Goal: Complete application form: Complete application form

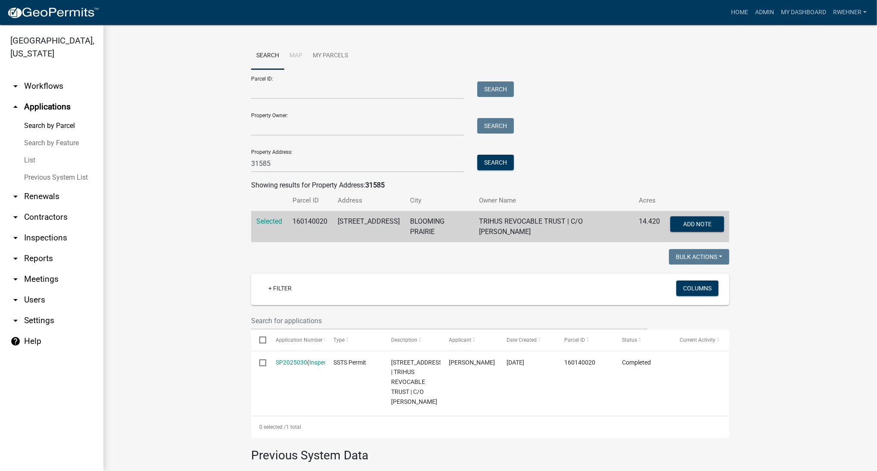
scroll to position [152, 0]
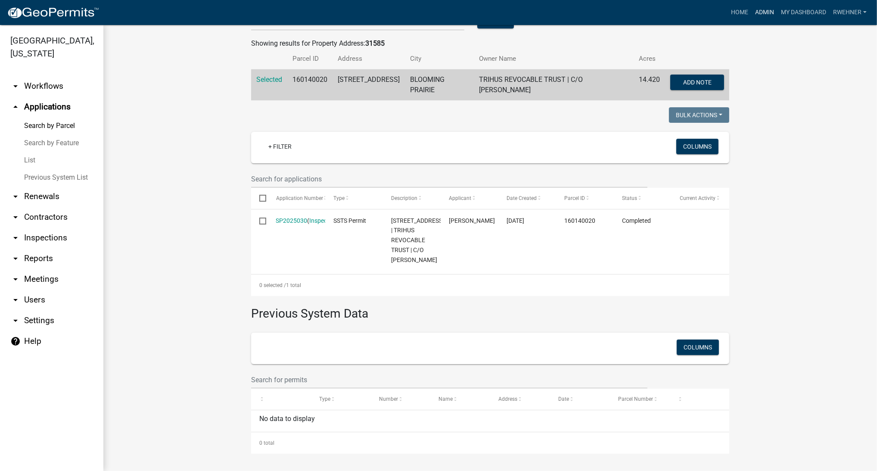
click at [767, 13] on link "Admin" at bounding box center [765, 12] width 26 height 16
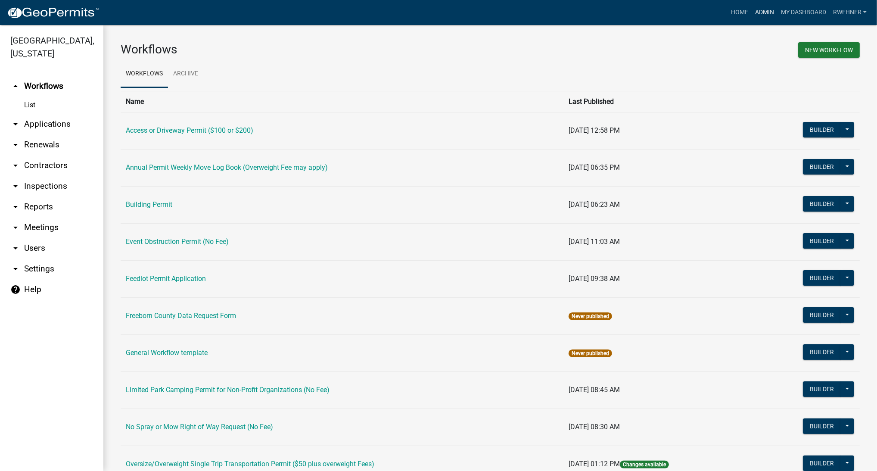
scroll to position [339, 0]
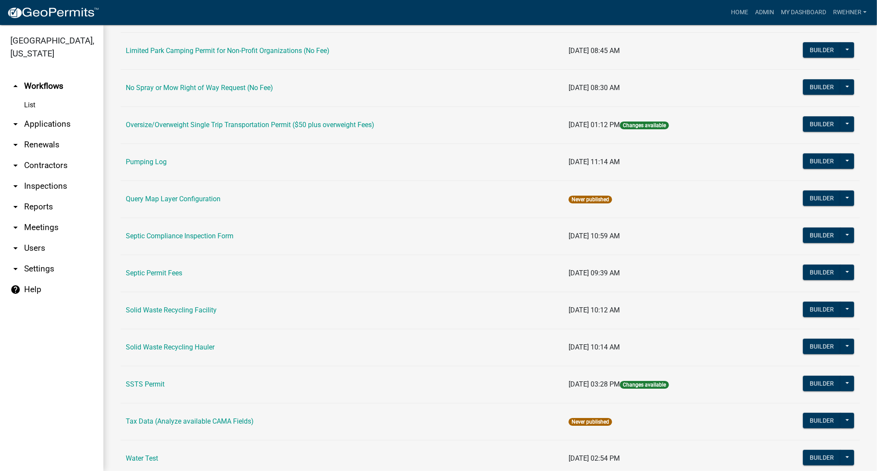
click at [149, 386] on link "SSTS Permit" at bounding box center [145, 384] width 39 height 8
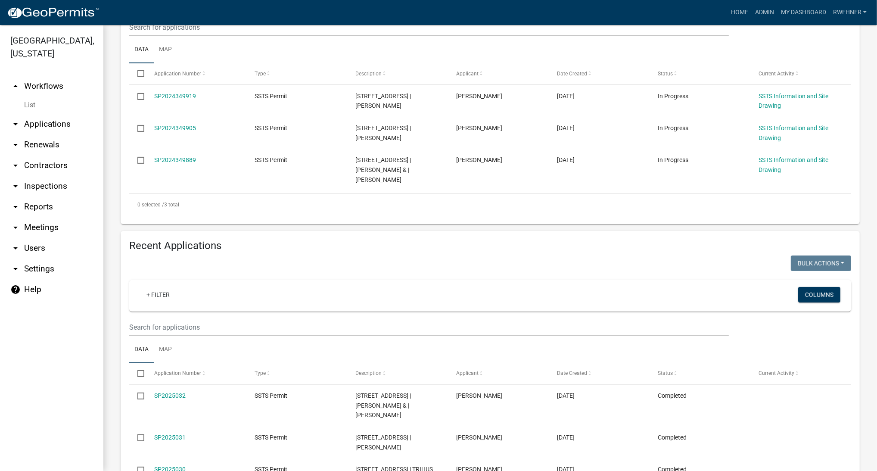
scroll to position [224, 0]
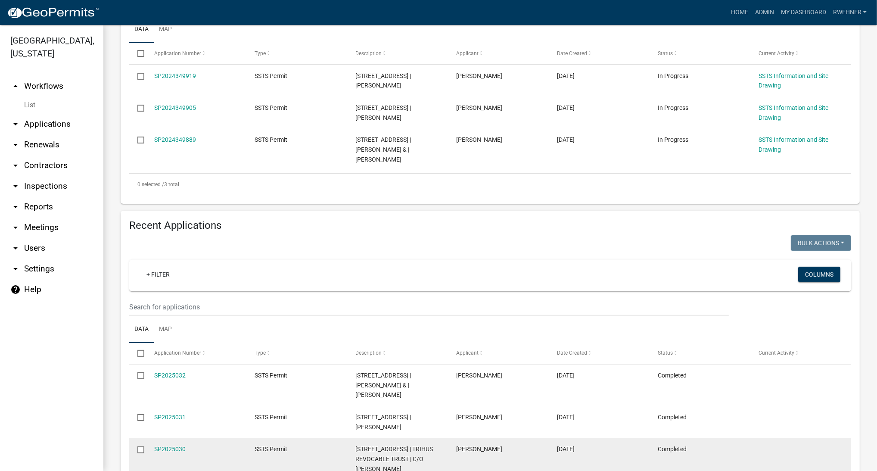
click at [736, 469] on datatable-body-cell "Completed" at bounding box center [700, 459] width 101 height 42
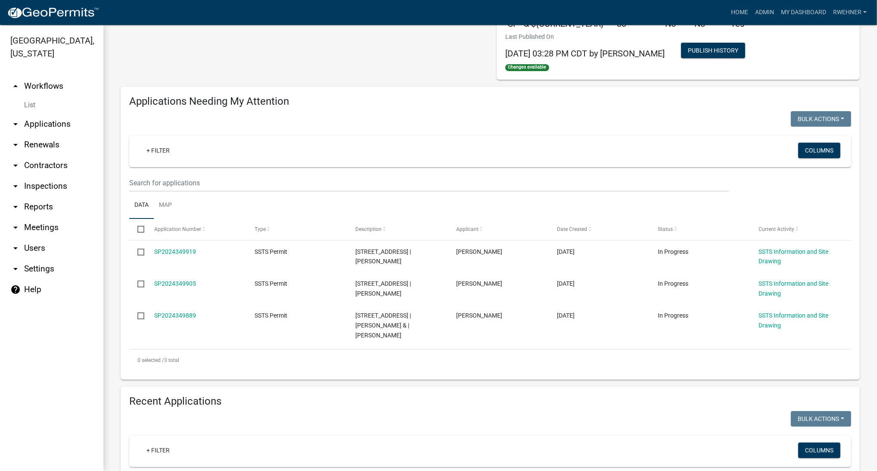
scroll to position [0, 0]
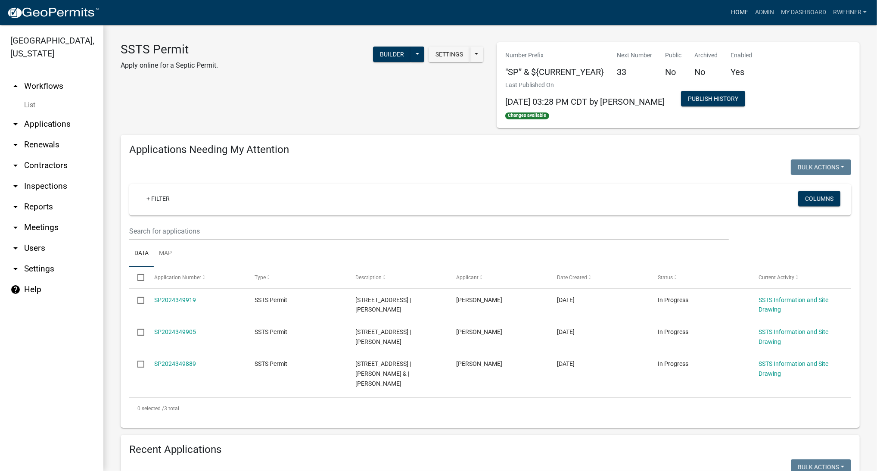
click at [739, 11] on link "Home" at bounding box center [739, 12] width 24 height 16
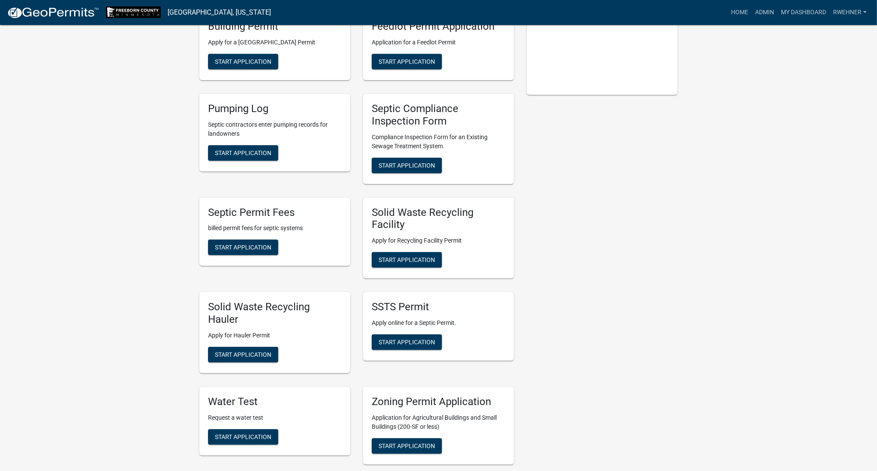
scroll to position [271, 0]
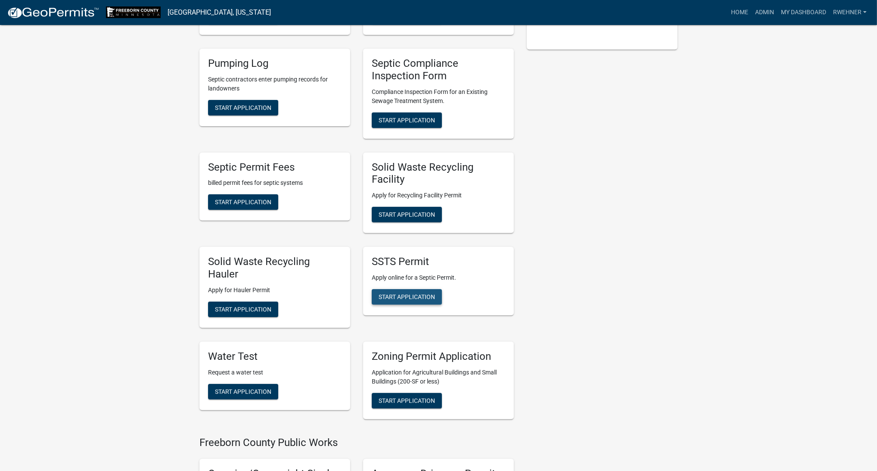
click at [396, 298] on span "Start Application" at bounding box center [407, 296] width 56 height 7
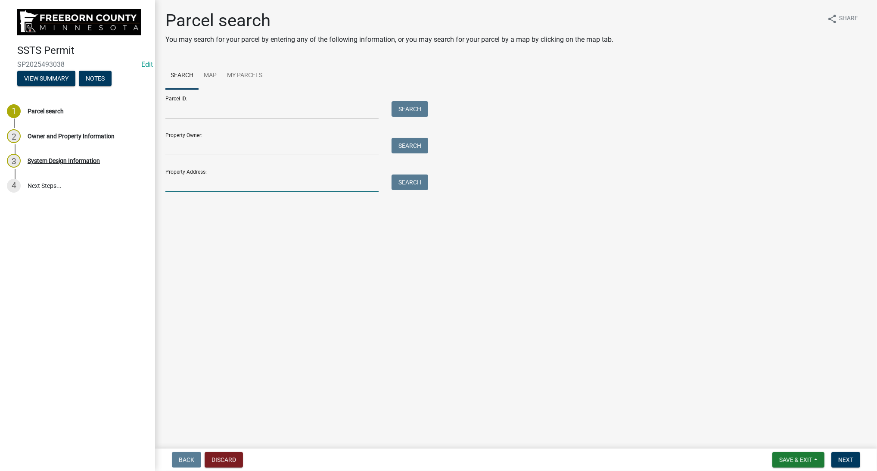
click at [302, 186] on input "Property Address:" at bounding box center [271, 183] width 213 height 18
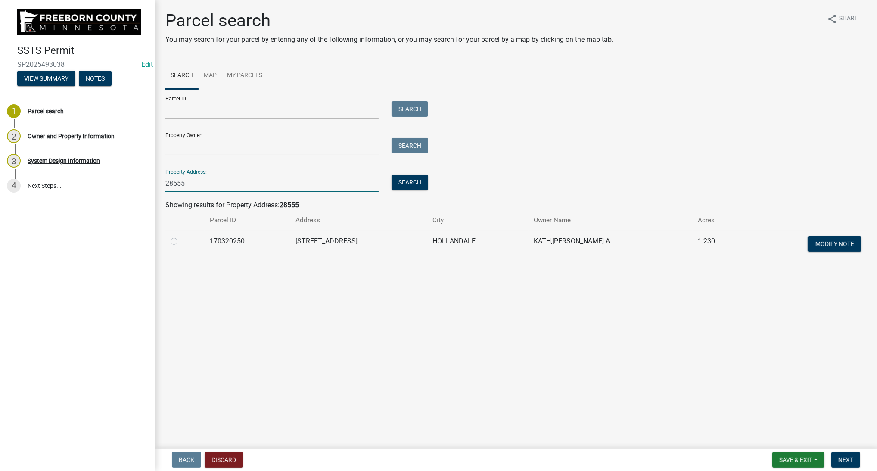
type input "28555"
click at [181, 236] on label at bounding box center [181, 236] width 0 height 0
click at [181, 240] on input "radio" at bounding box center [184, 239] width 6 height 6
radio input "true"
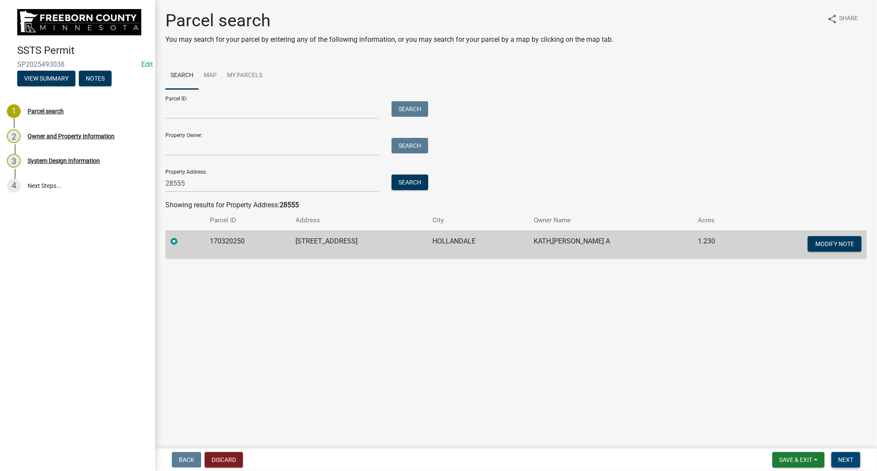
click at [842, 457] on span "Next" at bounding box center [845, 459] width 15 height 7
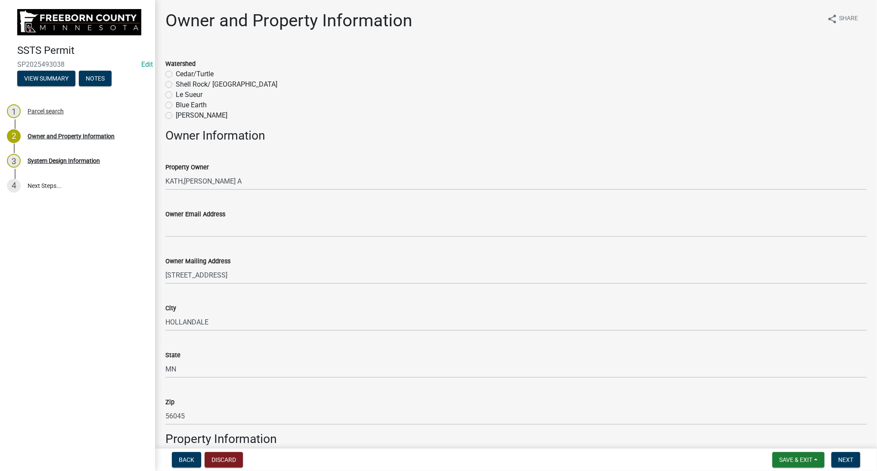
click at [176, 75] on label "Cedar/Turtle" at bounding box center [195, 74] width 38 height 10
click at [176, 75] on input "Cedar/Turtle" at bounding box center [179, 72] width 6 height 6
radio input "true"
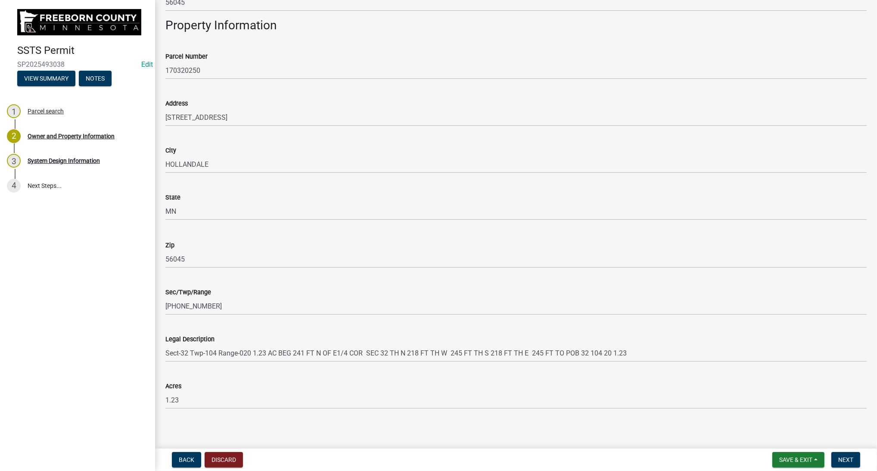
scroll to position [418, 0]
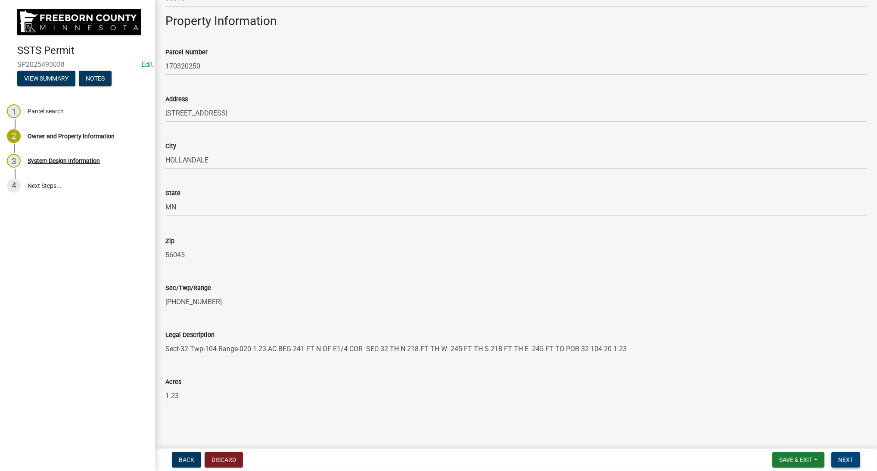
click at [850, 462] on span "Next" at bounding box center [845, 459] width 15 height 7
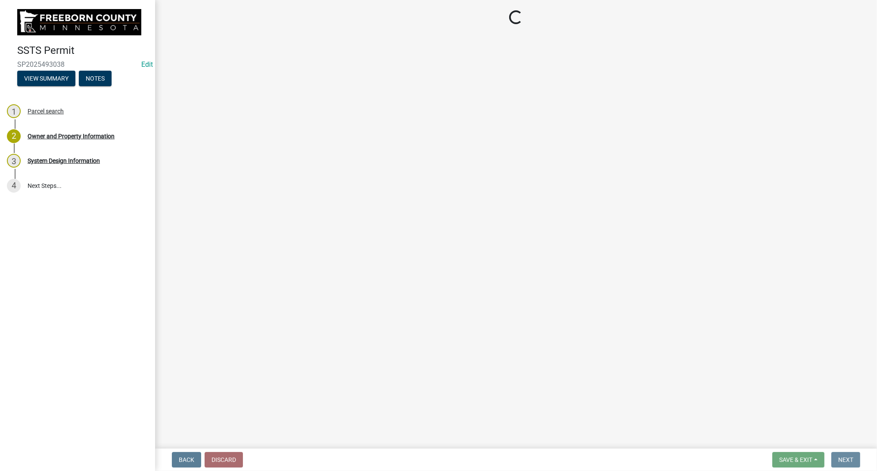
scroll to position [0, 0]
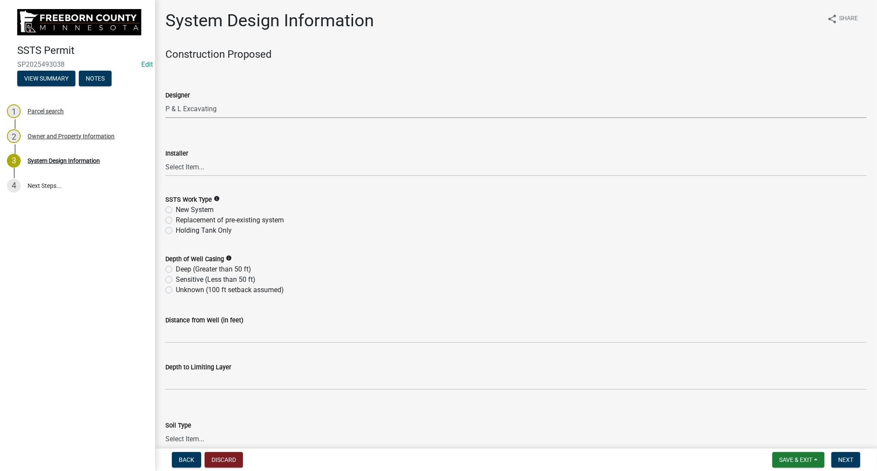
click option "P & L Excavating" at bounding box center [0, 0] width 0 height 0
select select "a4b440af-86cc-4e74-8744-b4ec83ffff55"
click at [165, 159] on select "Select Item... P & L Excavating Precision Septic Services [PERSON_NAME] Excavat…" at bounding box center [515, 168] width 701 height 18
click option "P & L Excavating" at bounding box center [0, 0] width 0 height 0
select select "a4b440af-86cc-4e74-8744-b4ec83ffff55"
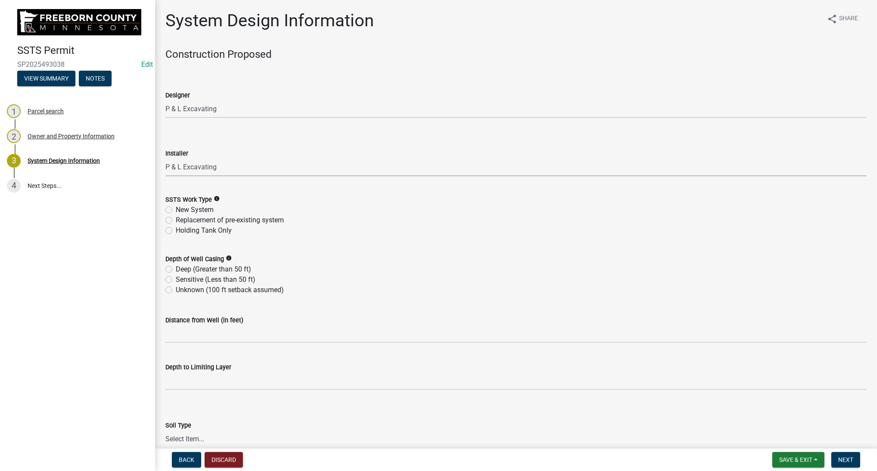
click at [176, 210] on label "New System" at bounding box center [195, 210] width 38 height 10
click at [176, 210] on input "New System" at bounding box center [179, 208] width 6 height 6
radio input "true"
click at [176, 267] on label "Deep (Greater than 50 ft)" at bounding box center [213, 269] width 75 height 10
click at [176, 267] on input "Deep (Greater than 50 ft)" at bounding box center [179, 267] width 6 height 6
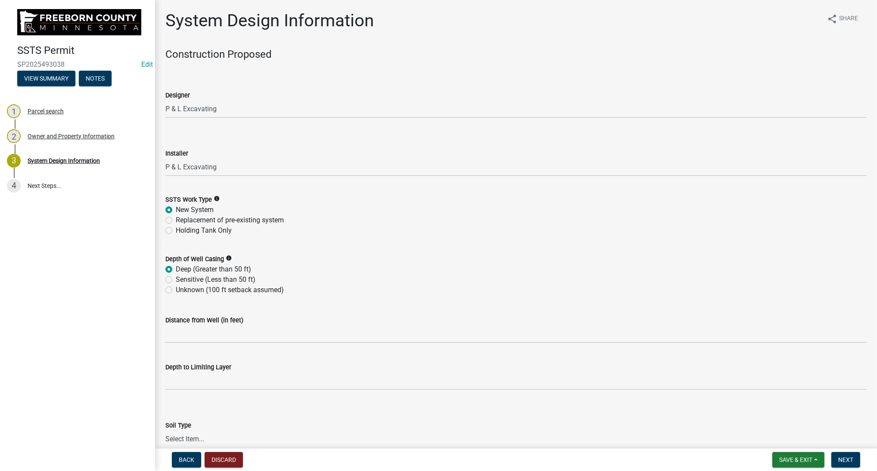
radio input "true"
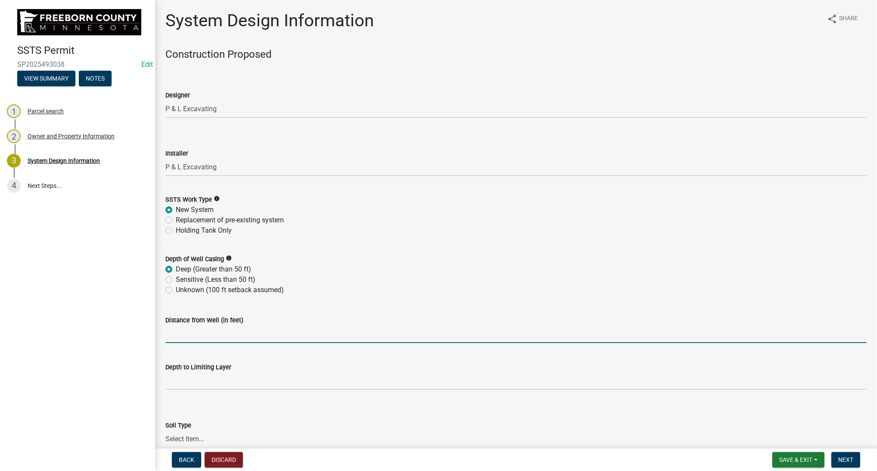
click at [194, 330] on input "Distance from Well (in feet)" at bounding box center [515, 334] width 701 height 18
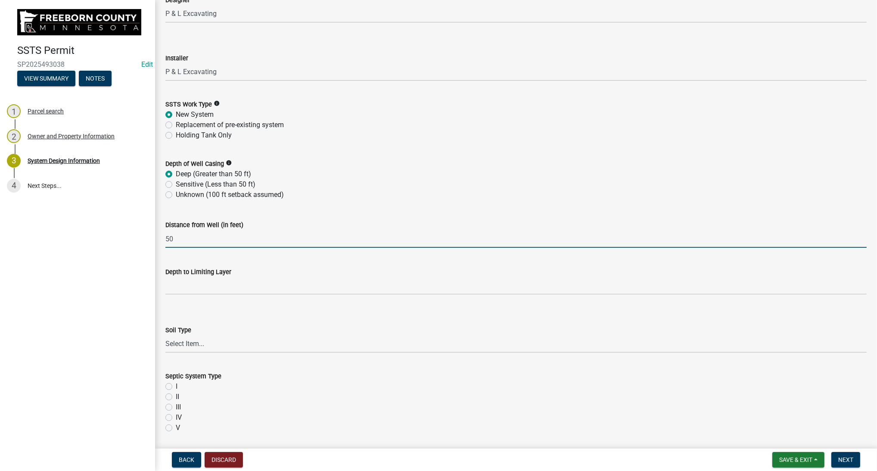
scroll to position [97, 0]
type input "50"
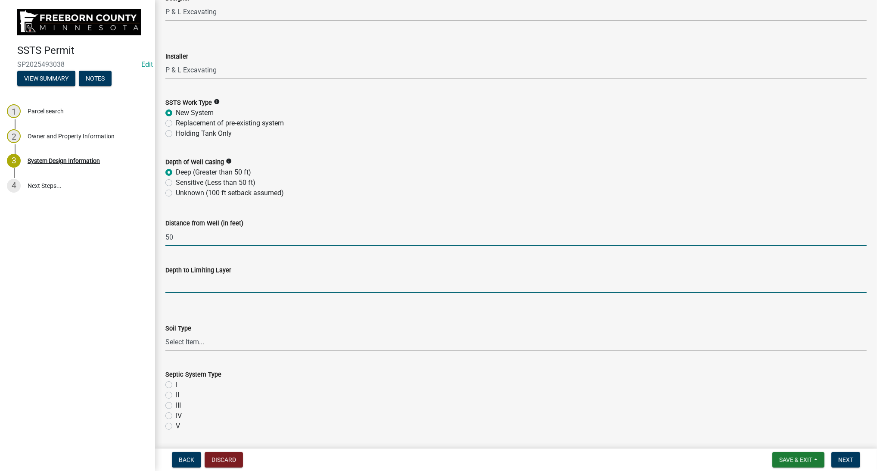
click at [216, 290] on input "text" at bounding box center [515, 284] width 701 height 18
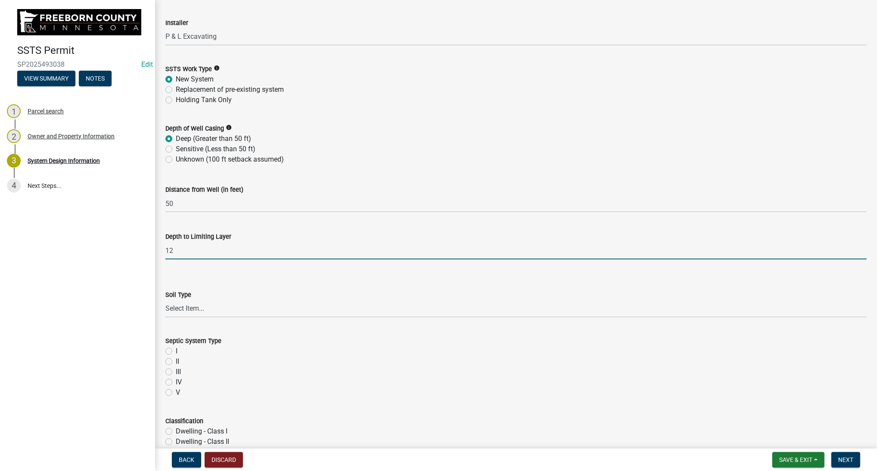
scroll to position [145, 0]
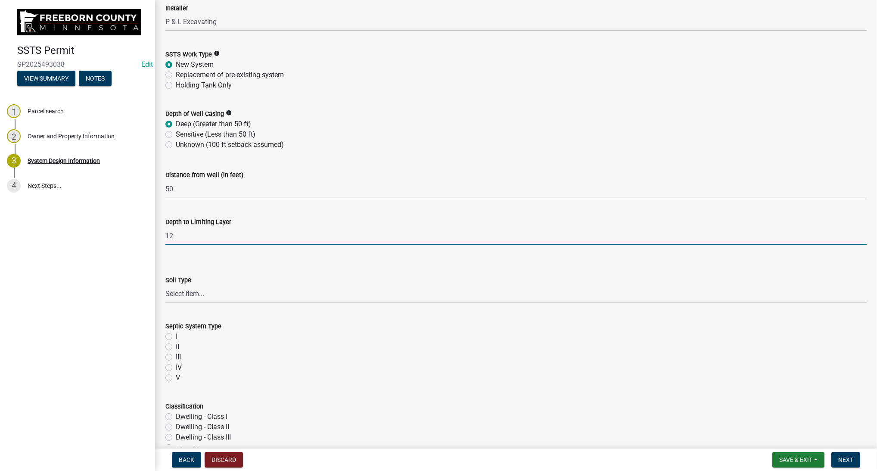
type input "12"
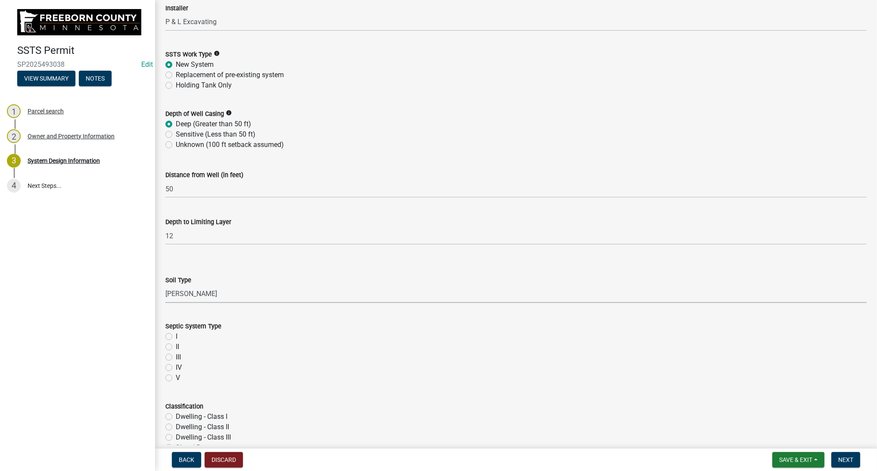
click option "[PERSON_NAME]" at bounding box center [0, 0] width 0 height 0
select select "d50360b1-4187-4419-9f05-ec37a89bc29a"
drag, startPoint x: 168, startPoint y: 335, endPoint x: 172, endPoint y: 342, distance: 8.1
click at [176, 336] on label "I" at bounding box center [177, 336] width 2 height 10
click at [176, 336] on input "I" at bounding box center [179, 334] width 6 height 6
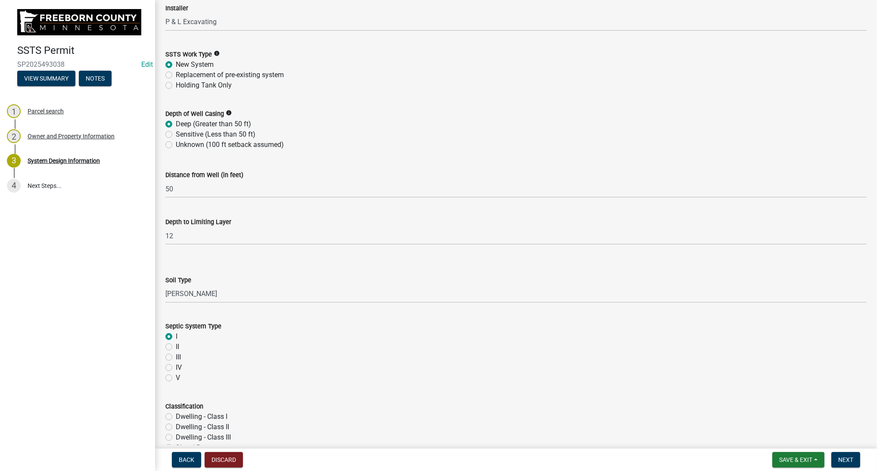
radio input "true"
click at [176, 415] on label "Dwelling - Class I" at bounding box center [202, 416] width 52 height 10
click at [176, 415] on input "Dwelling - Class I" at bounding box center [179, 414] width 6 height 6
radio input "true"
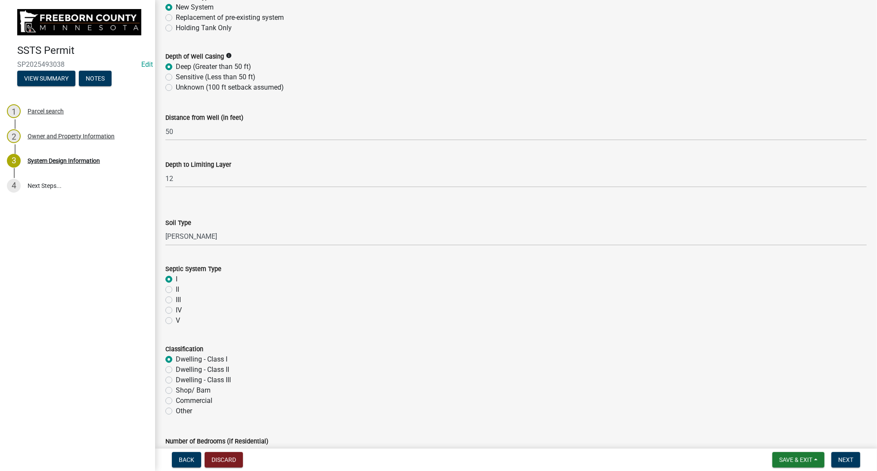
scroll to position [388, 0]
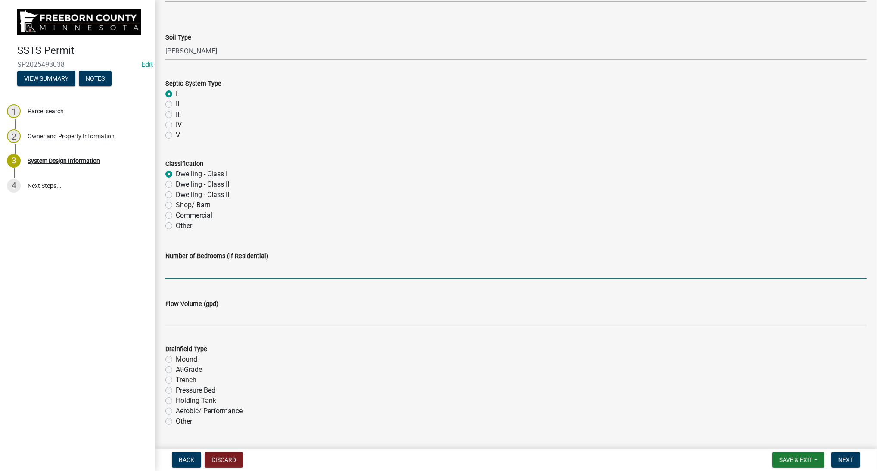
click at [207, 272] on input "text" at bounding box center [515, 270] width 701 height 18
type input "3"
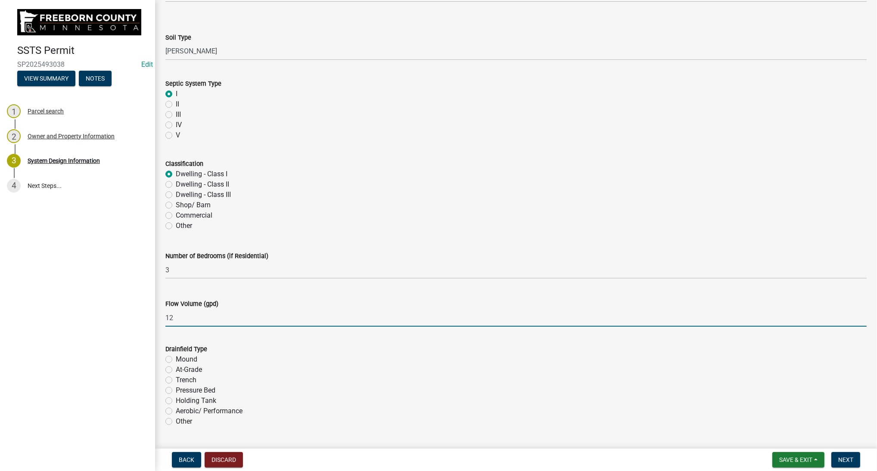
type input "1"
type input "450"
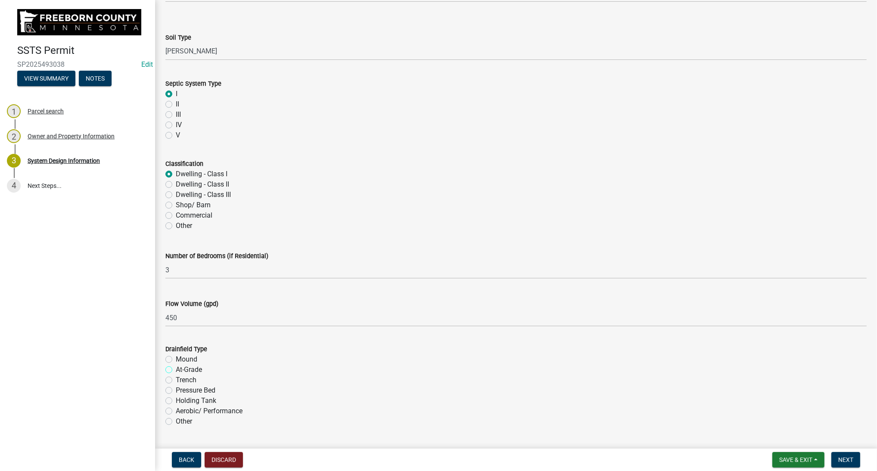
click at [176, 364] on input "At-Grade" at bounding box center [179, 367] width 6 height 6
radio input "true"
click at [176, 354] on input "Mound" at bounding box center [179, 357] width 6 height 6
radio input "true"
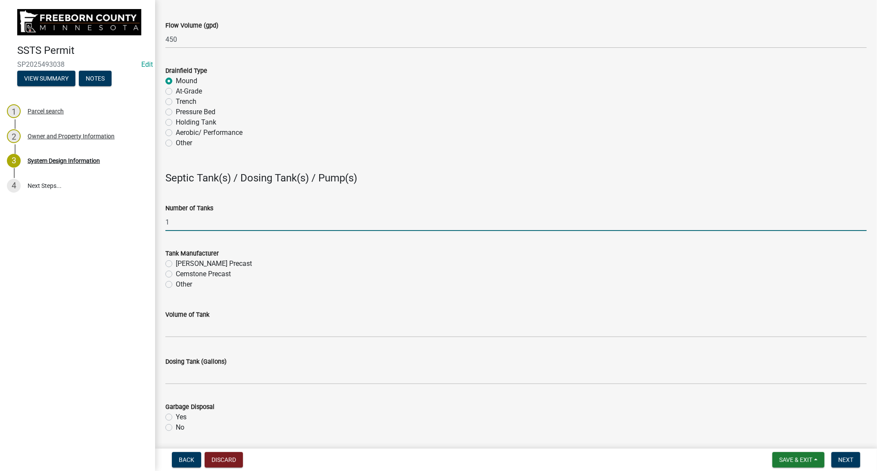
type input "1"
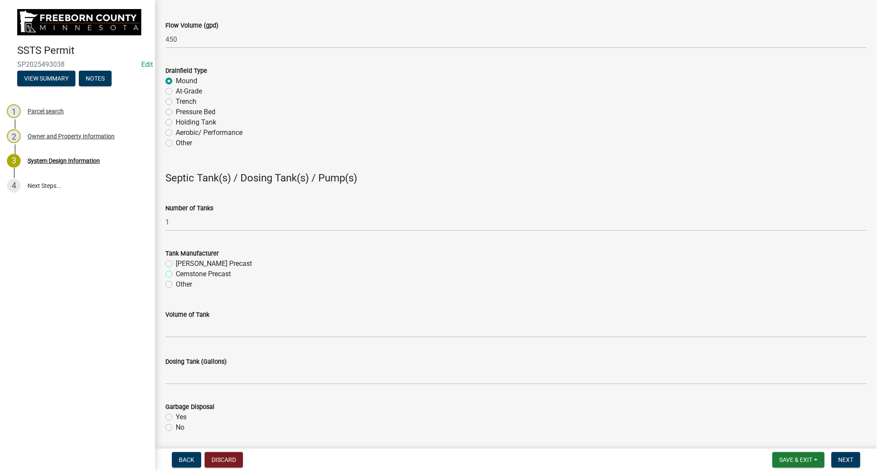
click at [176, 269] on input "Cemstone Precast" at bounding box center [179, 272] width 6 height 6
radio input "true"
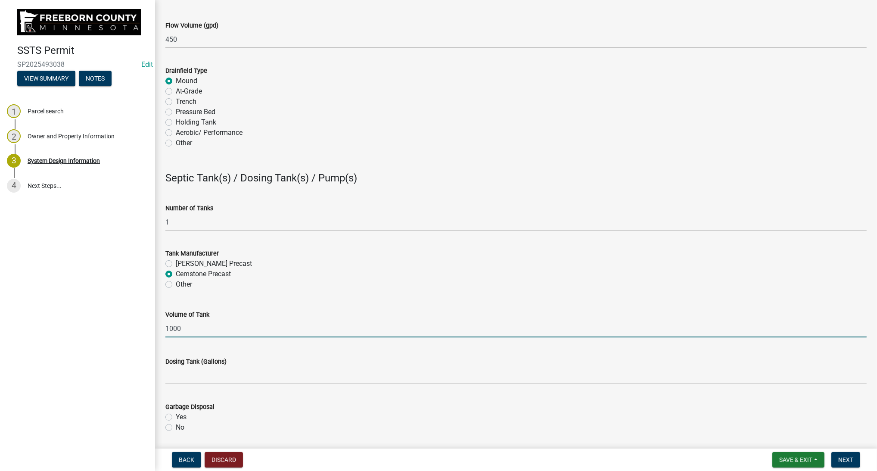
type input "1000"
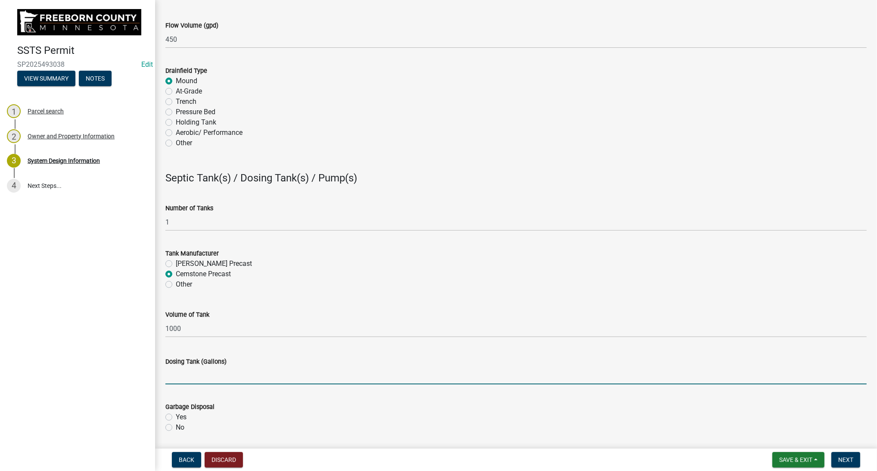
type input "5"
type input "600"
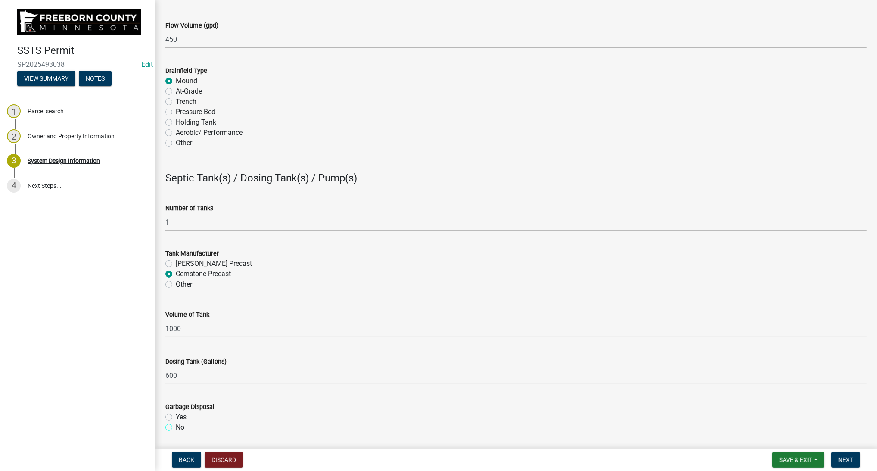
click at [176, 422] on input "No" at bounding box center [179, 425] width 6 height 6
radio input "true"
click at [176, 412] on input "Yes" at bounding box center [179, 415] width 6 height 6
radio input "true"
click at [176, 422] on input "No" at bounding box center [179, 425] width 6 height 6
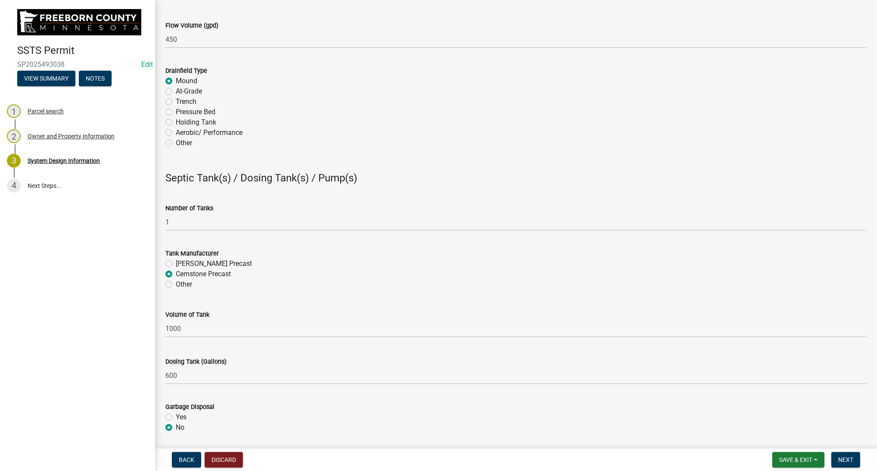
radio input "true"
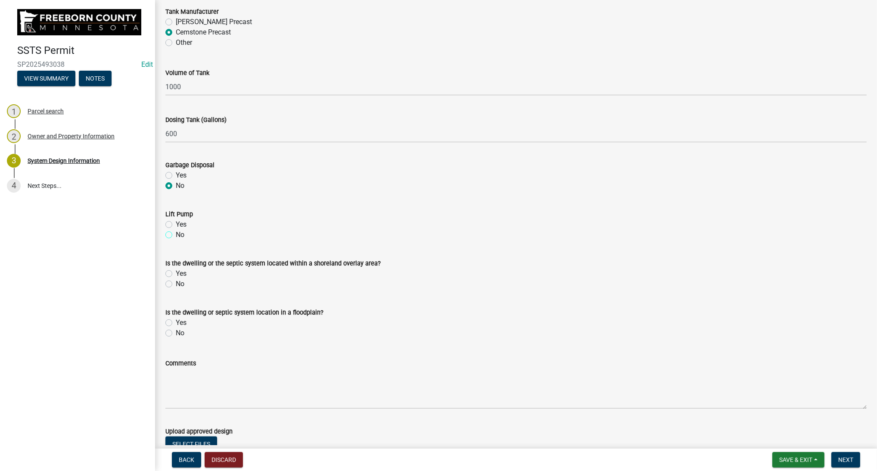
click at [176, 230] on input "No" at bounding box center [179, 233] width 6 height 6
radio input "true"
click at [176, 279] on input "No" at bounding box center [179, 282] width 6 height 6
radio input "true"
click at [176, 328] on input "No" at bounding box center [179, 331] width 6 height 6
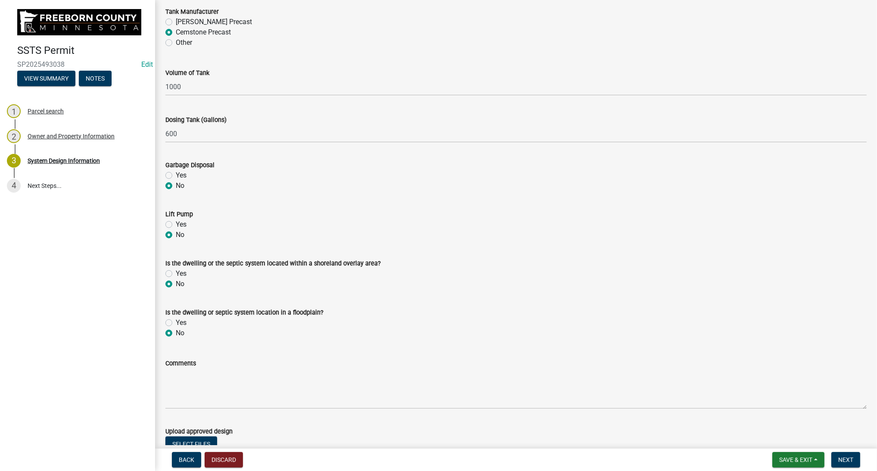
radio input "true"
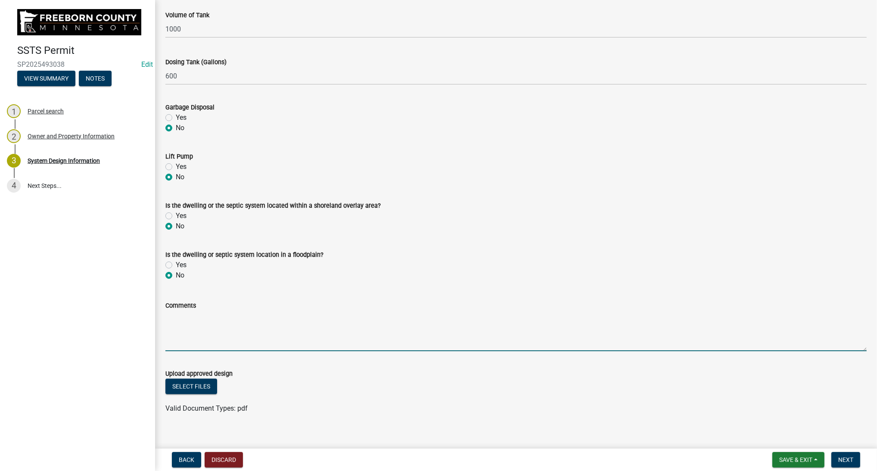
scroll to position [976, 0]
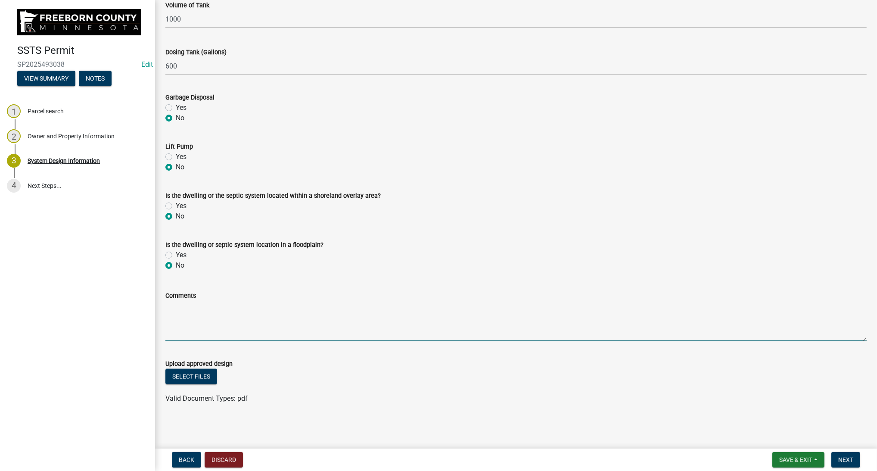
click at [831, 454] on form "Save & Exit Save Save & Exit Next" at bounding box center [816, 460] width 95 height 16
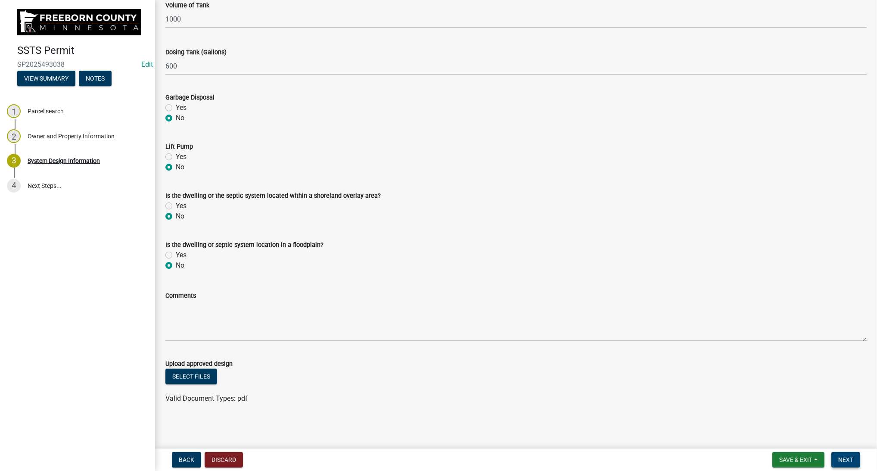
click at [837, 457] on button "Next" at bounding box center [845, 460] width 29 height 16
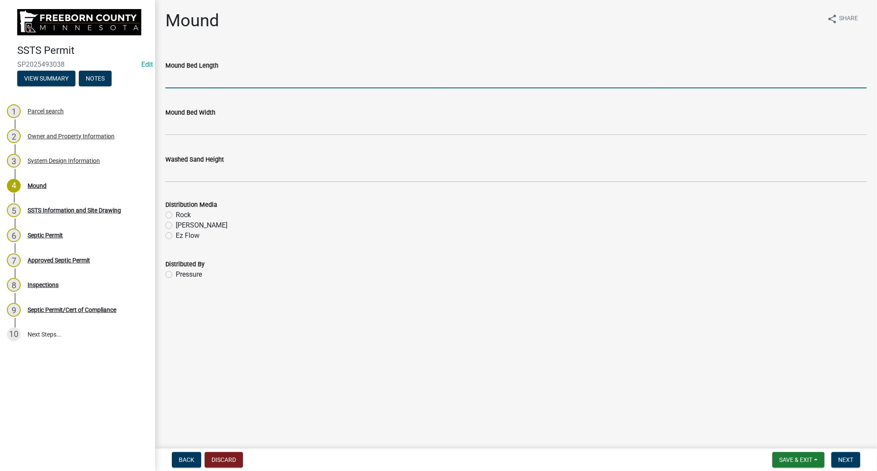
click at [243, 83] on input "Mound Bed Length" at bounding box center [515, 80] width 701 height 18
type input "38"
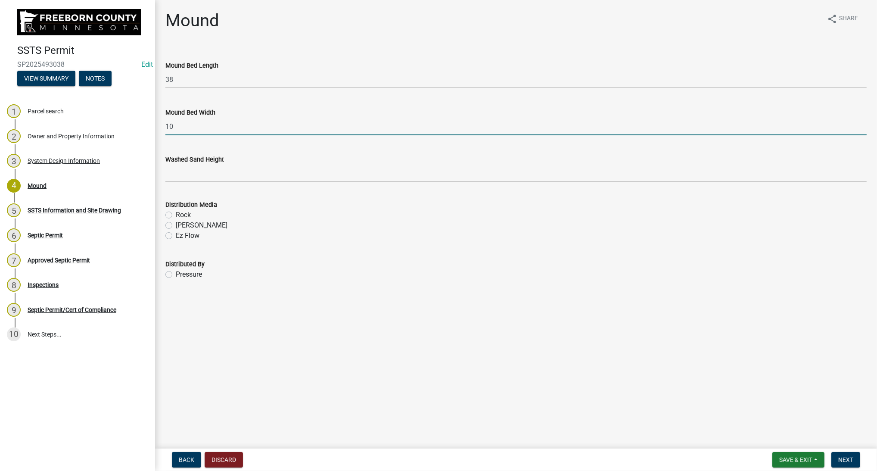
type input "10"
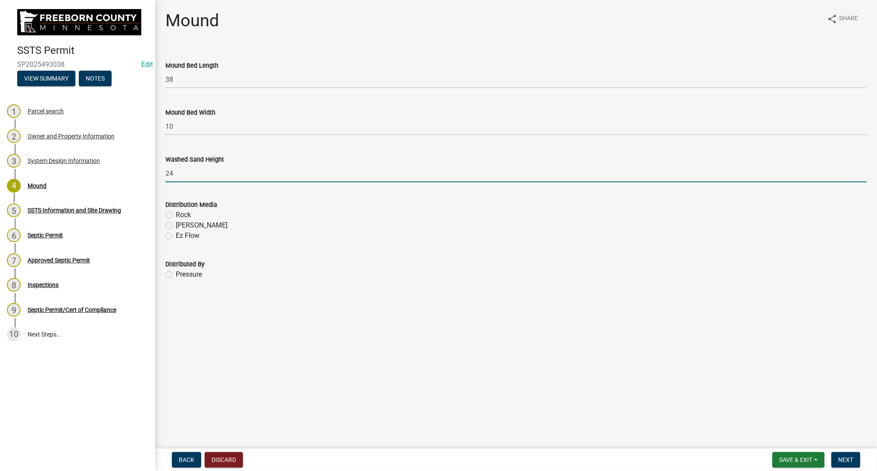
type input "24"
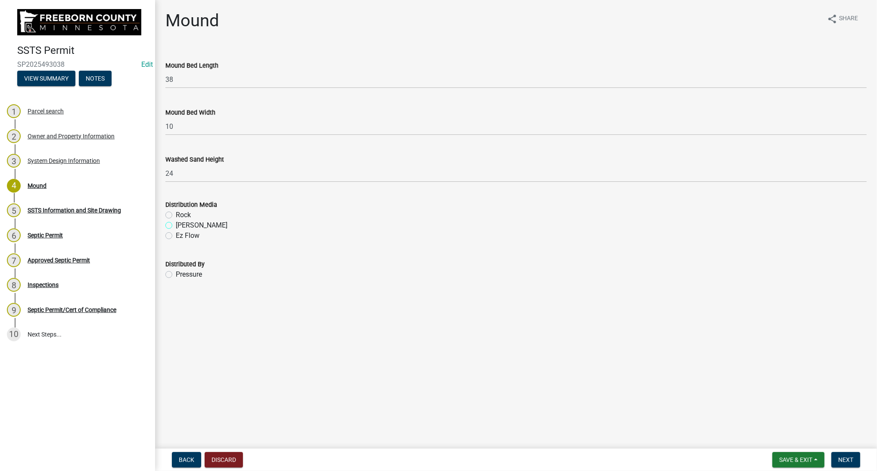
click at [176, 220] on input "[PERSON_NAME]" at bounding box center [179, 223] width 6 height 6
radio input "true"
click at [176, 210] on input "Rock" at bounding box center [179, 213] width 6 height 6
radio input "true"
click at [176, 269] on input "Pressure" at bounding box center [179, 272] width 6 height 6
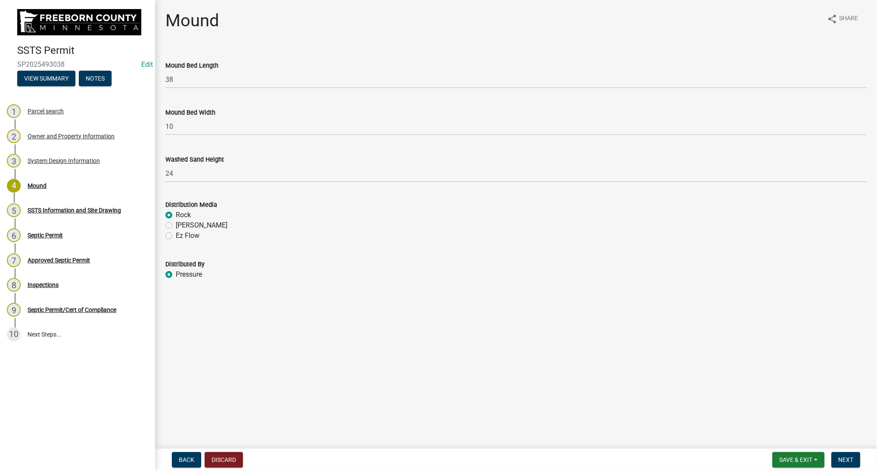
radio input "true"
click at [846, 463] on span "Next" at bounding box center [845, 459] width 15 height 7
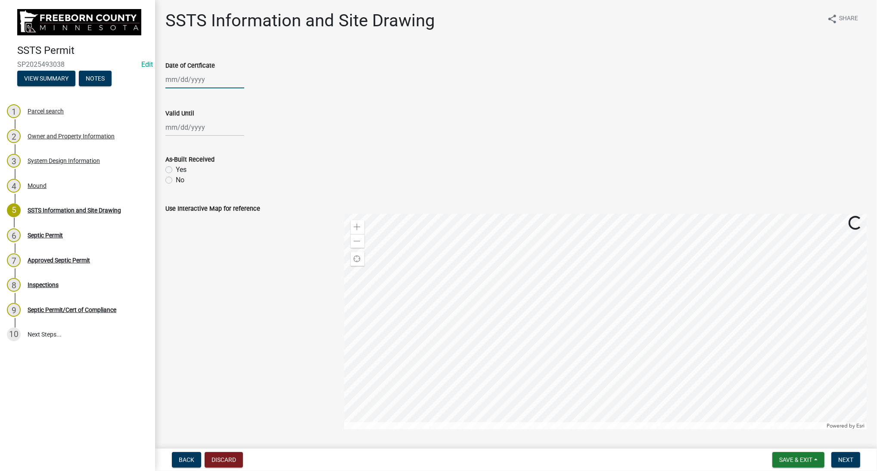
click at [219, 78] on input "Date of Certficate" at bounding box center [204, 80] width 79 height 18
select select "10"
select select "2025"
click at [215, 78] on input "Date of Certficate" at bounding box center [204, 80] width 79 height 18
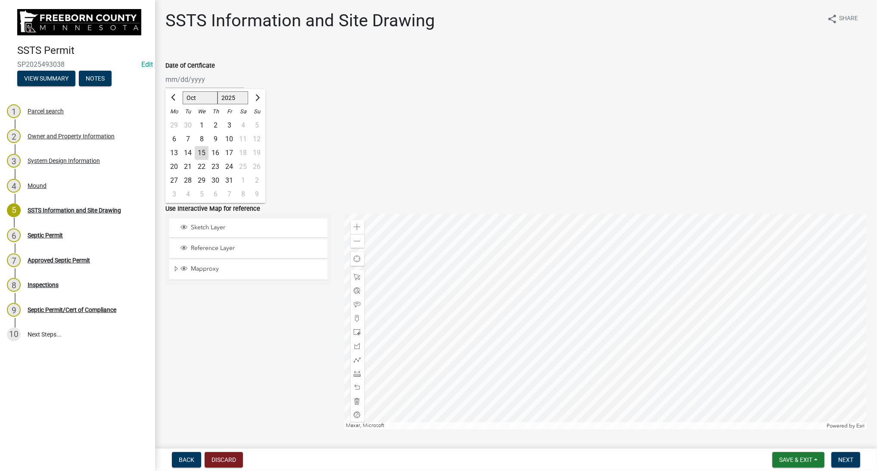
click at [230, 140] on div "10" at bounding box center [229, 139] width 14 height 14
type input "[DATE]"
click at [194, 132] on input "Valid Until" at bounding box center [204, 127] width 79 height 18
select select "10"
select select "2025"
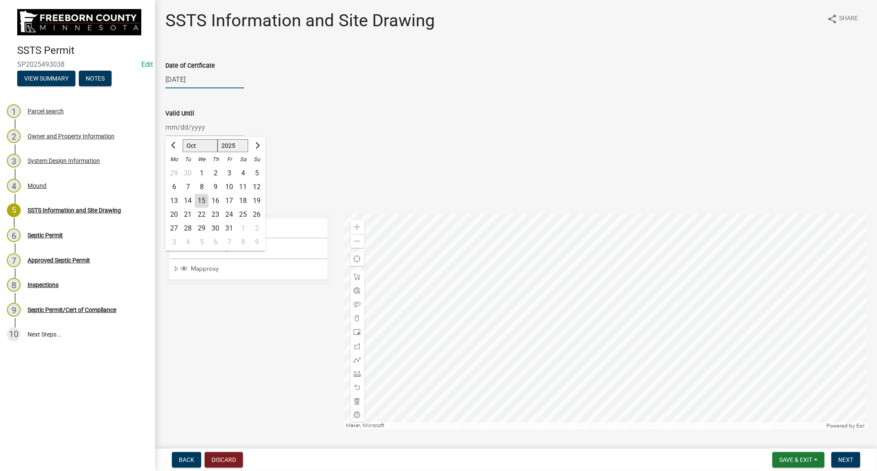
click at [185, 84] on input "[DATE]" at bounding box center [204, 80] width 79 height 18
select select "10"
select select "2025"
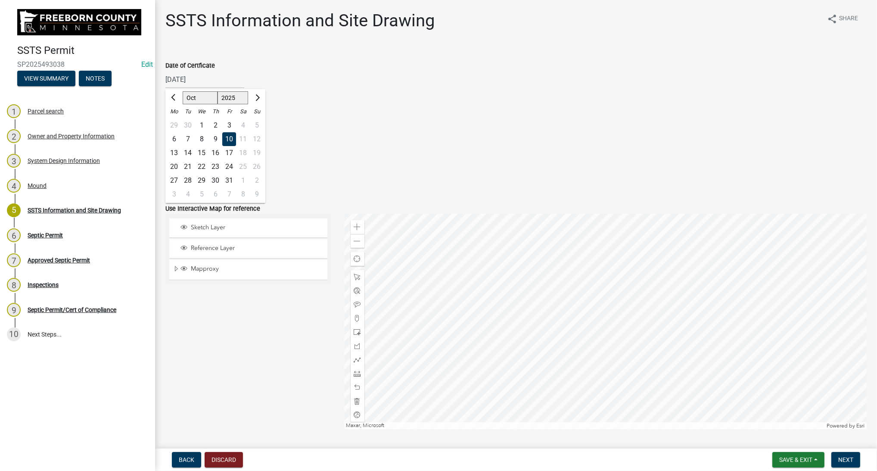
click at [173, 154] on div "13" at bounding box center [174, 153] width 14 height 14
type input "[DATE]"
click at [175, 127] on input "Valid Until" at bounding box center [204, 127] width 79 height 18
select select "10"
select select "2025"
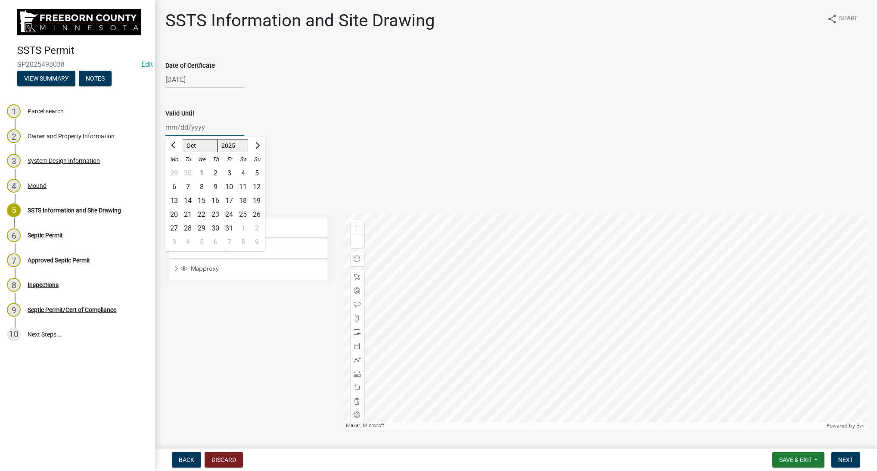
click at [178, 128] on input "Valid Until" at bounding box center [204, 127] width 79 height 18
type input "[DATE]"
click at [238, 115] on div "Valid Until" at bounding box center [515, 113] width 701 height 10
click at [176, 180] on label "No" at bounding box center [180, 180] width 9 height 10
click at [176, 180] on input "No" at bounding box center [179, 178] width 6 height 6
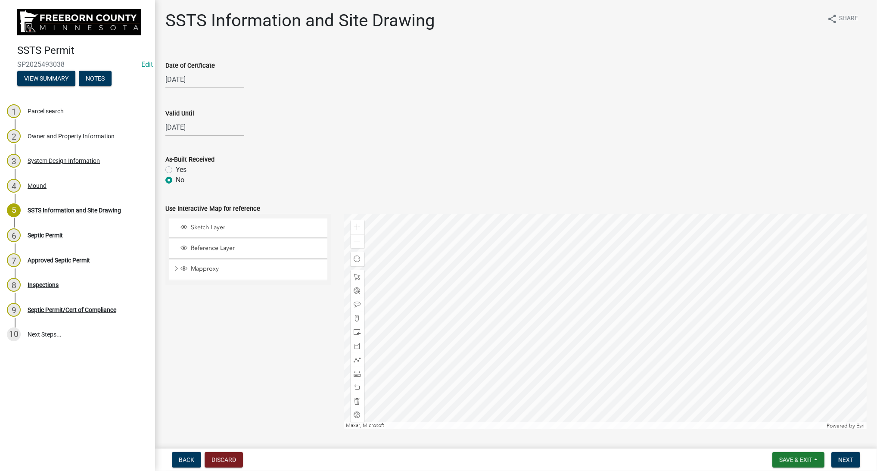
radio input "true"
click at [833, 459] on button "Next" at bounding box center [845, 460] width 29 height 16
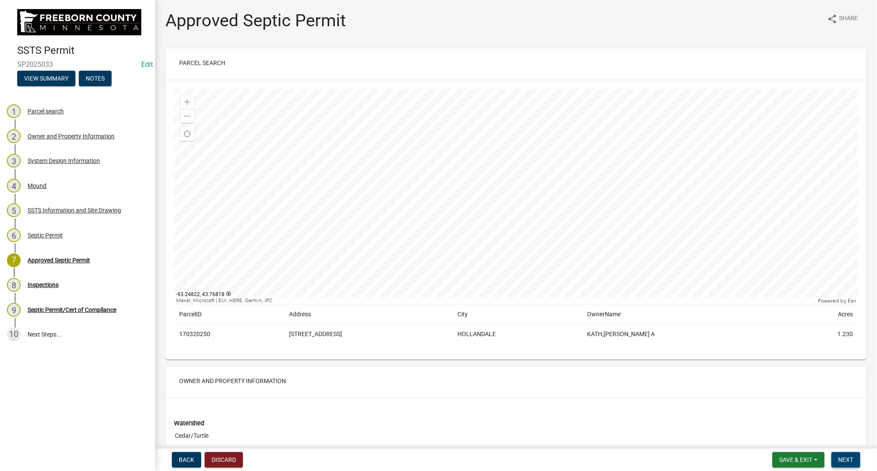
click at [851, 454] on button "Next" at bounding box center [845, 460] width 29 height 16
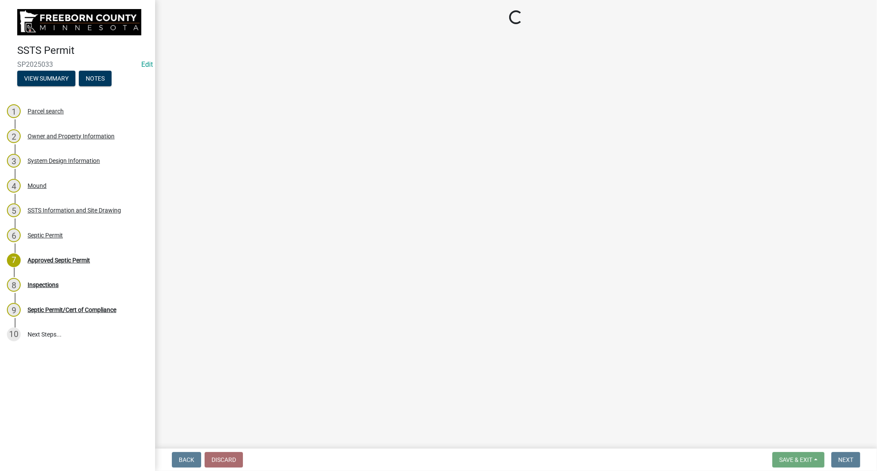
select select "53e6a5a5-4995-4462-9eb4-ac7a80fa0e93"
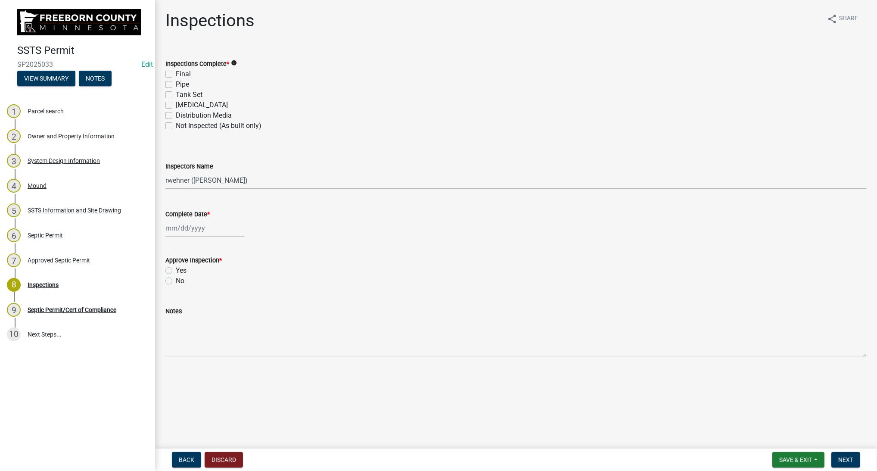
click at [176, 75] on label "Final" at bounding box center [183, 74] width 15 height 10
click at [176, 75] on input "Final" at bounding box center [179, 72] width 6 height 6
checkbox input "true"
checkbox input "false"
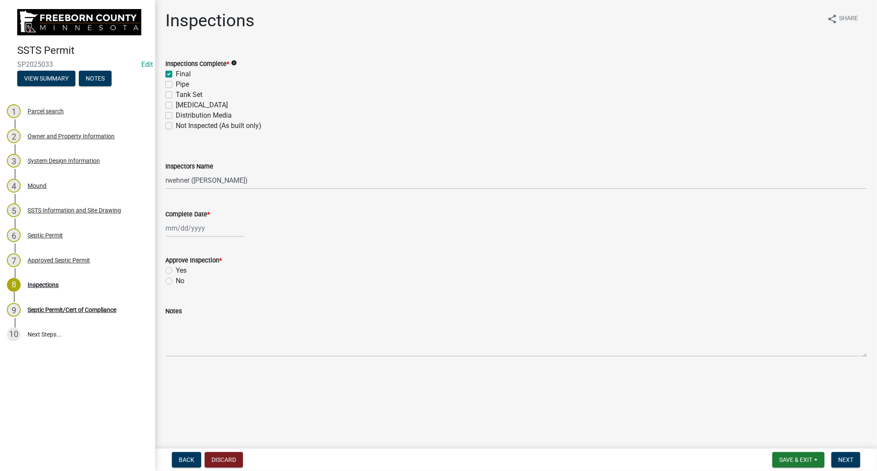
checkbox input "false"
click at [192, 224] on input "Complete Date *" at bounding box center [204, 228] width 79 height 18
select select "10"
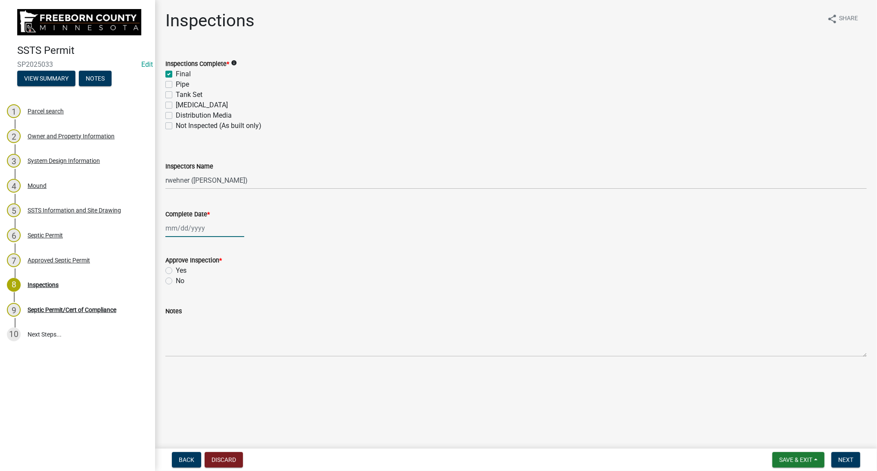
select select "2025"
click at [228, 286] on div "10" at bounding box center [229, 288] width 14 height 14
type input "[DATE]"
click at [176, 273] on label "Yes" at bounding box center [181, 270] width 11 height 10
click at [176, 271] on input "Yes" at bounding box center [179, 268] width 6 height 6
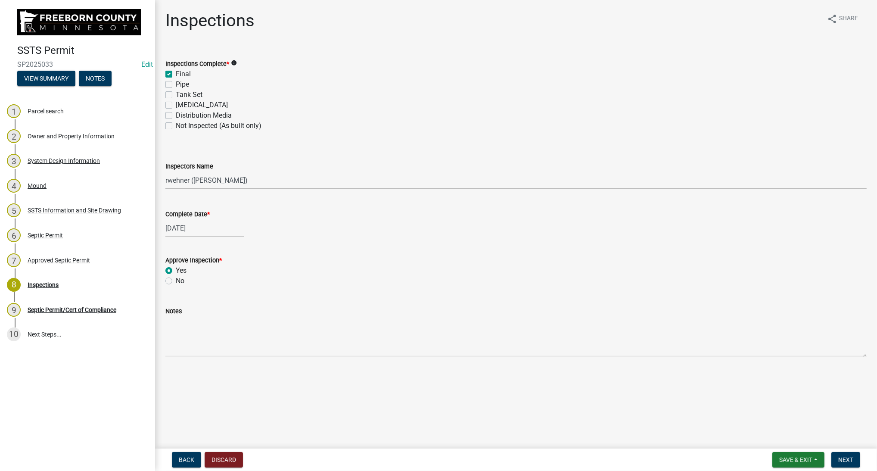
radio input "true"
click at [845, 460] on span "Next" at bounding box center [845, 459] width 15 height 7
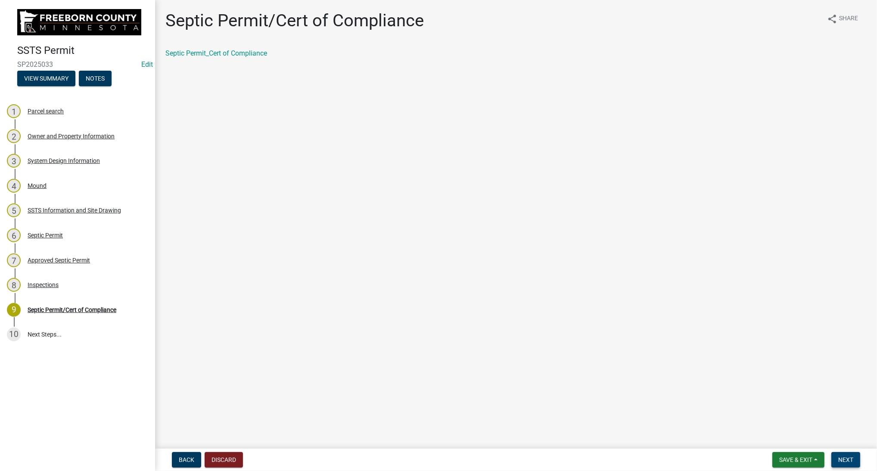
click at [836, 460] on button "Next" at bounding box center [845, 460] width 29 height 16
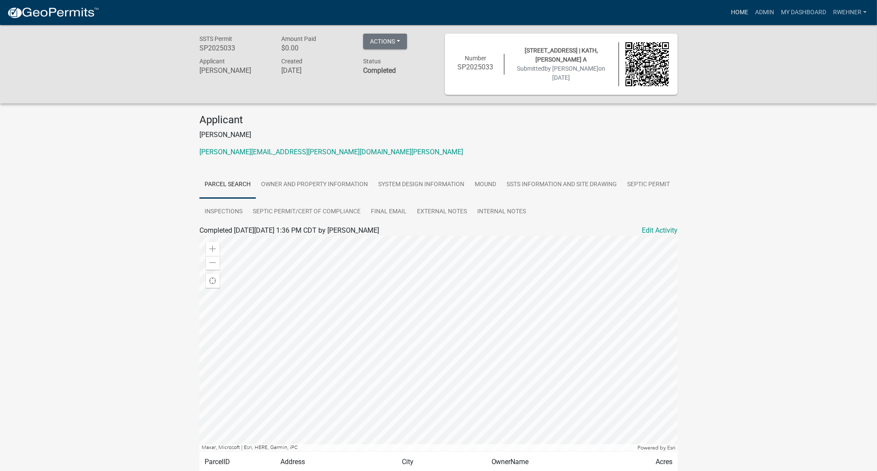
click at [736, 12] on link "Home" at bounding box center [739, 12] width 24 height 16
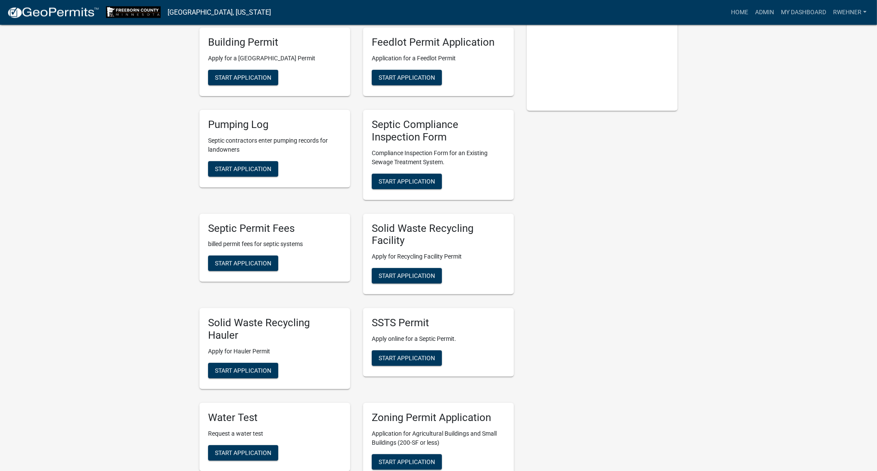
scroll to position [226, 0]
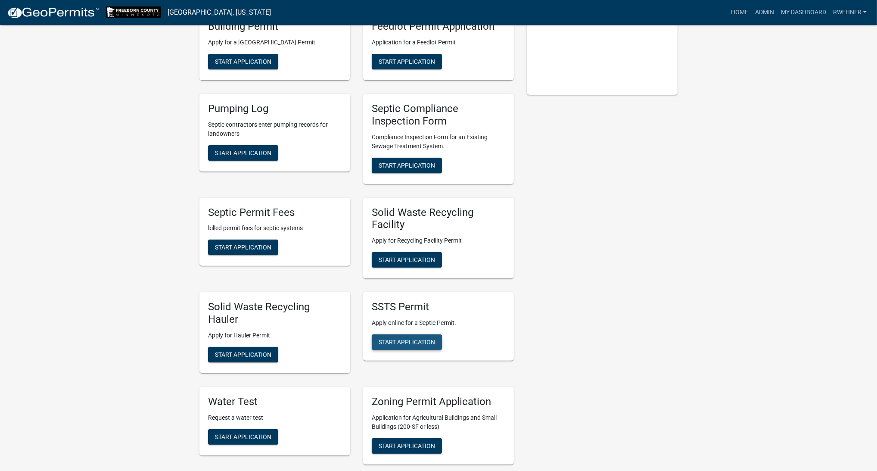
click at [383, 340] on span "Start Application" at bounding box center [407, 342] width 56 height 7
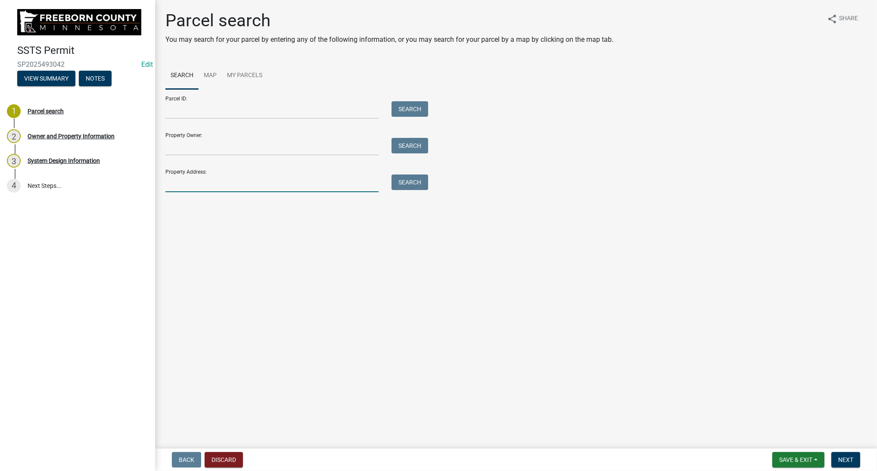
click at [199, 179] on input "Property Address:" at bounding box center [271, 183] width 213 height 18
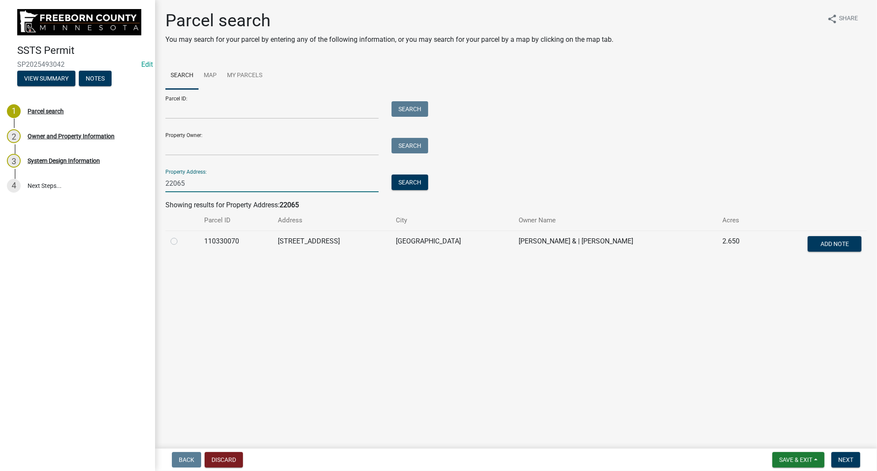
type input "22065"
click at [181, 236] on label at bounding box center [181, 236] width 0 height 0
click at [181, 241] on input "radio" at bounding box center [184, 239] width 6 height 6
radio input "true"
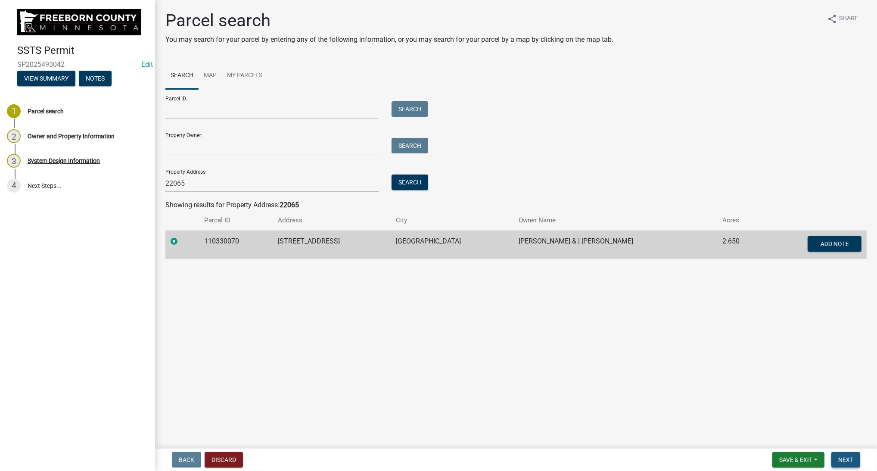
click at [839, 457] on span "Next" at bounding box center [845, 459] width 15 height 7
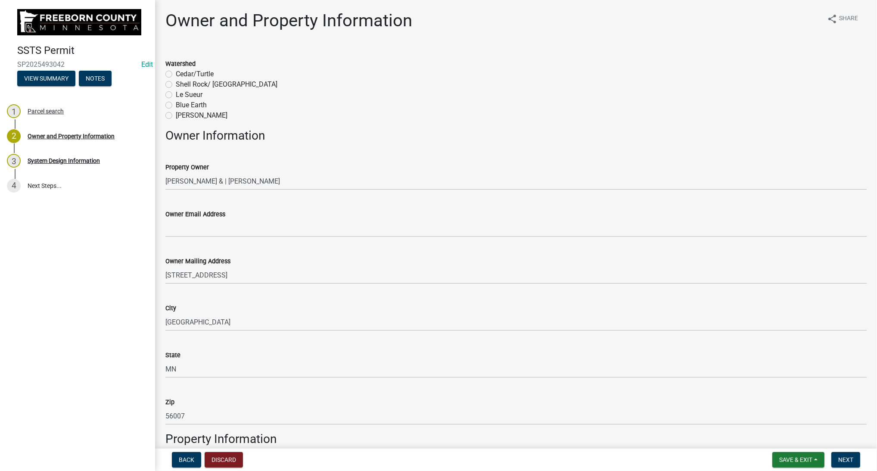
click at [176, 73] on label "Cedar/Turtle" at bounding box center [195, 74] width 38 height 10
click at [176, 73] on input "Cedar/Turtle" at bounding box center [179, 72] width 6 height 6
radio input "true"
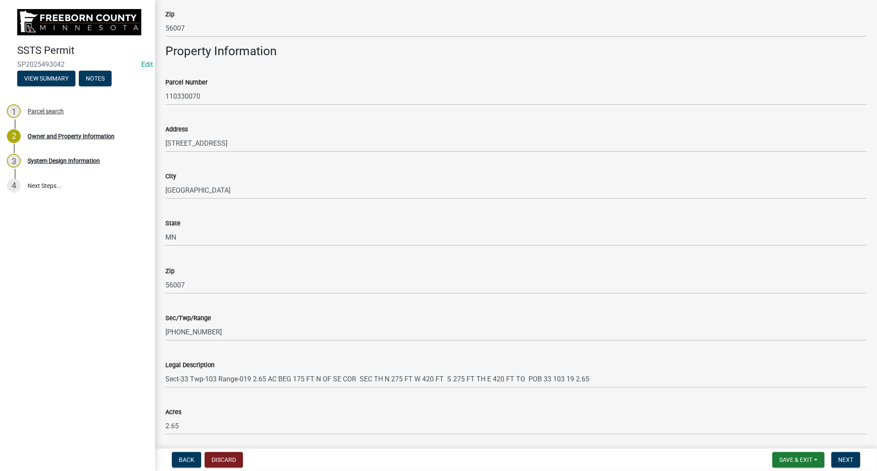
scroll to position [418, 0]
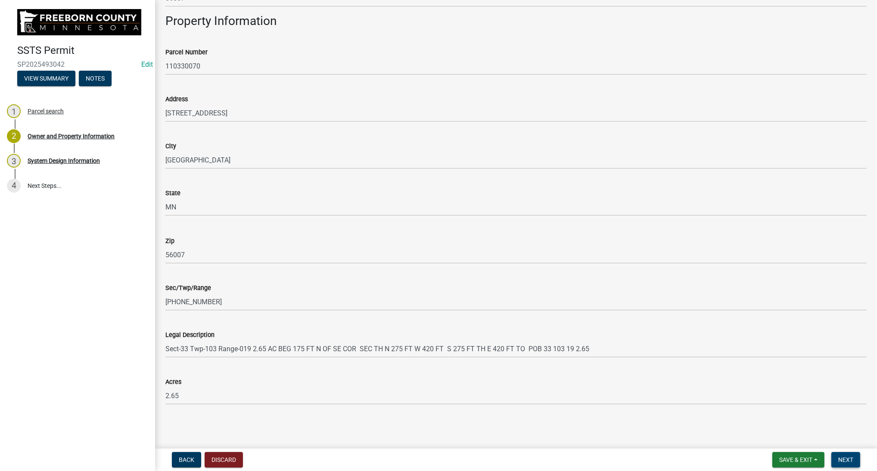
click at [840, 457] on span "Next" at bounding box center [845, 459] width 15 height 7
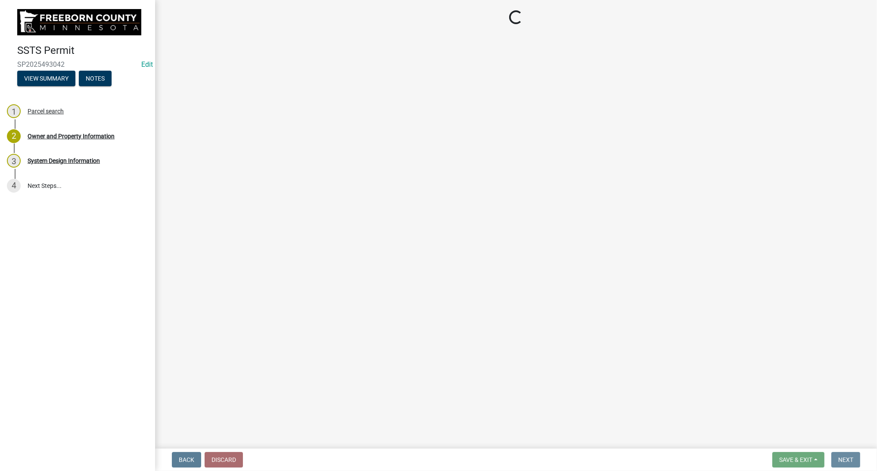
scroll to position [0, 0]
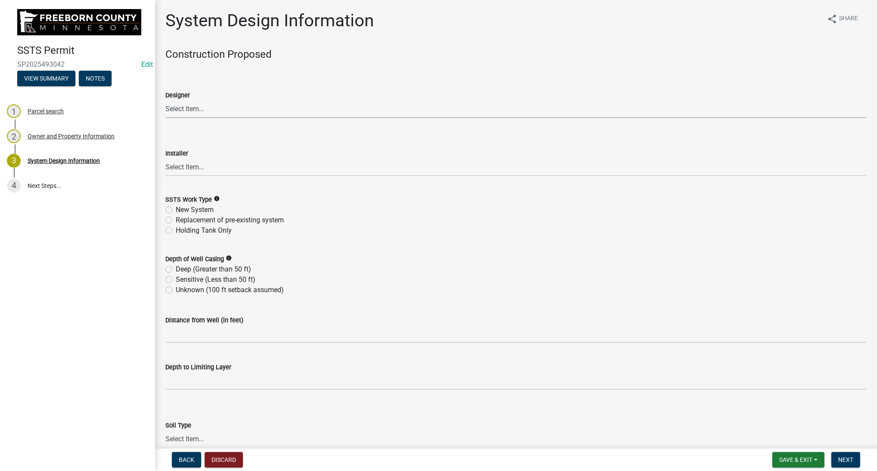
click at [165, 100] on select "Select Item... P & L Excavating Precision Septic Services [PERSON_NAME] Excavat…" at bounding box center [515, 109] width 701 height 18
click option "[PERSON_NAME] Excavating, Inc" at bounding box center [0, 0] width 0 height 0
select select "bc55b894-04a9-4a33-8829-c8e29a3ea968"
click at [165, 159] on select "Select Item... P & L Excavating Precision Septic Services [PERSON_NAME] Excavat…" at bounding box center [515, 168] width 701 height 18
click option "[PERSON_NAME] Excavating, Inc" at bounding box center [0, 0] width 0 height 0
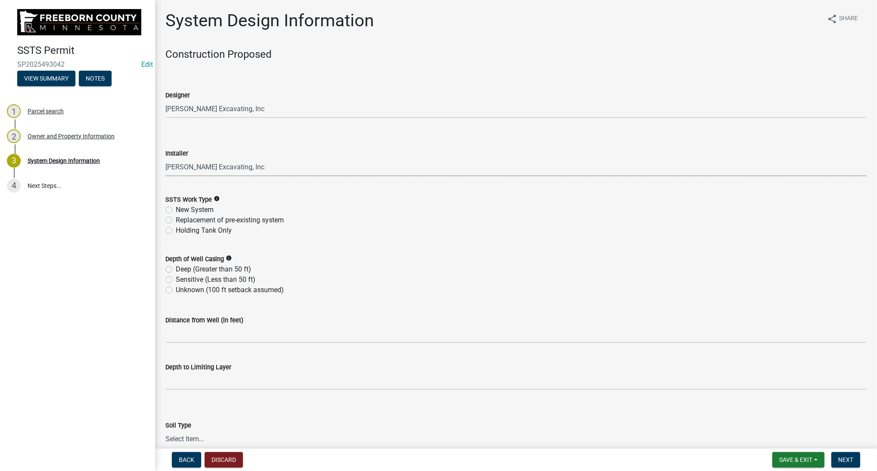
select select "bc55b894-04a9-4a33-8829-c8e29a3ea968"
click at [176, 209] on label "New System" at bounding box center [195, 210] width 38 height 10
click at [176, 209] on input "New System" at bounding box center [179, 208] width 6 height 6
radio input "true"
click at [176, 268] on label "Deep (Greater than 50 ft)" at bounding box center [213, 269] width 75 height 10
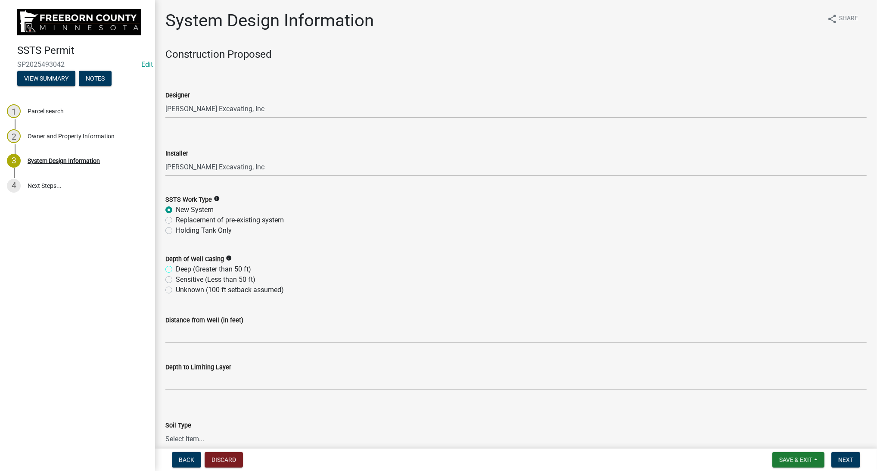
click at [176, 268] on input "Deep (Greater than 50 ft)" at bounding box center [179, 267] width 6 height 6
radio input "true"
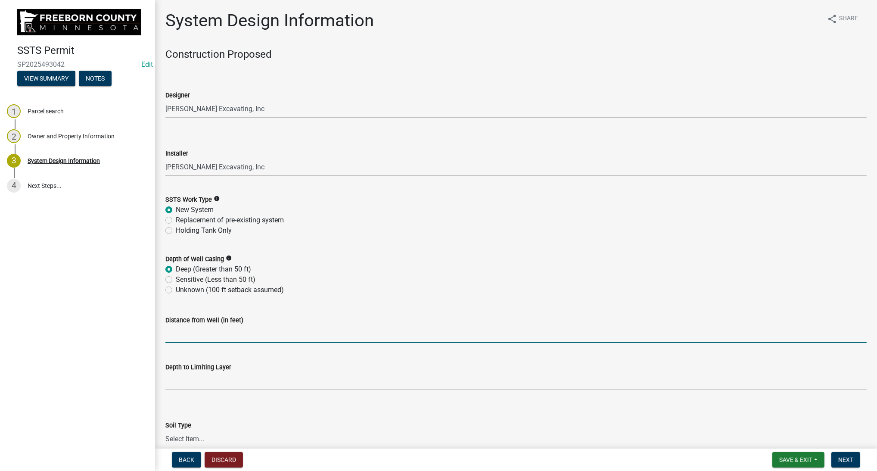
click at [190, 327] on input "Distance from Well (in feet)" at bounding box center [515, 334] width 701 height 18
type input "50"
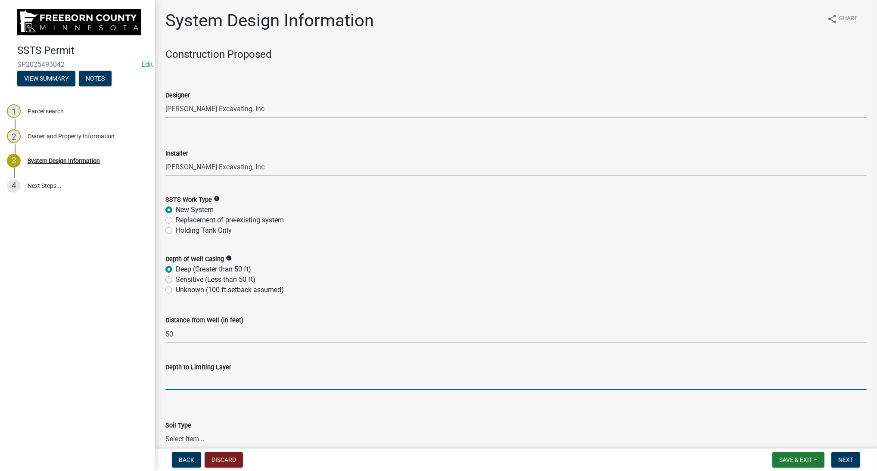
click at [196, 379] on input "text" at bounding box center [515, 381] width 701 height 18
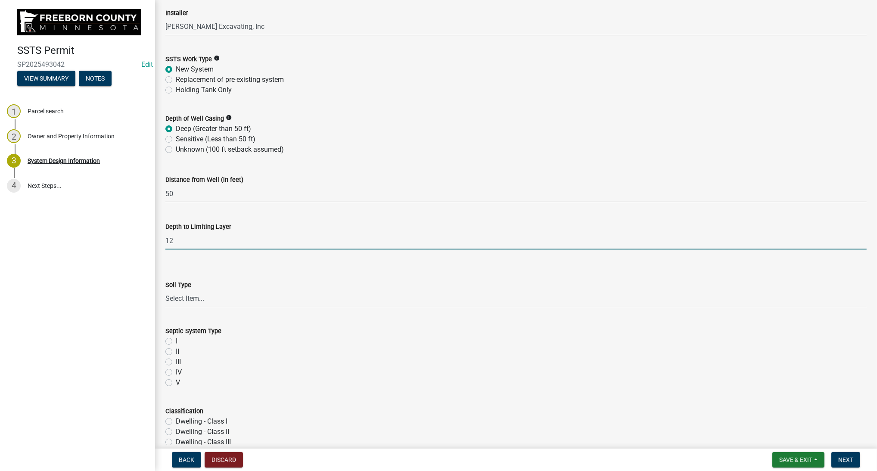
scroll to position [145, 0]
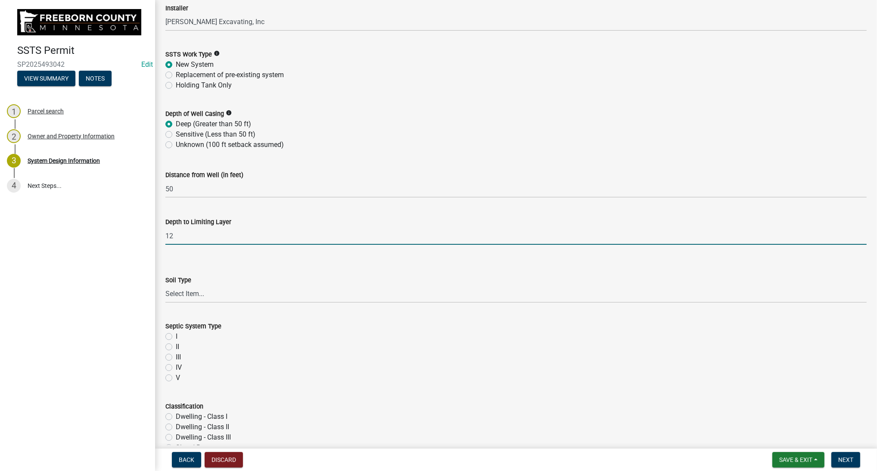
type input "12"
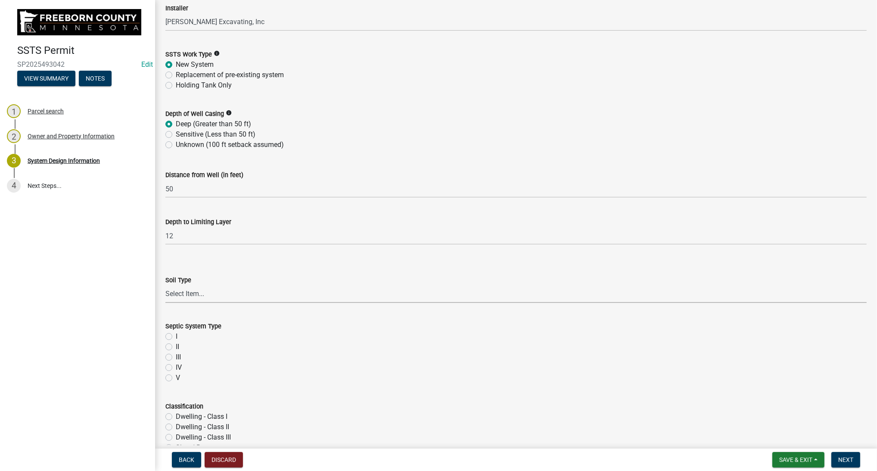
click at [165, 285] on select "Select Item... Clay Loam Loam [PERSON_NAME] Loam Loamy Sand Silt Loam Silty Cla…" at bounding box center [515, 294] width 701 height 18
click option "[PERSON_NAME]" at bounding box center [0, 0] width 0 height 0
select select "d50360b1-4187-4419-9f05-ec37a89bc29a"
click at [176, 336] on label "I" at bounding box center [177, 336] width 2 height 10
click at [176, 336] on input "I" at bounding box center [179, 334] width 6 height 6
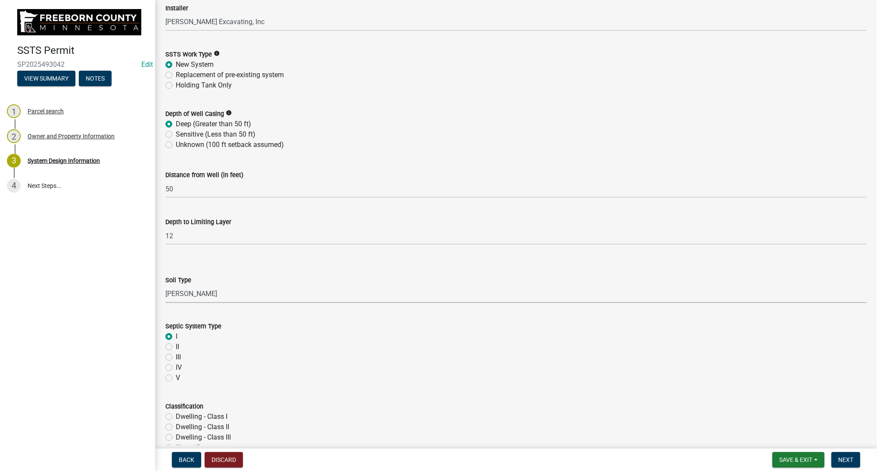
radio input "true"
drag, startPoint x: 169, startPoint y: 413, endPoint x: 174, endPoint y: 401, distance: 13.0
click at [169, 413] on div "Dwelling - Class I" at bounding box center [515, 416] width 701 height 10
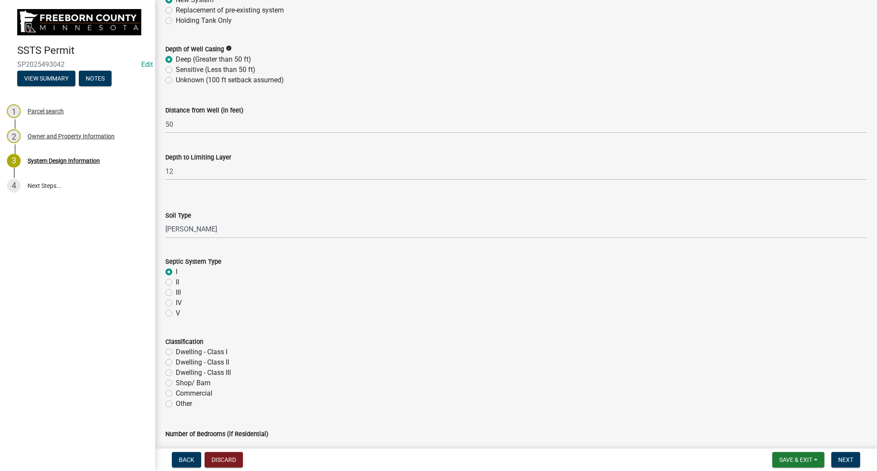
scroll to position [242, 0]
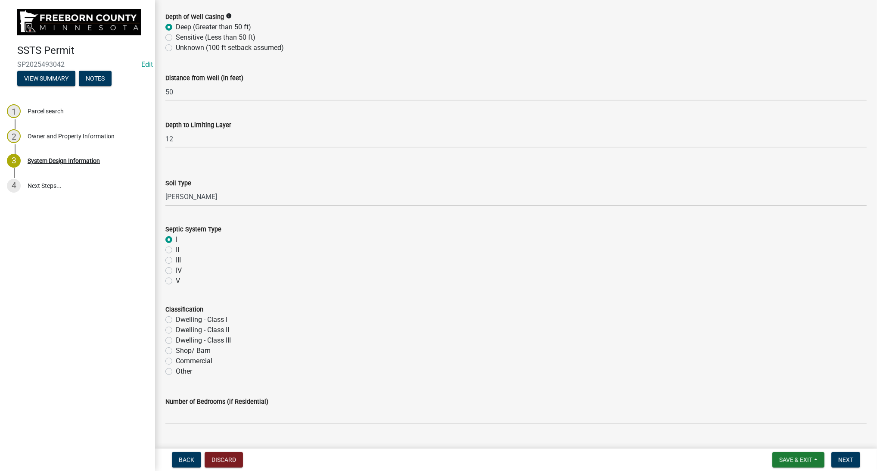
click at [176, 318] on label "Dwelling - Class I" at bounding box center [202, 319] width 52 height 10
click at [176, 318] on input "Dwelling - Class I" at bounding box center [179, 317] width 6 height 6
radio input "true"
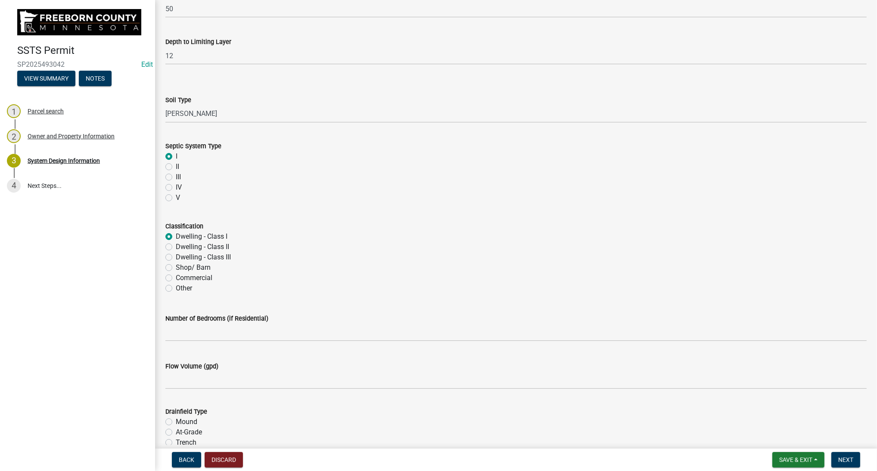
scroll to position [339, 0]
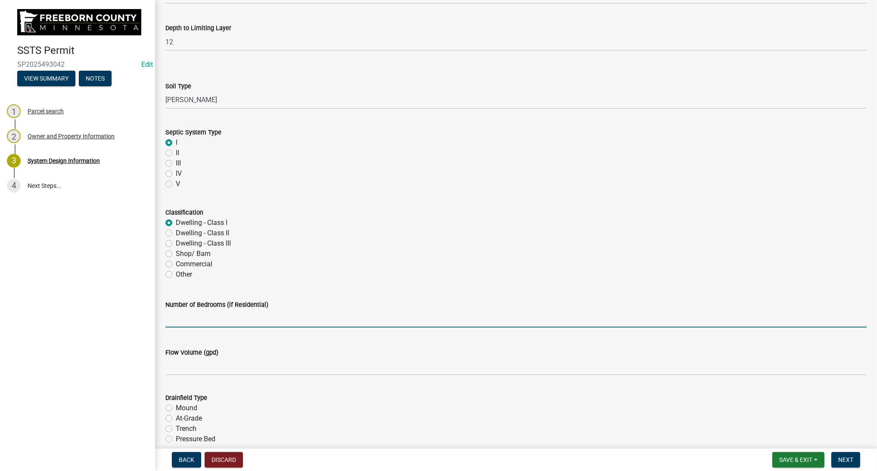
click at [190, 321] on input "text" at bounding box center [515, 319] width 701 height 18
type input "3"
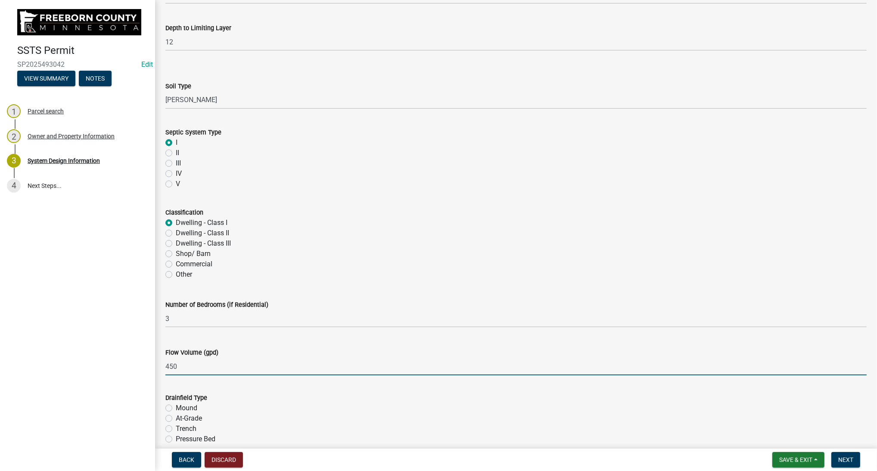
type input "450"
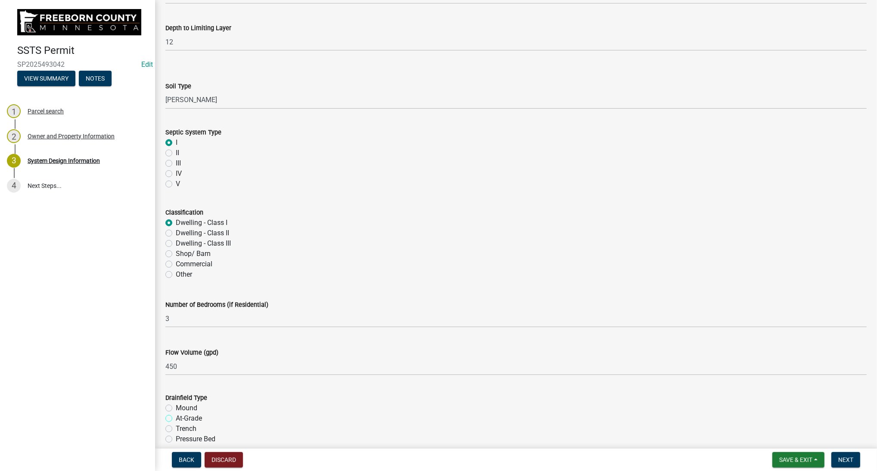
click at [176, 413] on input "At-Grade" at bounding box center [179, 416] width 6 height 6
radio input "true"
click at [176, 403] on input "Mound" at bounding box center [179, 406] width 6 height 6
radio input "true"
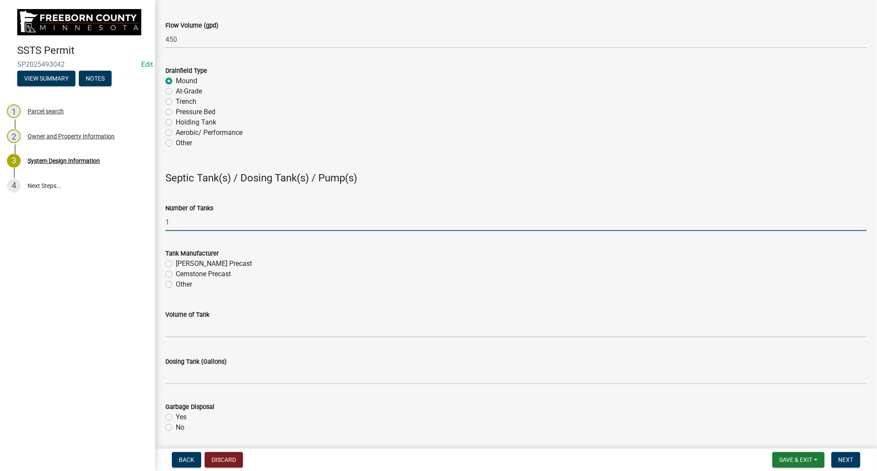
type input "1"
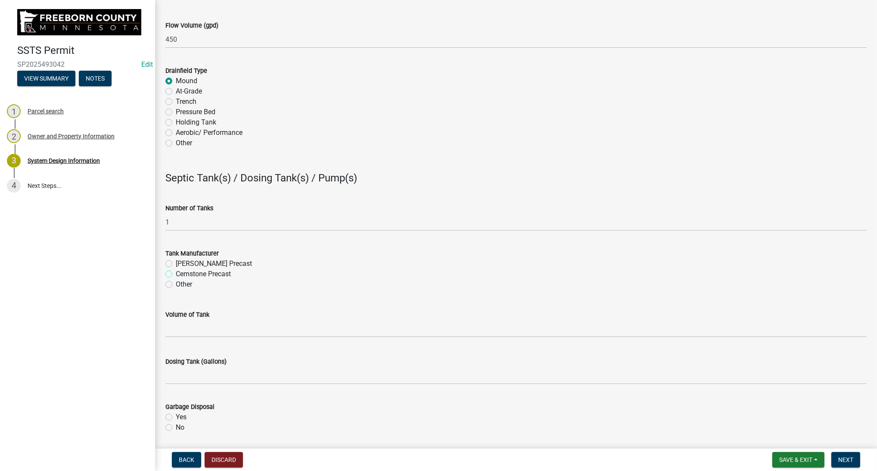
click at [176, 269] on input "Cemstone Precast" at bounding box center [179, 272] width 6 height 6
radio input "true"
click at [176, 258] on input "[PERSON_NAME] Precast" at bounding box center [179, 261] width 6 height 6
radio input "true"
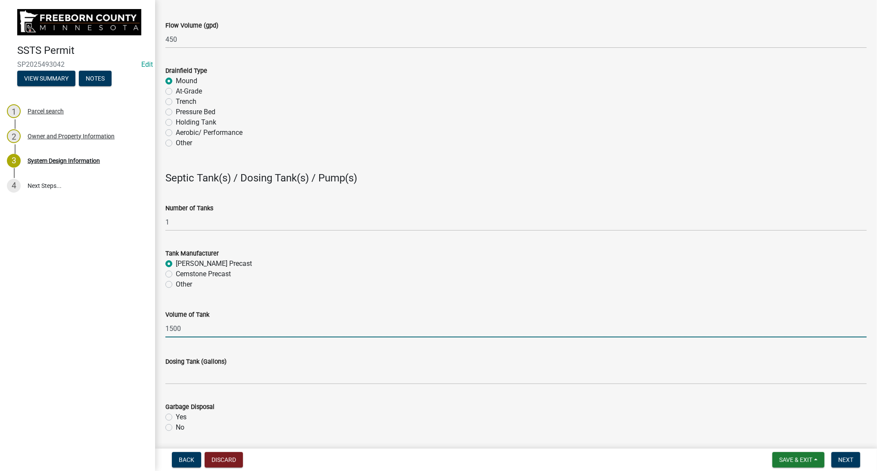
type input "1500"
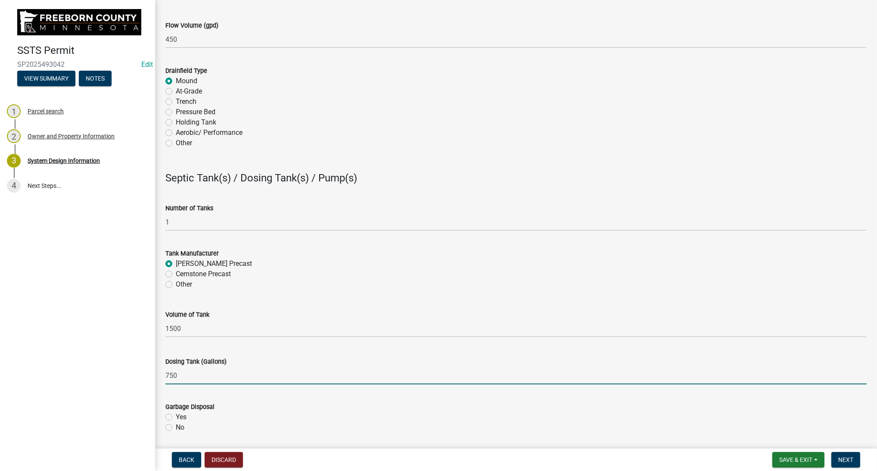
type input "750"
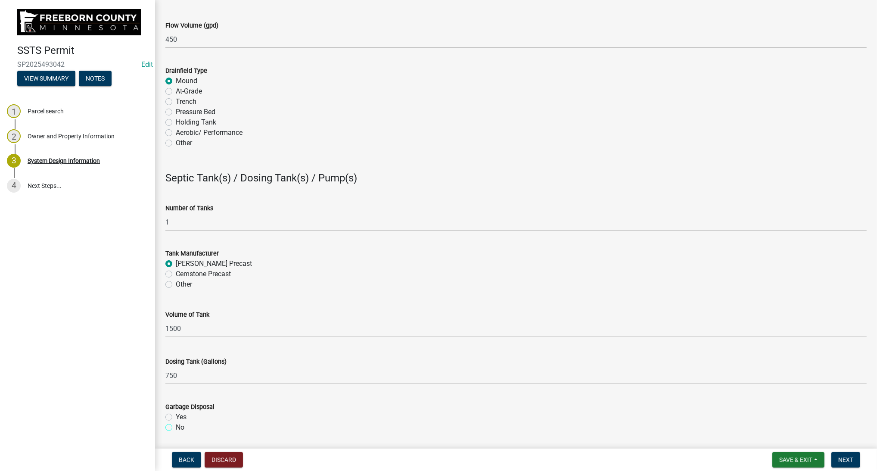
click at [176, 422] on input "No" at bounding box center [179, 425] width 6 height 6
radio input "true"
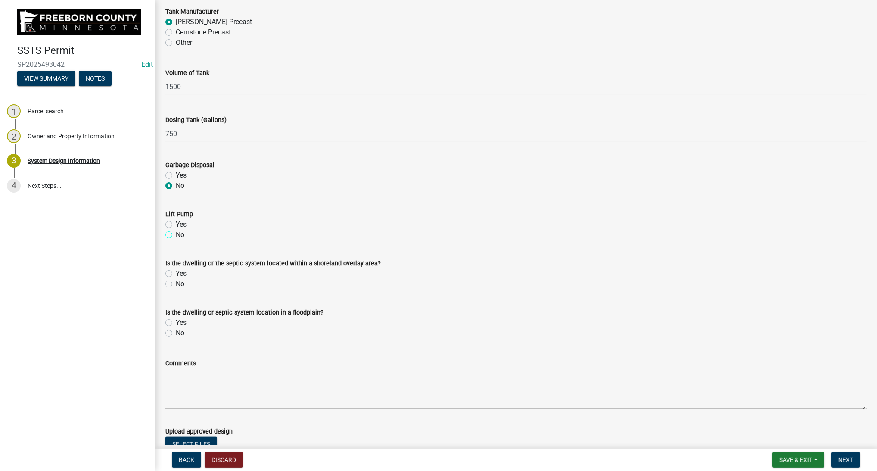
click at [176, 230] on input "No" at bounding box center [179, 233] width 6 height 6
radio input "true"
click at [176, 279] on input "No" at bounding box center [179, 282] width 6 height 6
radio input "true"
click at [176, 328] on input "No" at bounding box center [179, 331] width 6 height 6
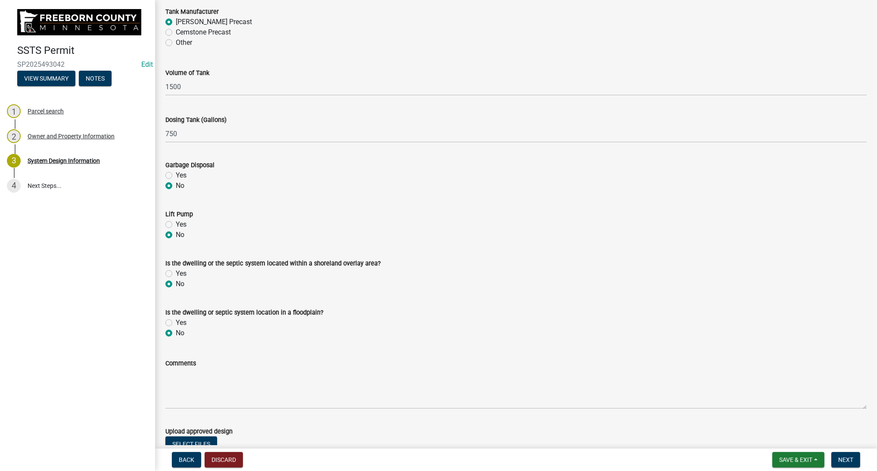
radio input "true"
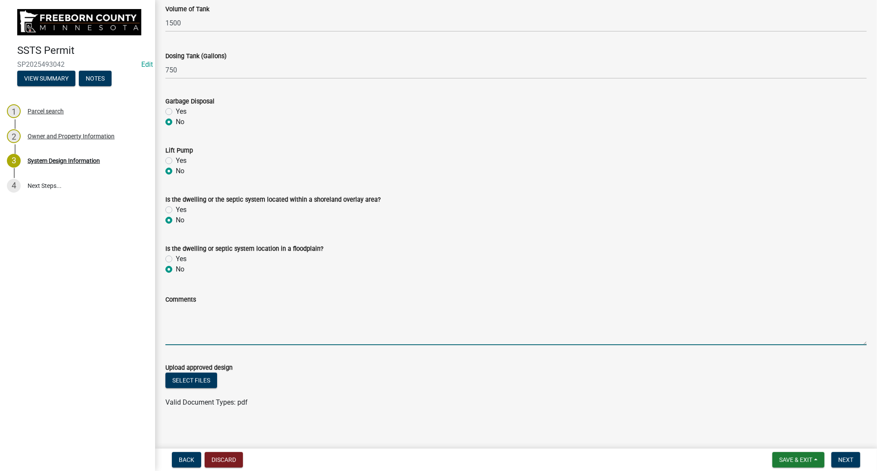
scroll to position [976, 0]
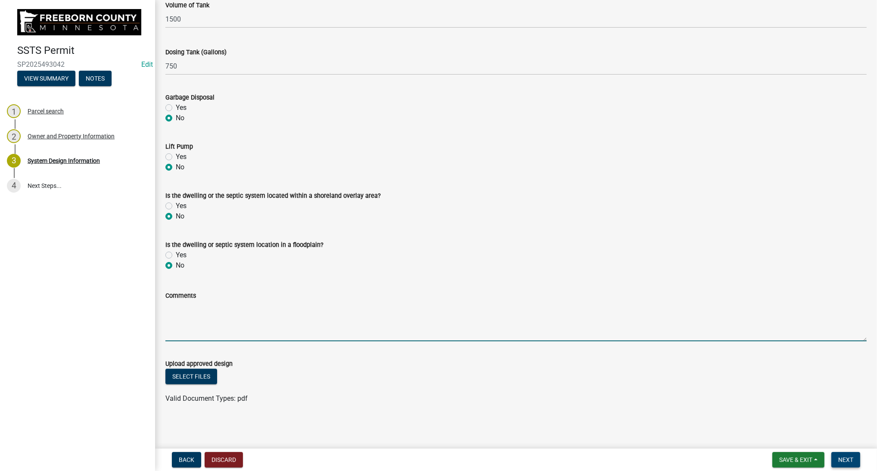
click at [855, 459] on button "Next" at bounding box center [845, 460] width 29 height 16
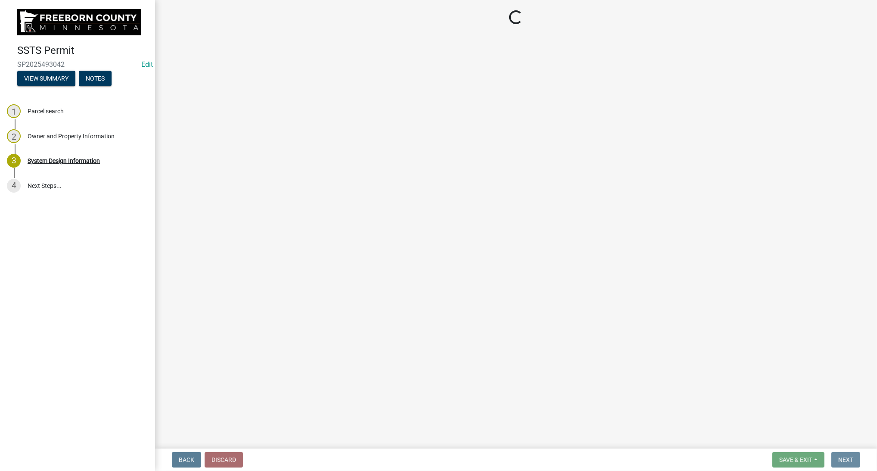
scroll to position [0, 0]
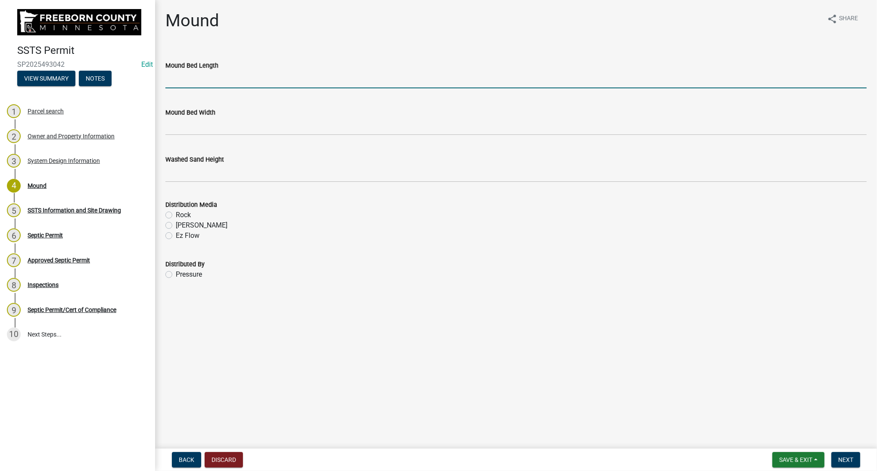
click at [364, 78] on input "Mound Bed Length" at bounding box center [515, 80] width 701 height 18
type input "37.5"
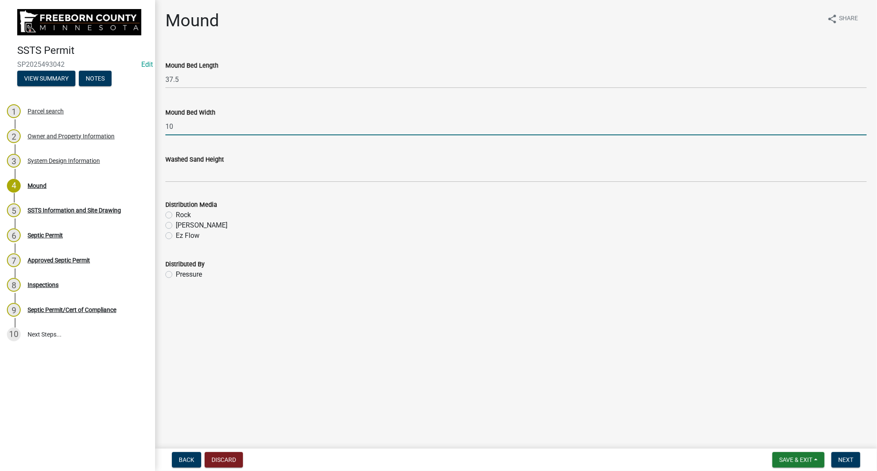
type input "10"
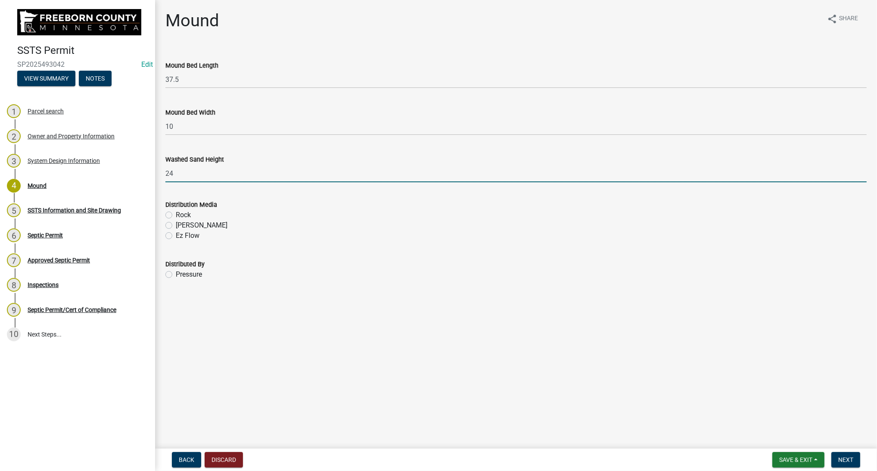
type input "24"
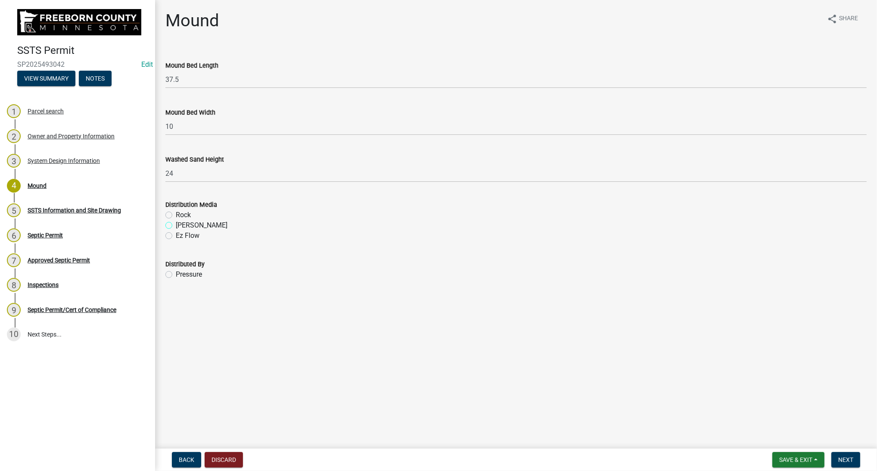
click at [176, 220] on input "[PERSON_NAME]" at bounding box center [179, 223] width 6 height 6
radio input "true"
click at [176, 210] on input "Rock" at bounding box center [179, 213] width 6 height 6
radio input "true"
click at [176, 269] on input "Pressure" at bounding box center [179, 272] width 6 height 6
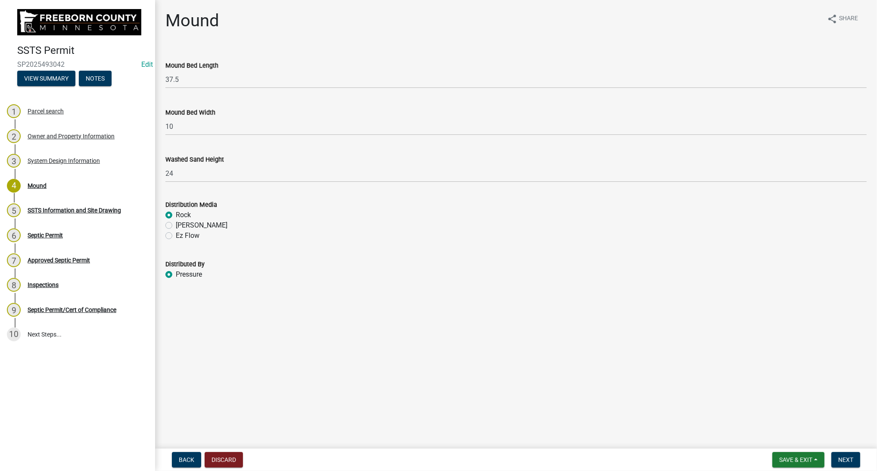
radio input "true"
click at [852, 459] on span "Next" at bounding box center [845, 459] width 15 height 7
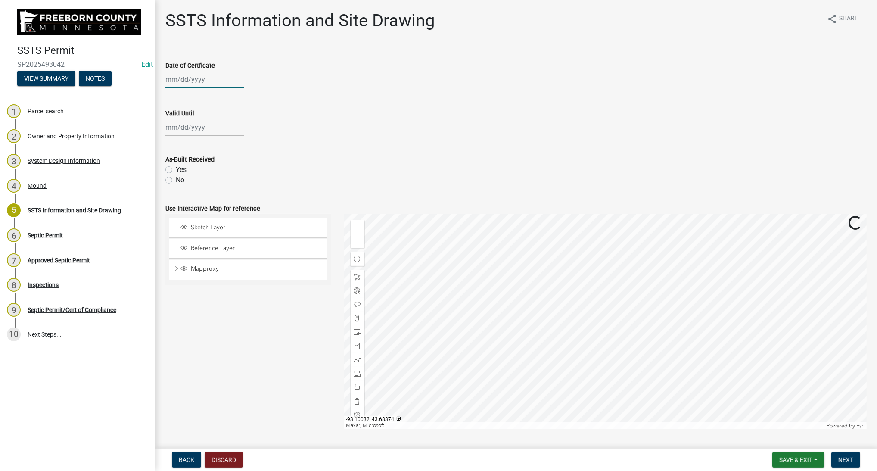
click at [199, 79] on input "Date of Certficate" at bounding box center [204, 80] width 79 height 18
select select "10"
select select "2025"
click at [175, 136] on div "6" at bounding box center [174, 139] width 14 height 14
type input "[DATE]"
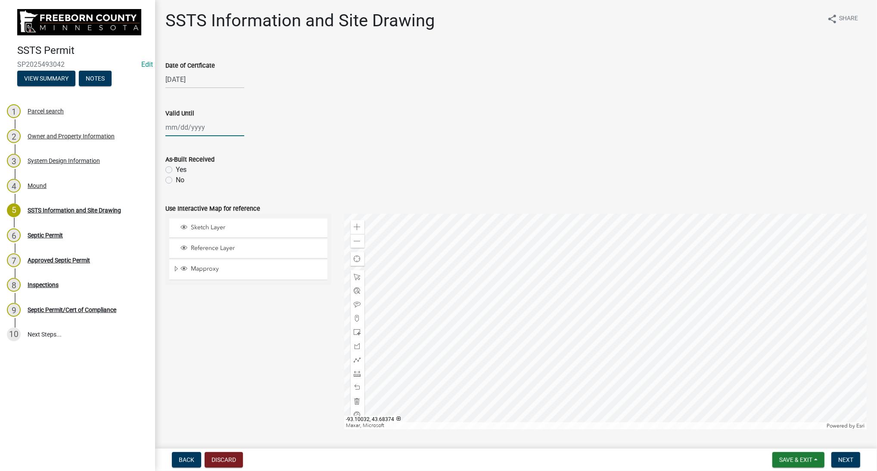
click at [177, 132] on input "Valid Until" at bounding box center [204, 127] width 79 height 18
select select "10"
select select "2025"
click at [175, 183] on div "6" at bounding box center [174, 187] width 14 height 14
type input "[DATE]"
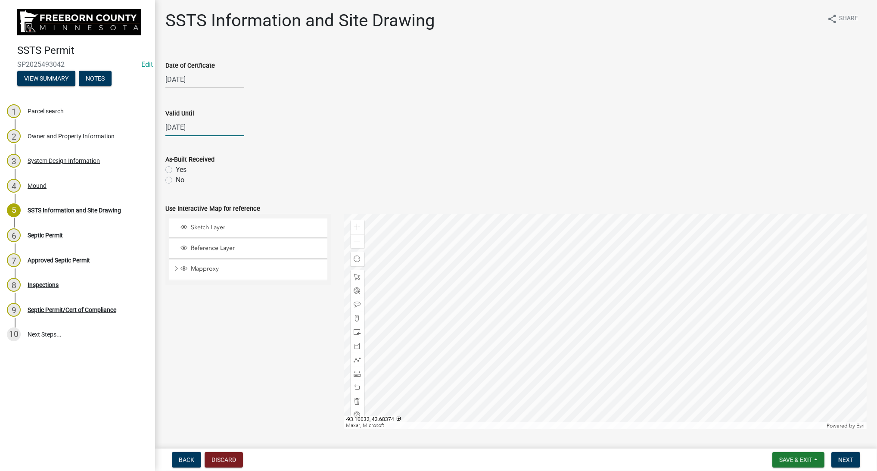
click at [203, 131] on input "[DATE]" at bounding box center [204, 127] width 79 height 18
select select "10"
select select "2025"
click at [206, 126] on input "[DATE]" at bounding box center [204, 127] width 79 height 18
type input "[DATE]"
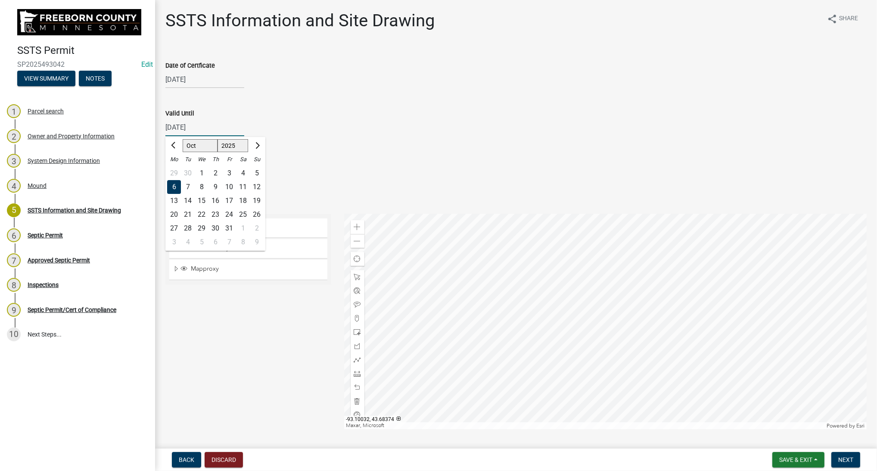
click at [248, 116] on div "Valid Until" at bounding box center [515, 113] width 701 height 10
click at [176, 168] on label "Yes" at bounding box center [181, 170] width 11 height 10
click at [176, 168] on input "Yes" at bounding box center [179, 168] width 6 height 6
radio input "true"
click at [844, 460] on span "Next" at bounding box center [845, 459] width 15 height 7
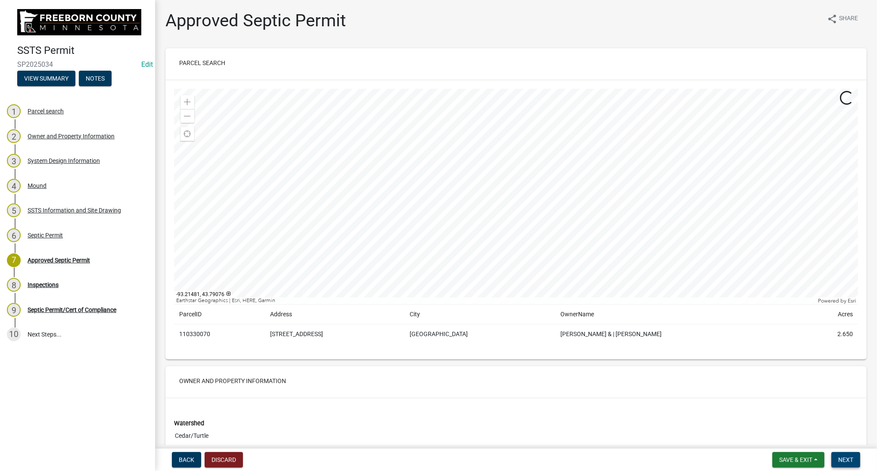
click at [848, 463] on span "Next" at bounding box center [845, 459] width 15 height 7
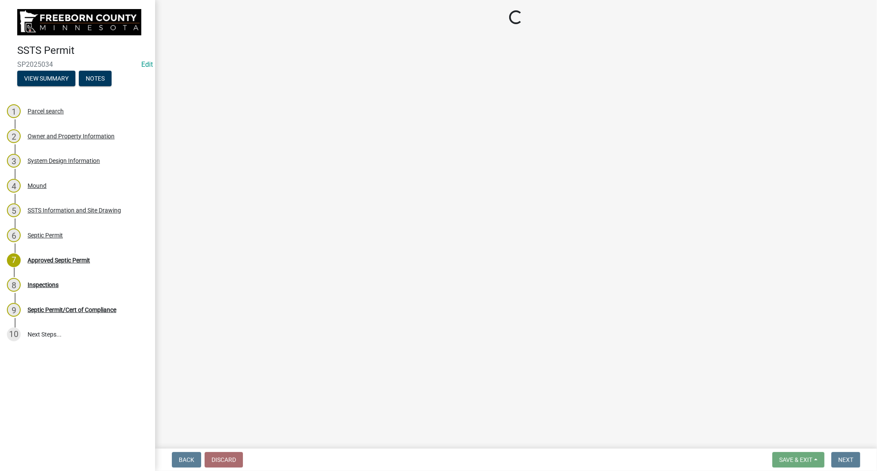
select select "53e6a5a5-4995-4462-9eb4-ac7a80fa0e93"
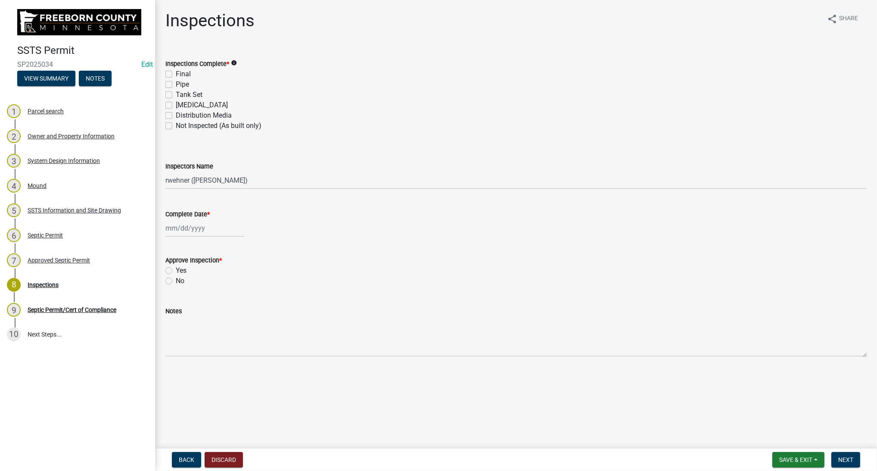
click at [176, 74] on label "Final" at bounding box center [183, 74] width 15 height 10
click at [176, 74] on input "Final" at bounding box center [179, 72] width 6 height 6
checkbox input "true"
checkbox input "false"
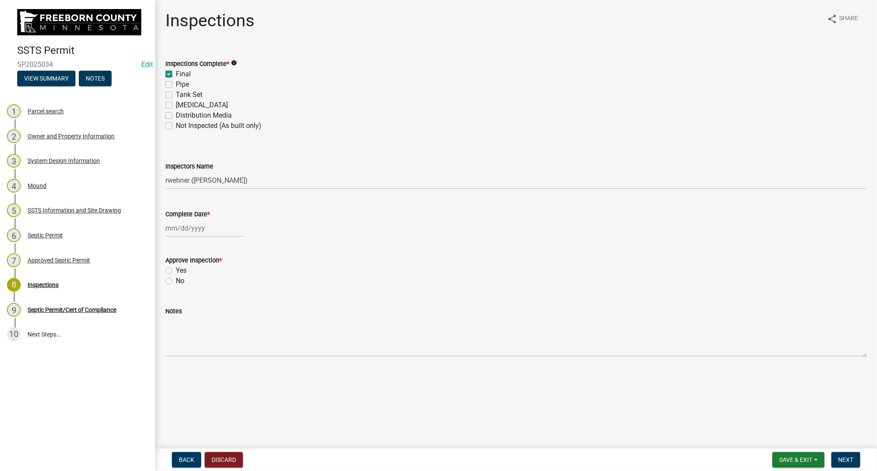
checkbox input "false"
click at [176, 84] on label "Pipe" at bounding box center [182, 84] width 13 height 10
click at [176, 84] on input "Pipe" at bounding box center [179, 82] width 6 height 6
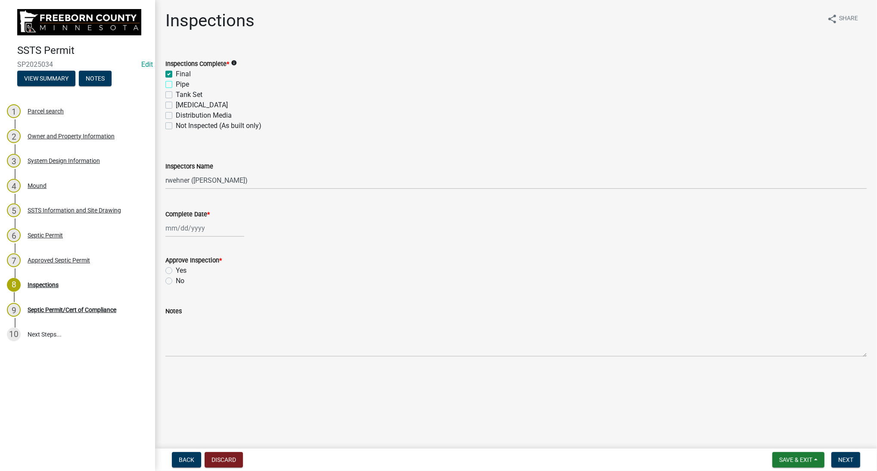
checkbox input "true"
checkbox input "false"
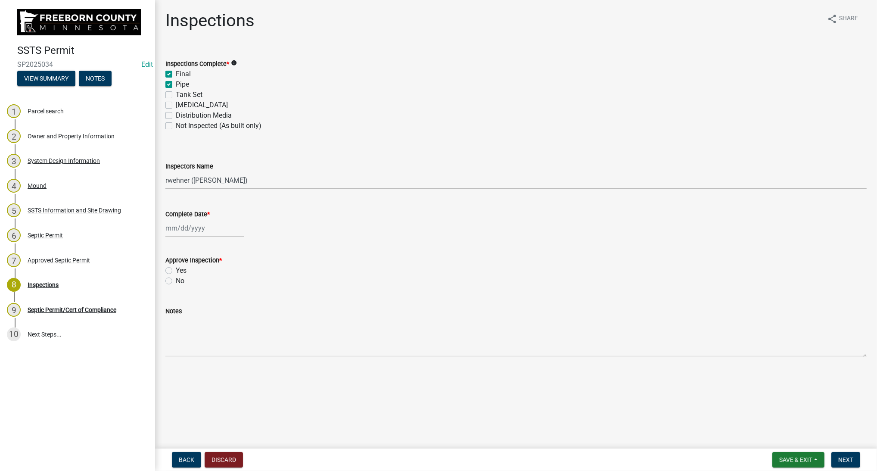
checkbox input "false"
click at [176, 113] on label "Distribution Media" at bounding box center [204, 115] width 56 height 10
click at [176, 113] on input "Distribution Media" at bounding box center [179, 113] width 6 height 6
checkbox input "true"
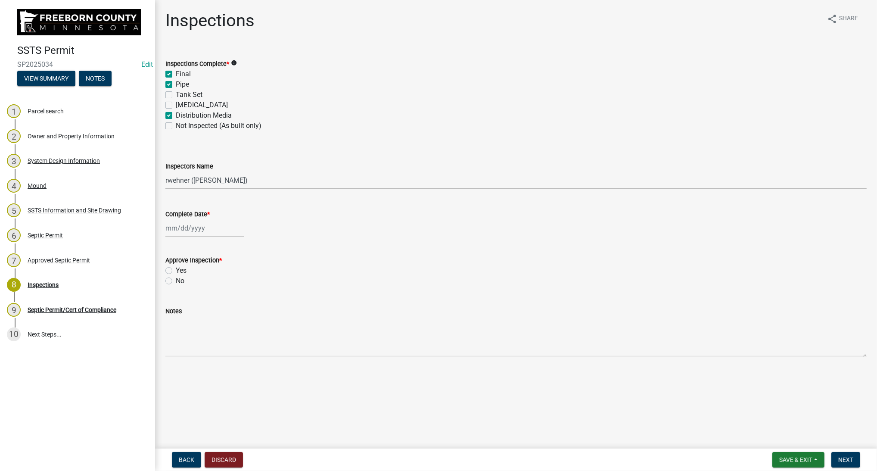
checkbox input "true"
checkbox input "false"
checkbox input "true"
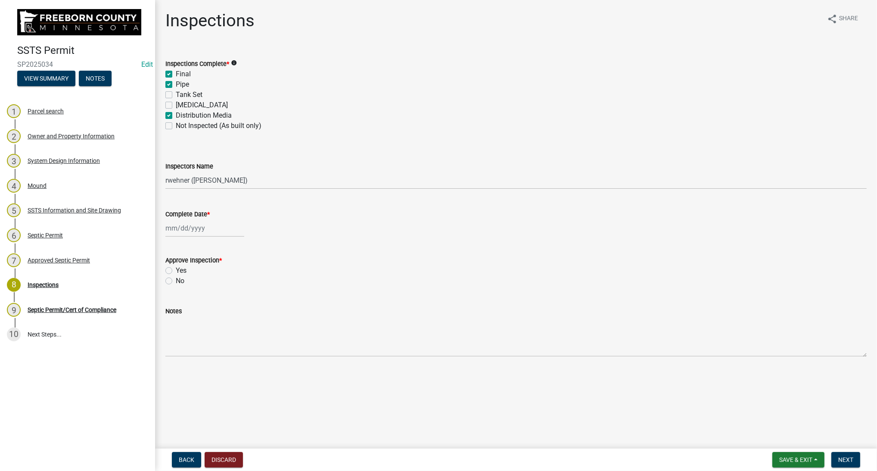
checkbox input "false"
click at [176, 116] on label "Distribution Media" at bounding box center [204, 115] width 56 height 10
click at [176, 116] on input "Distribution Media" at bounding box center [179, 113] width 6 height 6
checkbox input "false"
checkbox input "true"
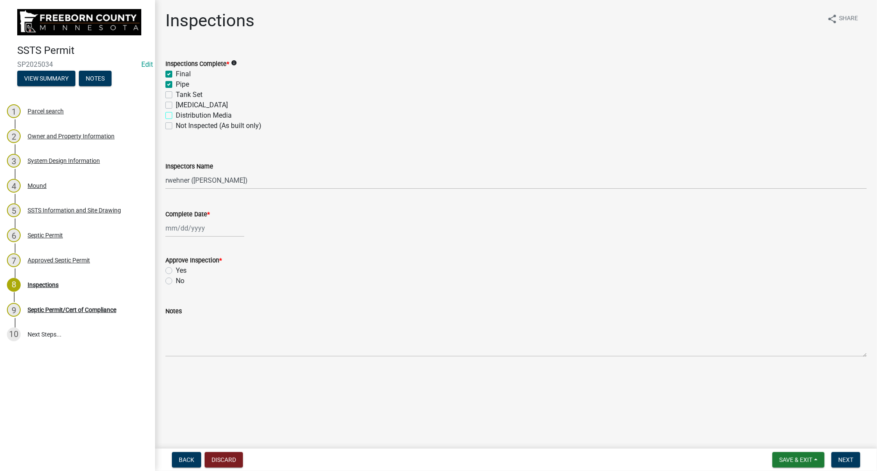
checkbox input "true"
checkbox input "false"
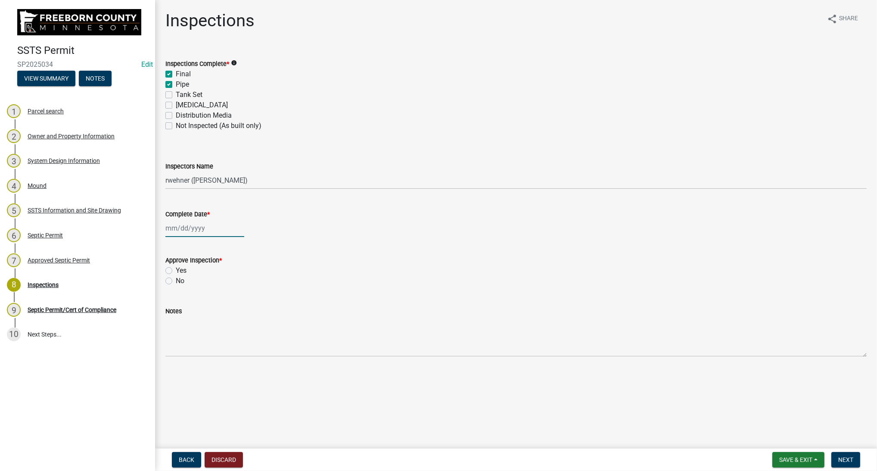
click at [181, 227] on input "Complete Date *" at bounding box center [204, 228] width 79 height 18
select select "10"
select select "2025"
click at [177, 287] on div "6" at bounding box center [174, 288] width 14 height 14
type input "[DATE]"
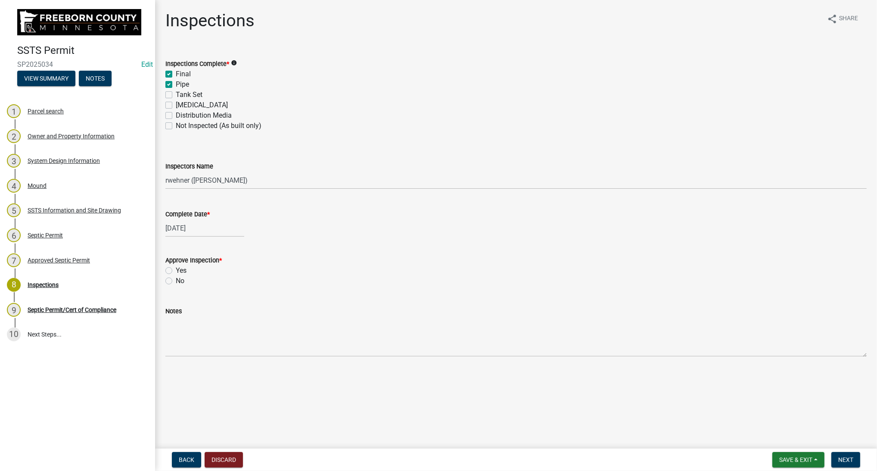
click at [176, 269] on label "Yes" at bounding box center [181, 270] width 11 height 10
click at [176, 269] on input "Yes" at bounding box center [179, 268] width 6 height 6
radio input "true"
click at [851, 458] on span "Next" at bounding box center [845, 459] width 15 height 7
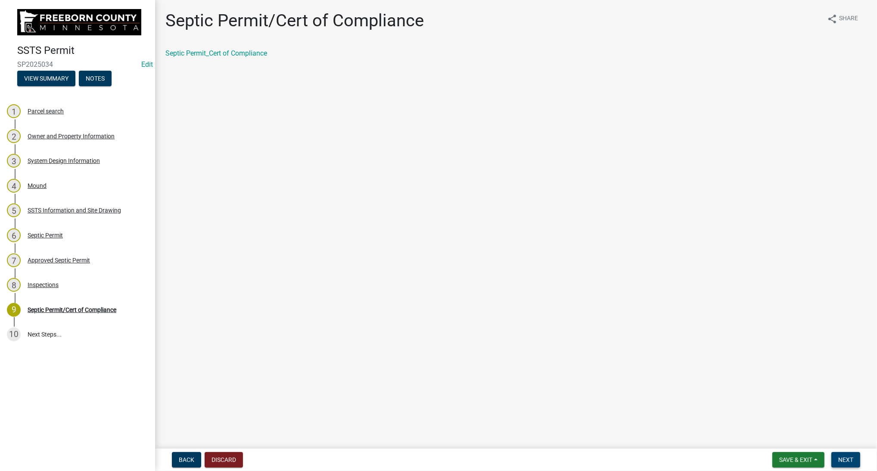
click at [845, 463] on button "Next" at bounding box center [845, 460] width 29 height 16
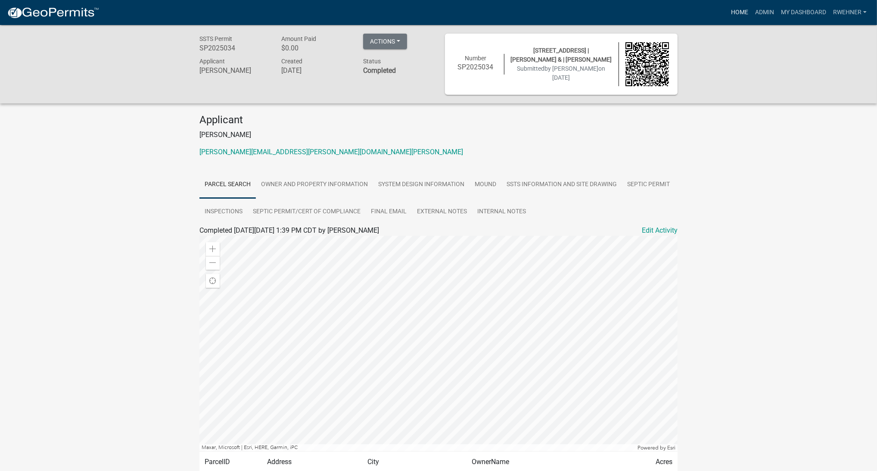
click at [730, 13] on link "Home" at bounding box center [739, 12] width 24 height 16
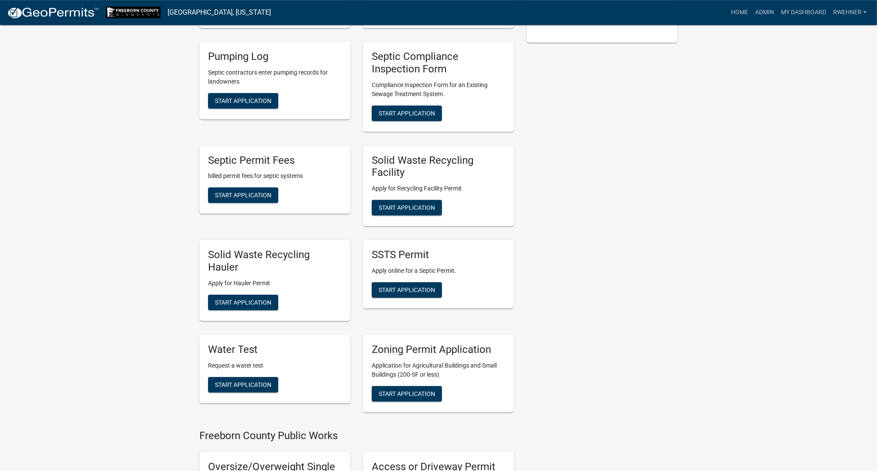
scroll to position [317, 0]
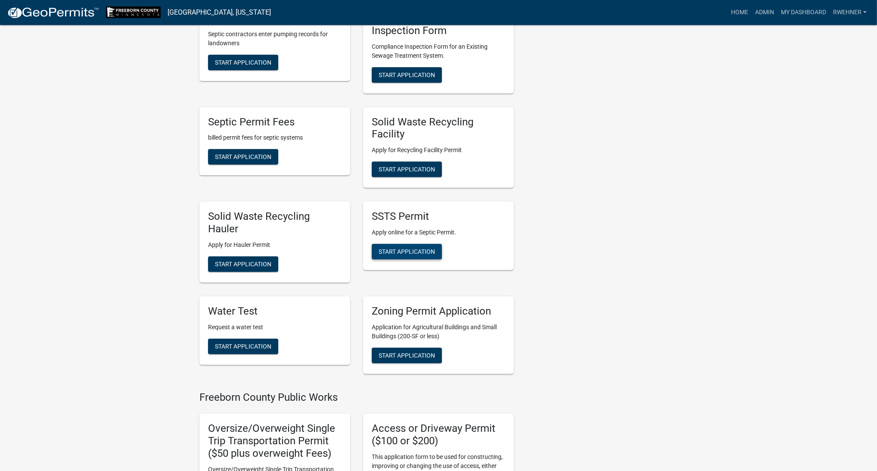
click at [399, 245] on button "Start Application" at bounding box center [407, 252] width 70 height 16
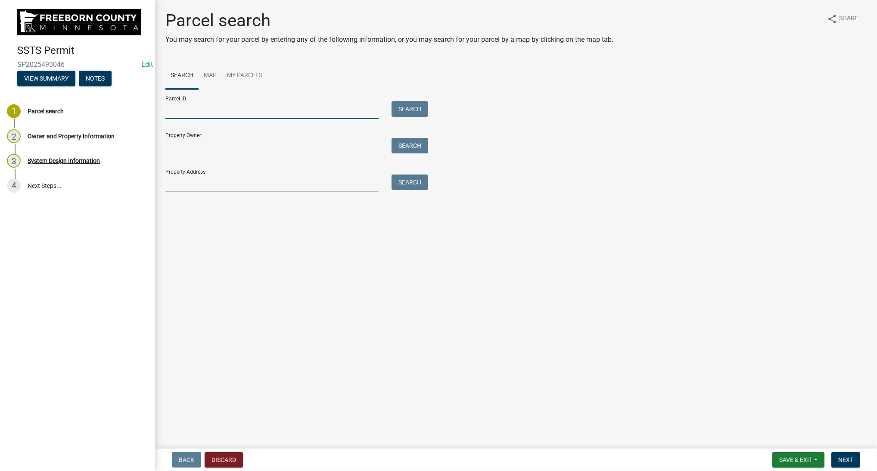
click at [200, 109] on input "Parcel ID:" at bounding box center [271, 110] width 213 height 18
paste input "110260021"
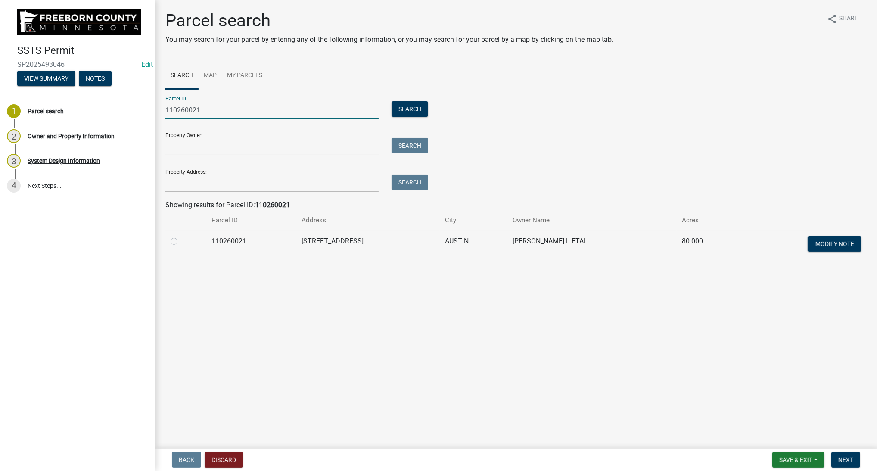
type input "110260021"
click at [181, 236] on label at bounding box center [181, 236] width 0 height 0
click at [181, 239] on input "radio" at bounding box center [184, 239] width 6 height 6
radio input "true"
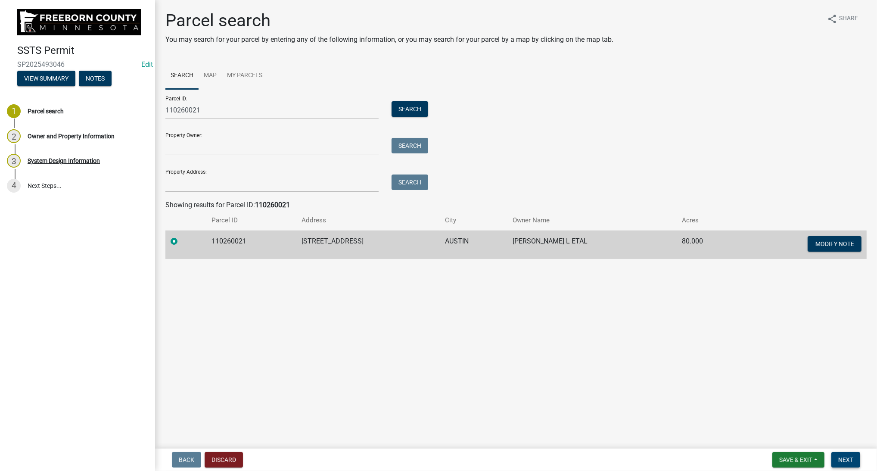
click at [846, 458] on span "Next" at bounding box center [845, 459] width 15 height 7
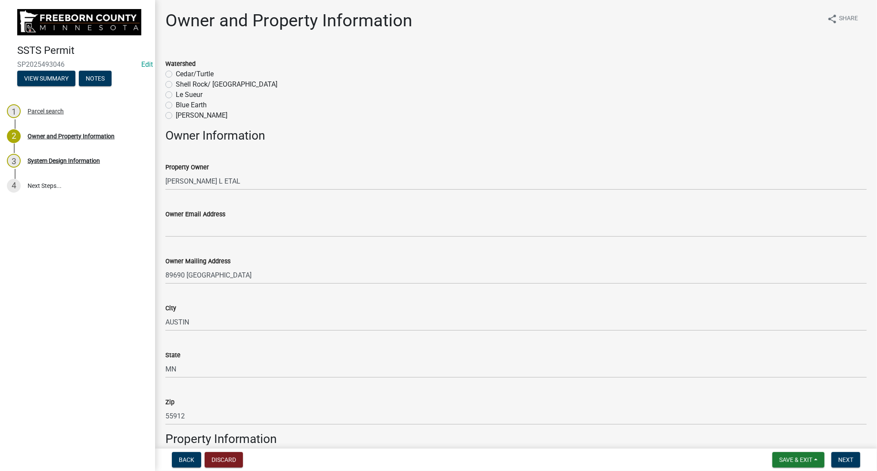
click at [176, 73] on label "Cedar/Turtle" at bounding box center [195, 74] width 38 height 10
click at [176, 73] on input "Cedar/Turtle" at bounding box center [179, 72] width 6 height 6
radio input "true"
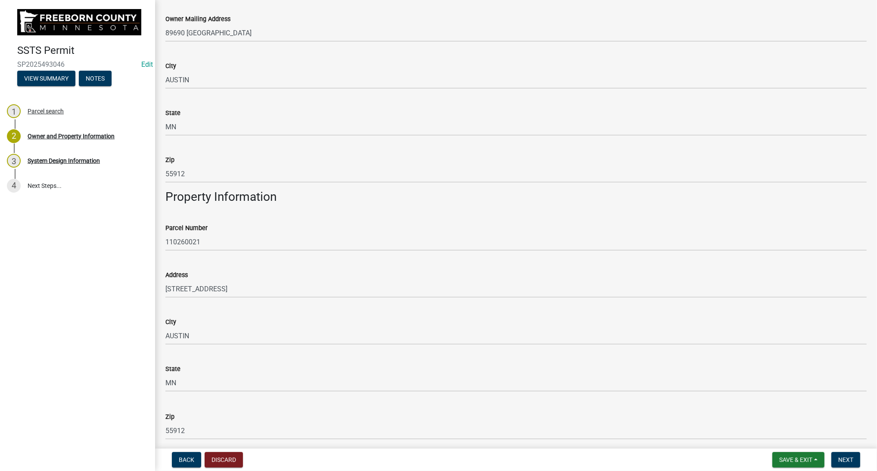
scroll to position [418, 0]
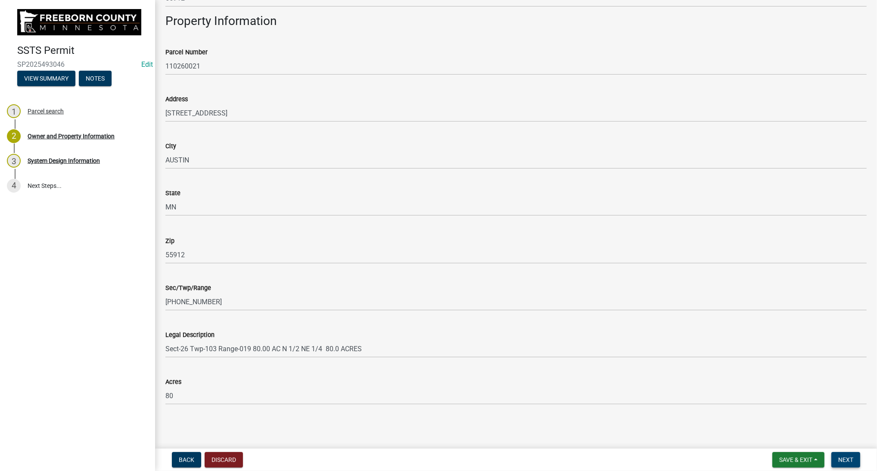
click at [850, 458] on span "Next" at bounding box center [845, 459] width 15 height 7
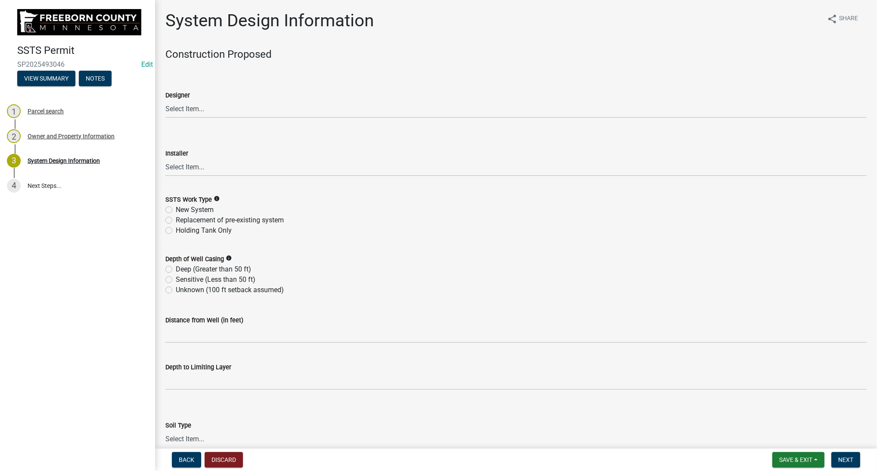
click at [279, 99] on div "Designer" at bounding box center [515, 95] width 701 height 10
click at [165, 100] on select "Select Item... P & L Excavating Precision Septic Services [PERSON_NAME] Excavat…" at bounding box center [515, 109] width 701 height 18
click option "P & L Excavating" at bounding box center [0, 0] width 0 height 0
select select "a4b440af-86cc-4e74-8744-b4ec83ffff55"
click option "P & L Excavating" at bounding box center [0, 0] width 0 height 0
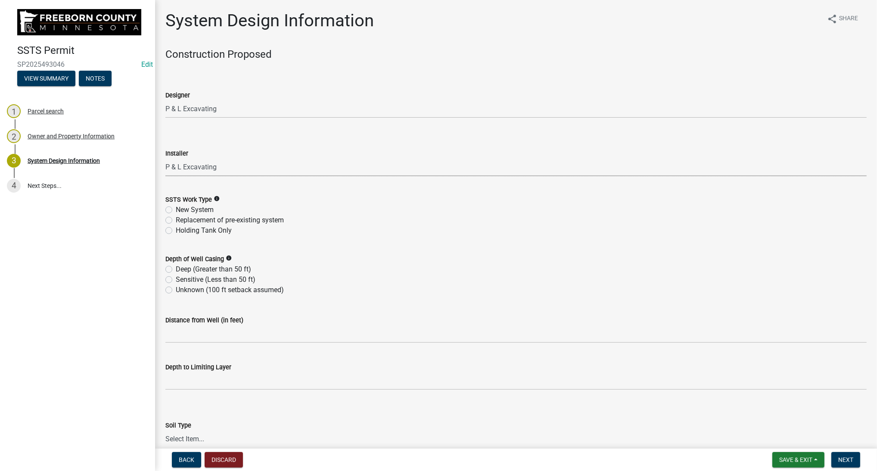
select select "a4b440af-86cc-4e74-8744-b4ec83ffff55"
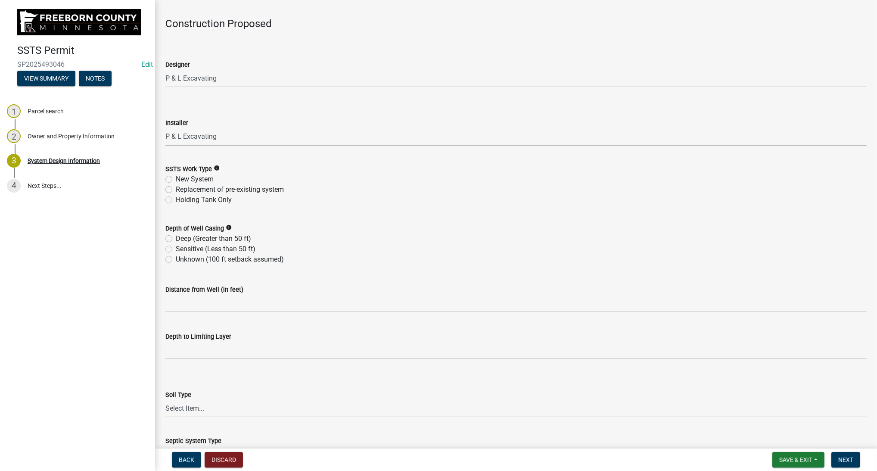
scroll to position [48, 0]
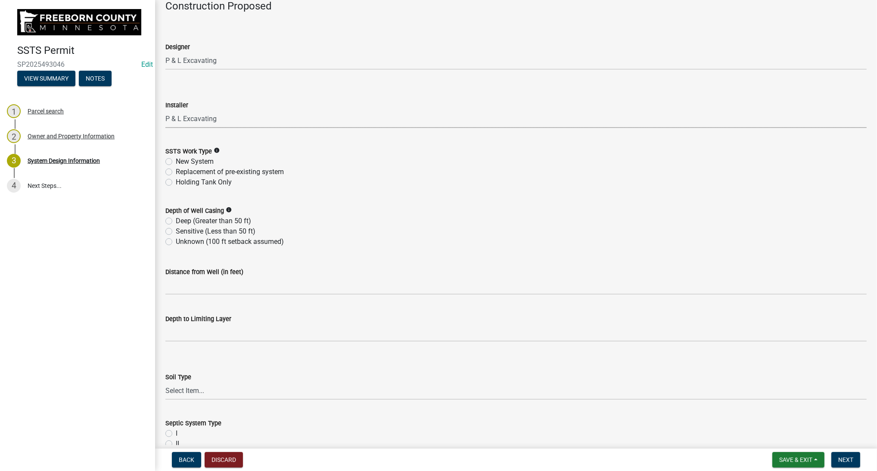
click at [183, 164] on label "New System" at bounding box center [195, 161] width 38 height 10
click at [181, 162] on input "New System" at bounding box center [179, 159] width 6 height 6
radio input "true"
click at [196, 219] on label "Deep (Greater than 50 ft)" at bounding box center [213, 221] width 75 height 10
click at [181, 219] on input "Deep (Greater than 50 ft)" at bounding box center [179, 219] width 6 height 6
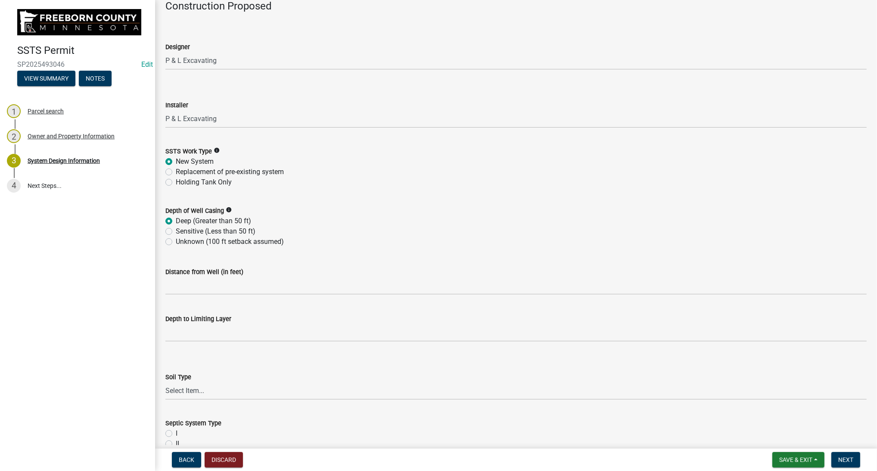
radio input "true"
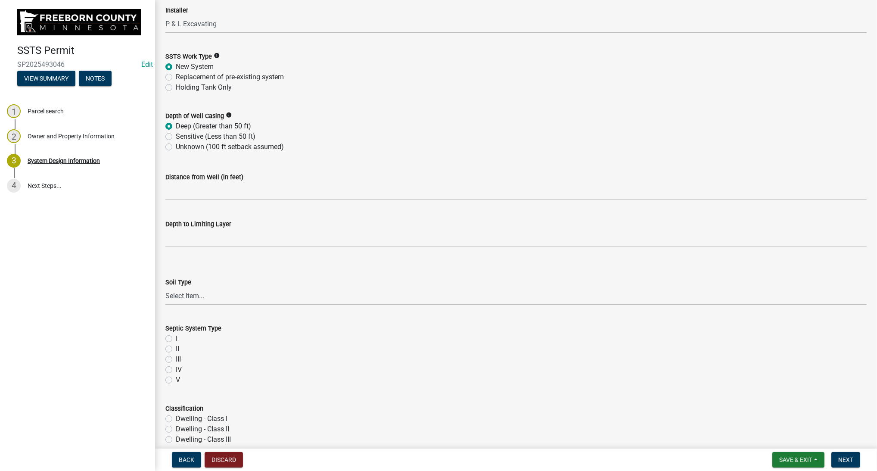
scroll to position [145, 0]
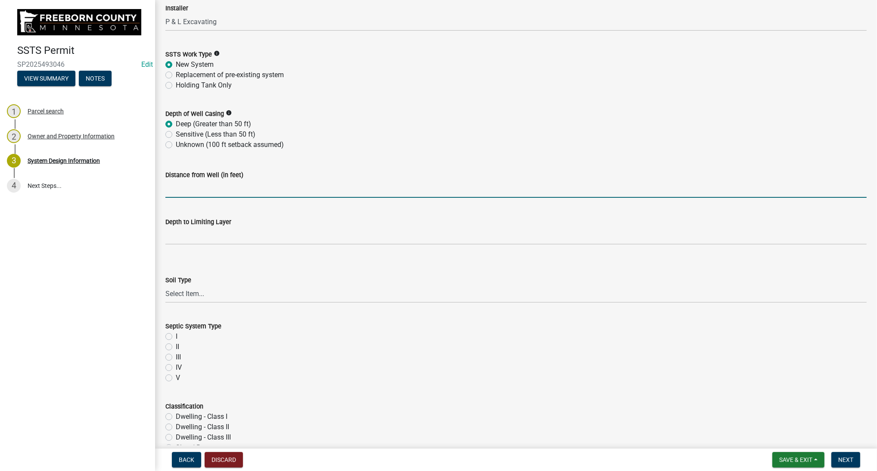
click at [196, 193] on input "Distance from Well (in feet)" at bounding box center [515, 189] width 701 height 18
type input "3"
type input ">100"
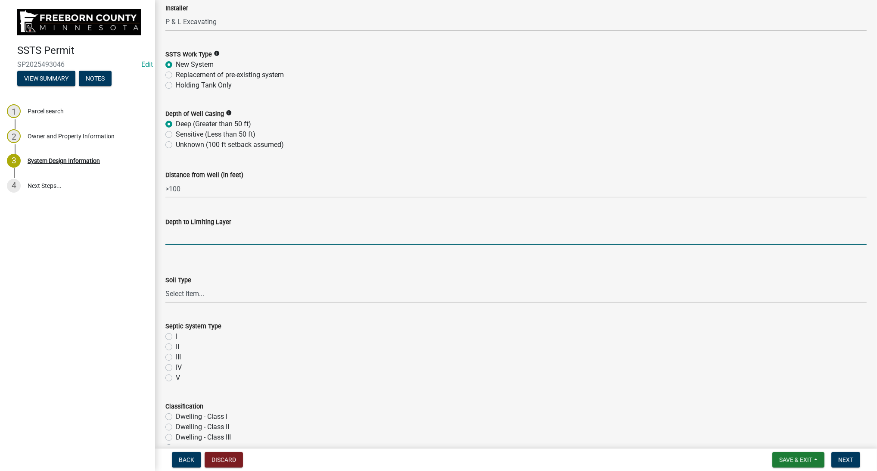
type input "6"
type input "36"
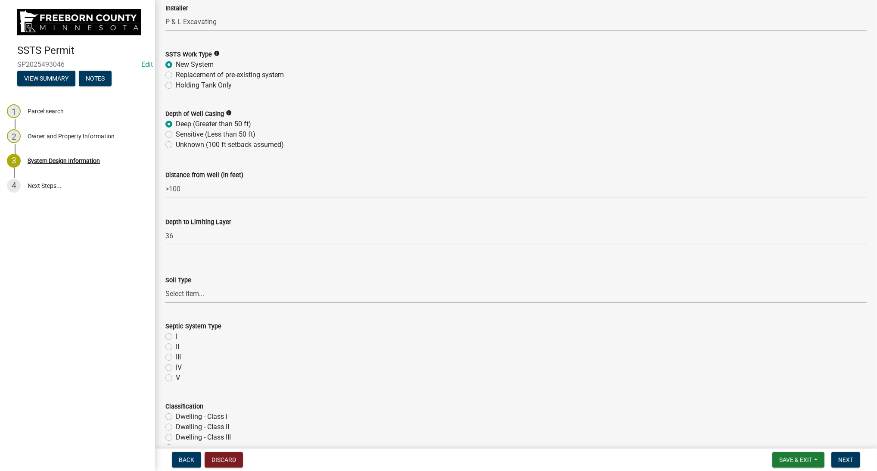
click at [165, 285] on select "Select Item... Clay Loam Loam [PERSON_NAME] Loam Loamy Sand Silt Loam Silty Cla…" at bounding box center [515, 294] width 701 height 18
click option "[PERSON_NAME]" at bounding box center [0, 0] width 0 height 0
select select "d50360b1-4187-4419-9f05-ec37a89bc29a"
click at [176, 335] on div "I" at bounding box center [515, 336] width 701 height 10
click at [176, 336] on label "I" at bounding box center [177, 336] width 2 height 10
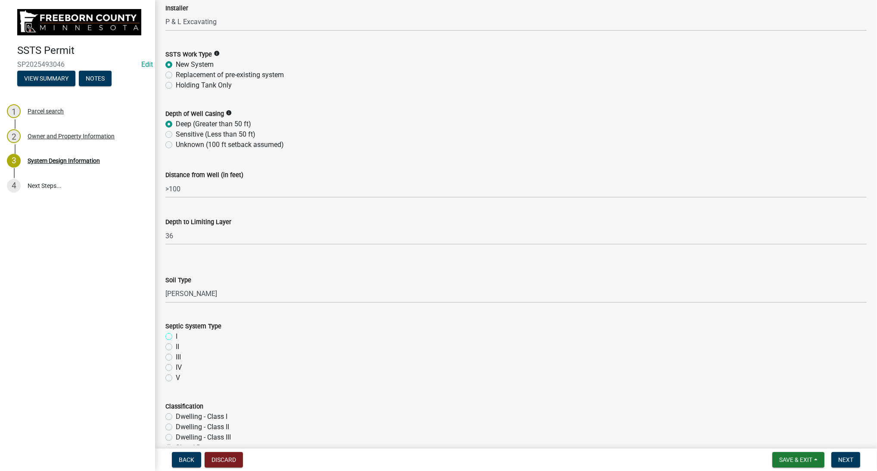
click at [176, 336] on input "I" at bounding box center [179, 334] width 6 height 6
radio input "true"
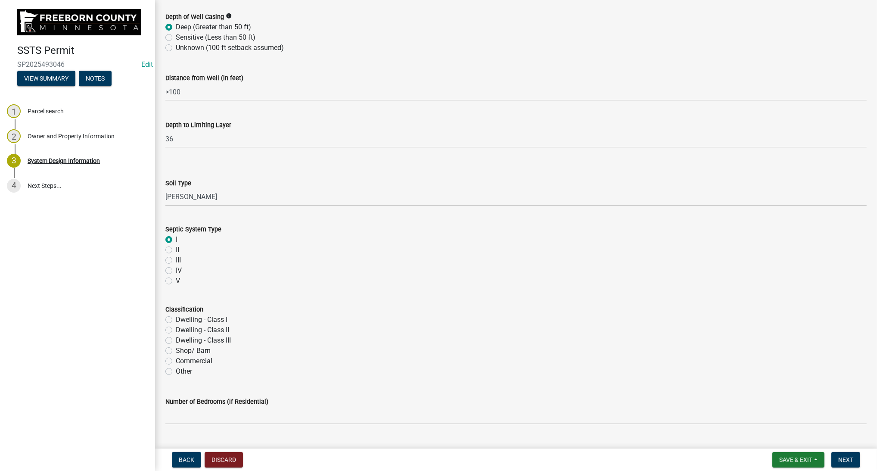
click at [176, 321] on label "Dwelling - Class I" at bounding box center [202, 319] width 52 height 10
click at [176, 320] on input "Dwelling - Class I" at bounding box center [179, 317] width 6 height 6
radio input "true"
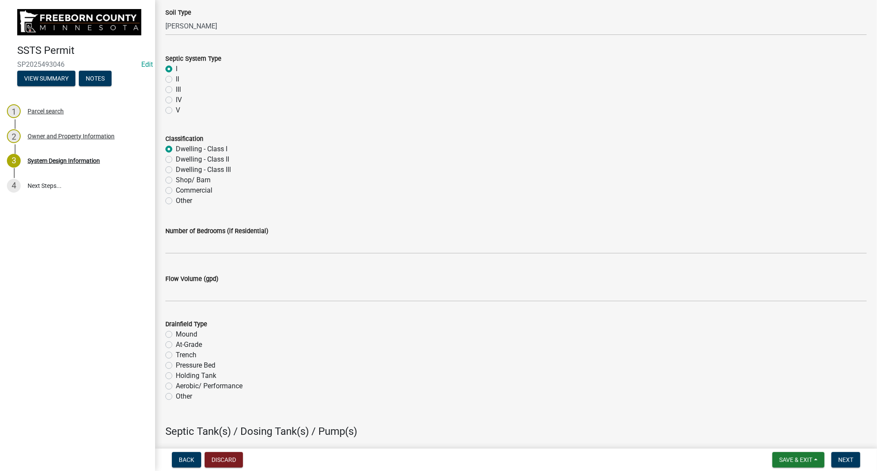
scroll to position [436, 0]
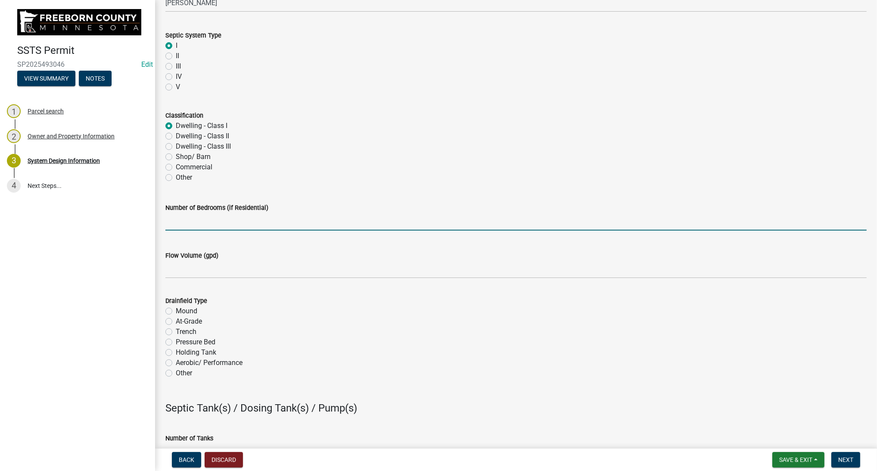
click at [217, 229] on input "text" at bounding box center [515, 222] width 701 height 18
type input "4"
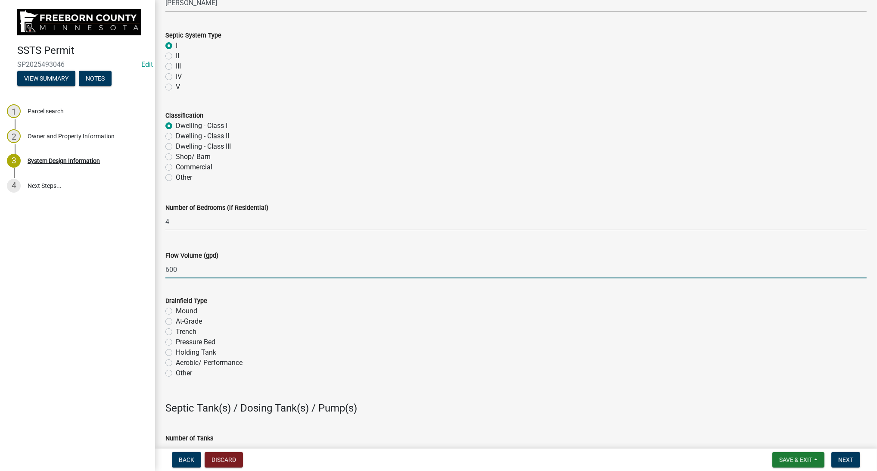
type input "600"
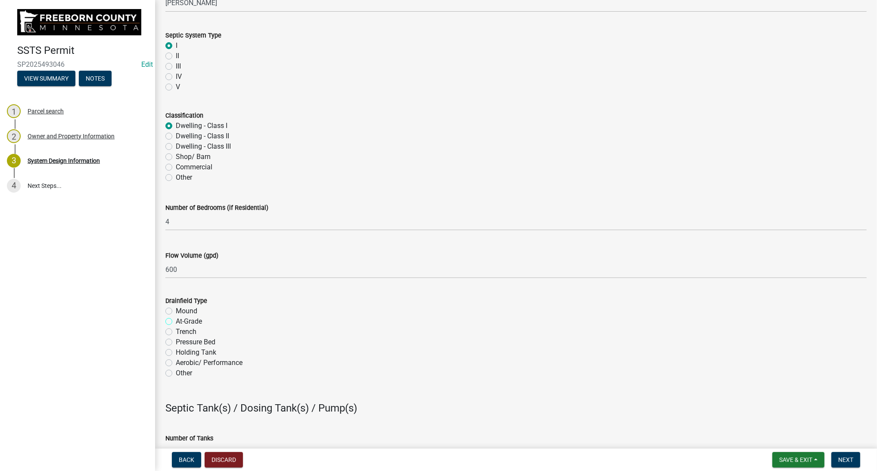
click at [176, 316] on input "At-Grade" at bounding box center [179, 319] width 6 height 6
radio input "true"
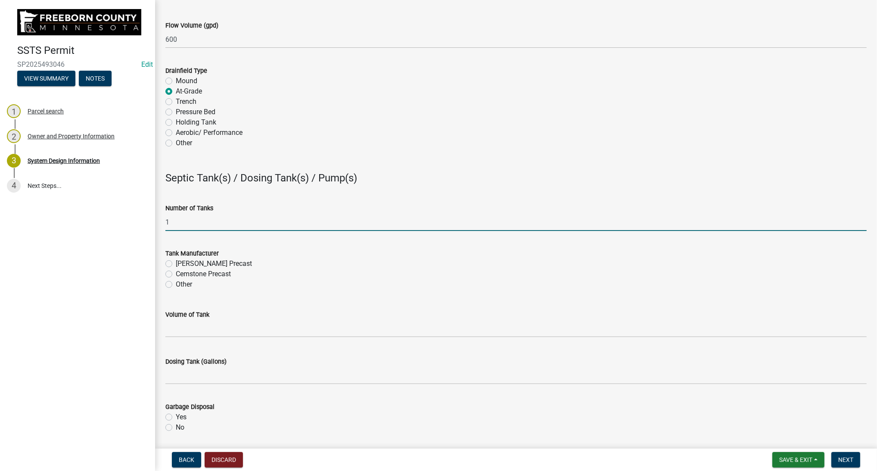
type input "1"
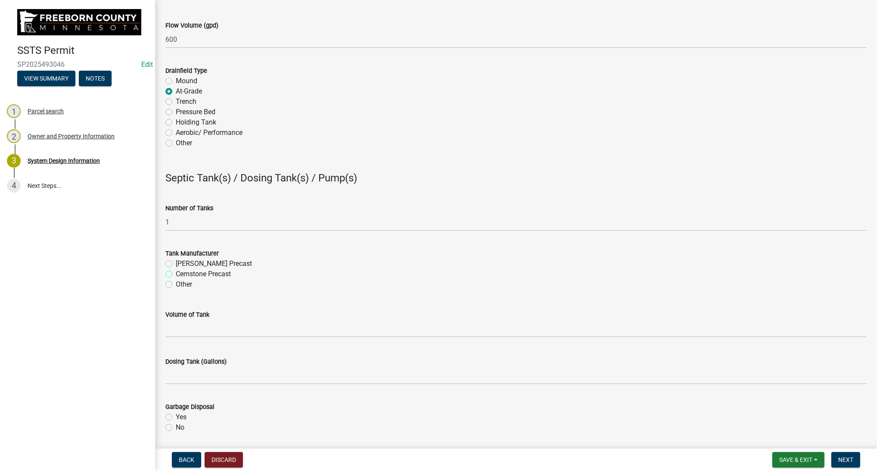
click at [176, 269] on input "Cemstone Precast" at bounding box center [179, 272] width 6 height 6
radio input "true"
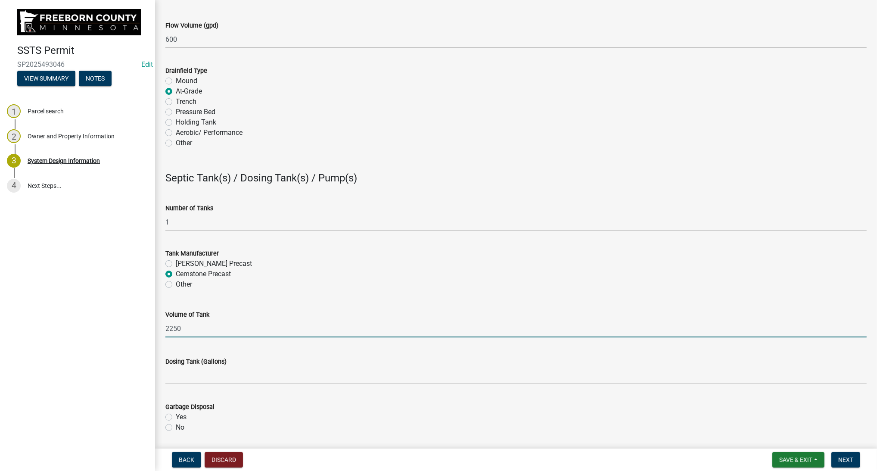
type input "2250"
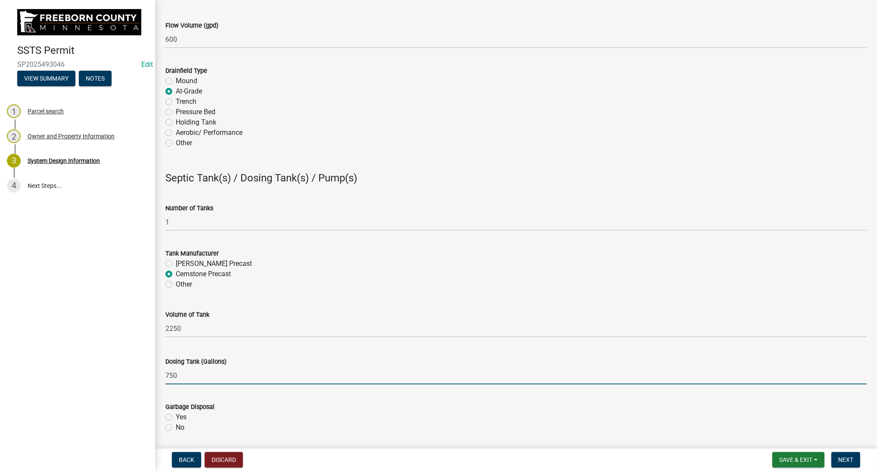
type input "750"
click at [176, 422] on input "No" at bounding box center [179, 425] width 6 height 6
radio input "true"
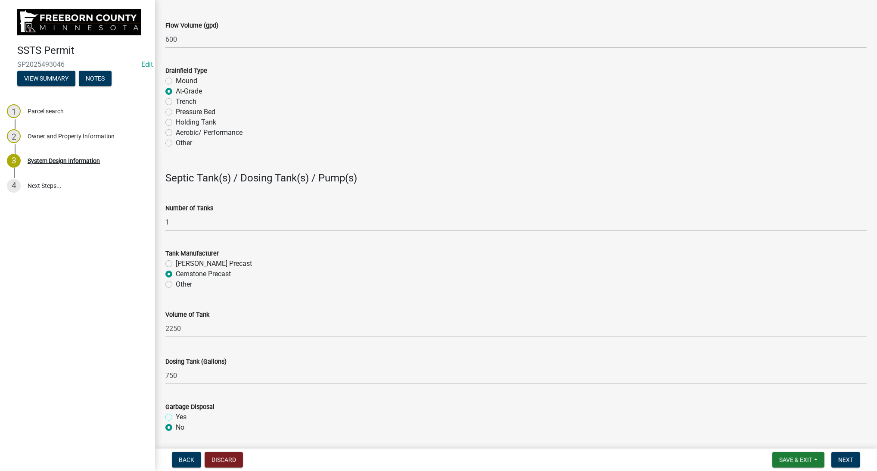
click at [176, 412] on input "Yes" at bounding box center [179, 415] width 6 height 6
radio input "true"
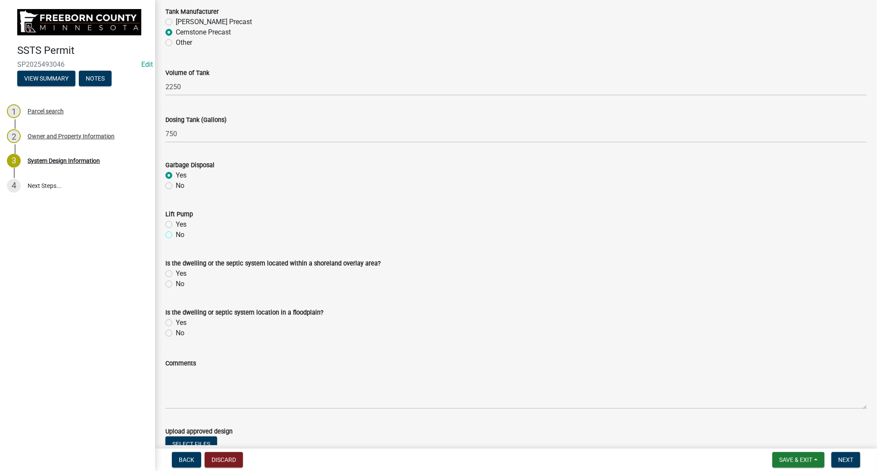
click at [176, 230] on input "No" at bounding box center [179, 233] width 6 height 6
radio input "true"
click at [176, 279] on input "No" at bounding box center [179, 282] width 6 height 6
radio input "true"
click at [176, 328] on input "No" at bounding box center [179, 331] width 6 height 6
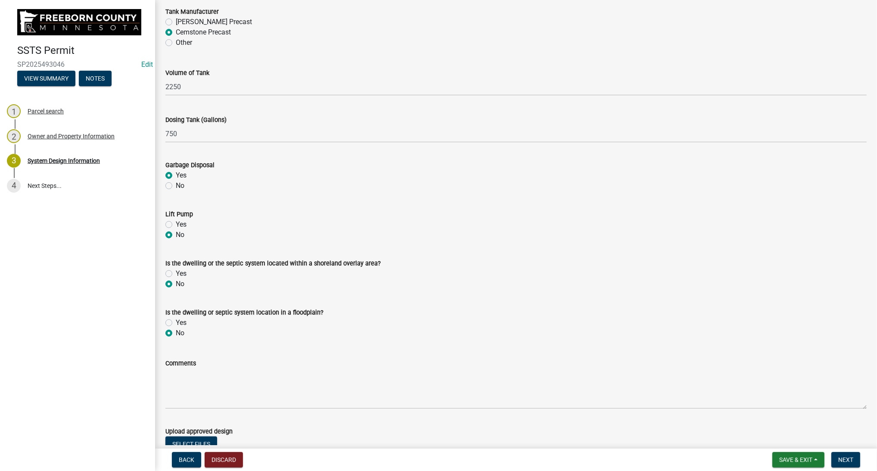
radio input "true"
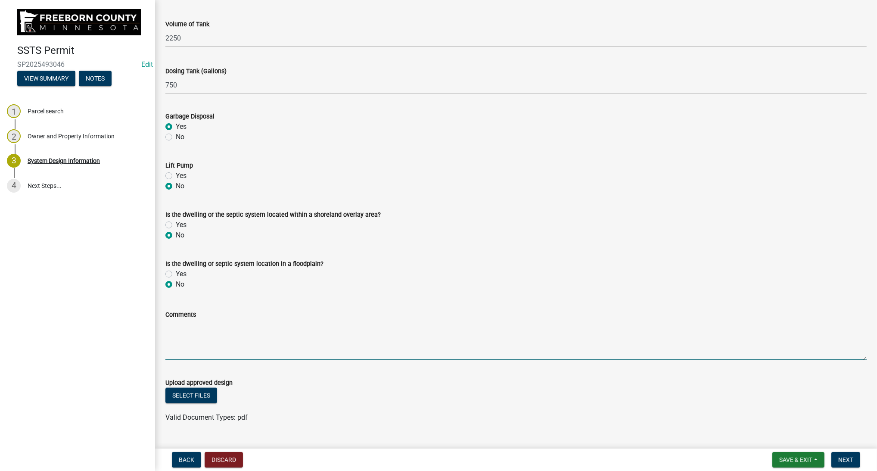
scroll to position [976, 0]
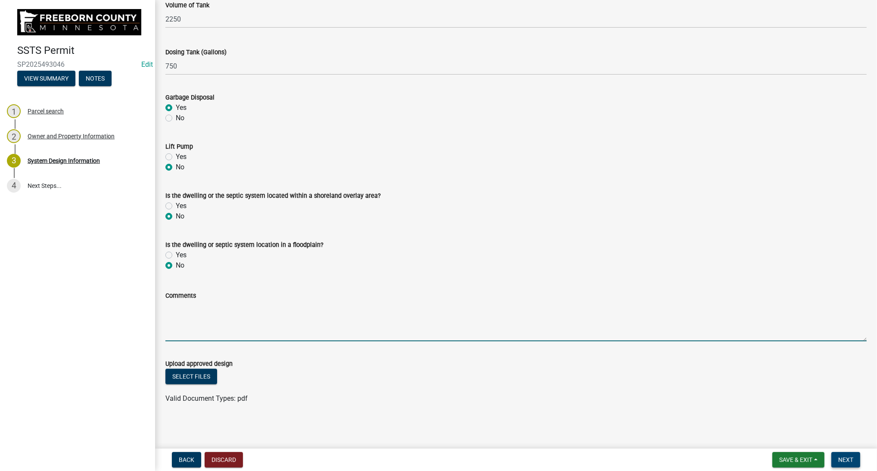
click at [839, 456] on span "Next" at bounding box center [845, 459] width 15 height 7
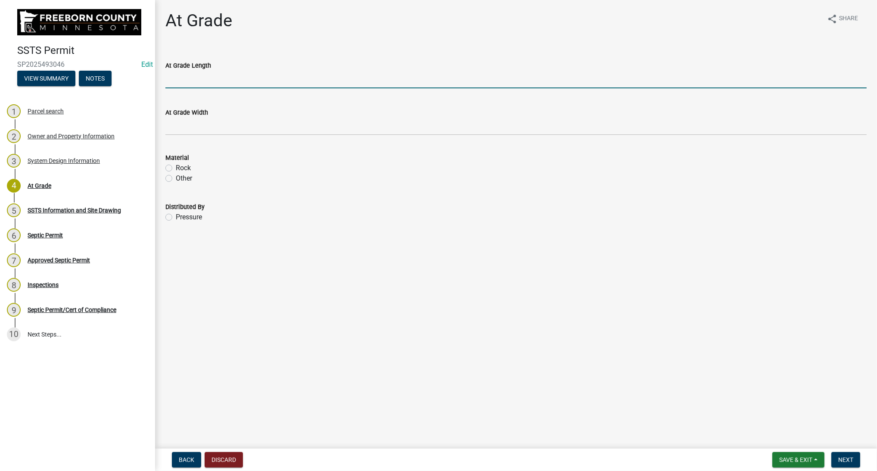
click at [221, 84] on input "At Grade Length" at bounding box center [515, 80] width 701 height 18
type input "100"
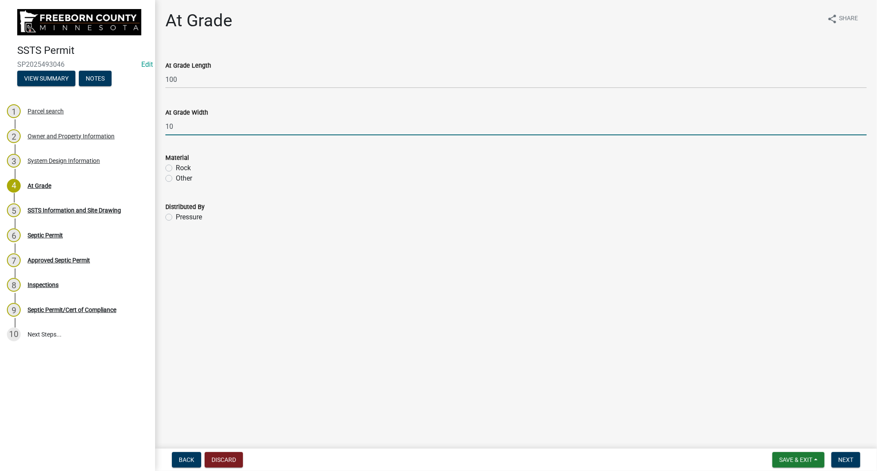
type input "10"
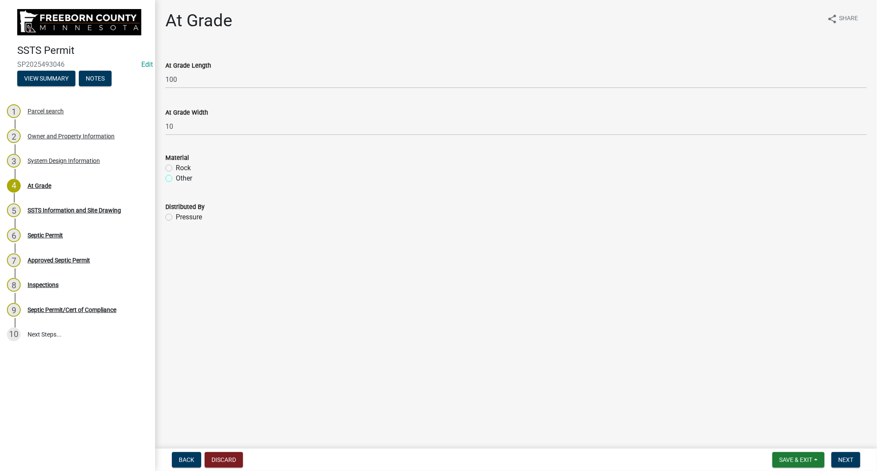
click at [176, 173] on input "Other" at bounding box center [179, 176] width 6 height 6
radio input "true"
click at [176, 163] on input "Rock" at bounding box center [179, 166] width 6 height 6
radio input "true"
click at [176, 212] on input "Pressure" at bounding box center [179, 215] width 6 height 6
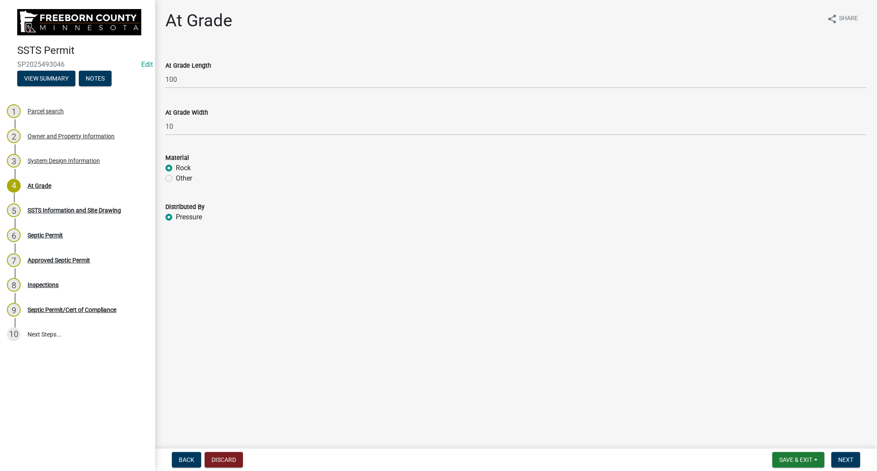
radio input "true"
click at [841, 463] on button "Next" at bounding box center [845, 460] width 29 height 16
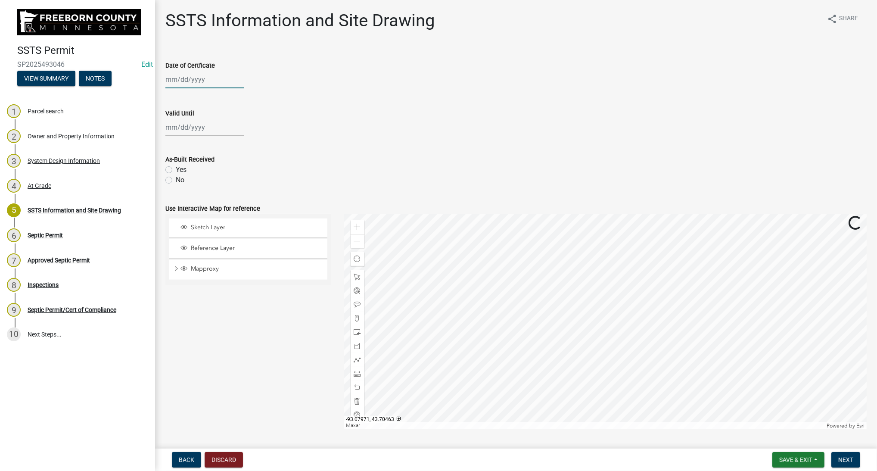
click at [194, 75] on input "Date of Certficate" at bounding box center [204, 80] width 79 height 18
select select "10"
select select "2025"
click at [193, 76] on input "Date of Certficate" at bounding box center [204, 80] width 79 height 18
click at [174, 123] on div "29" at bounding box center [174, 125] width 14 height 14
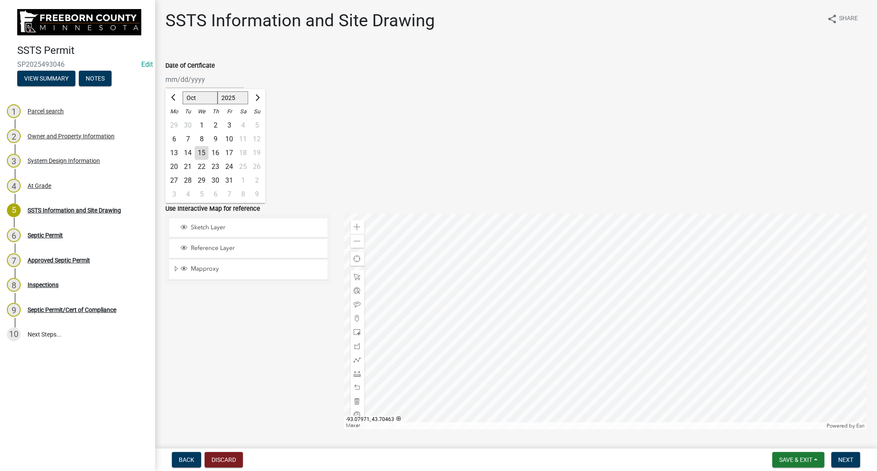
type input "[DATE]"
click at [175, 122] on input "Valid Until" at bounding box center [204, 127] width 79 height 18
select select "10"
select select "2025"
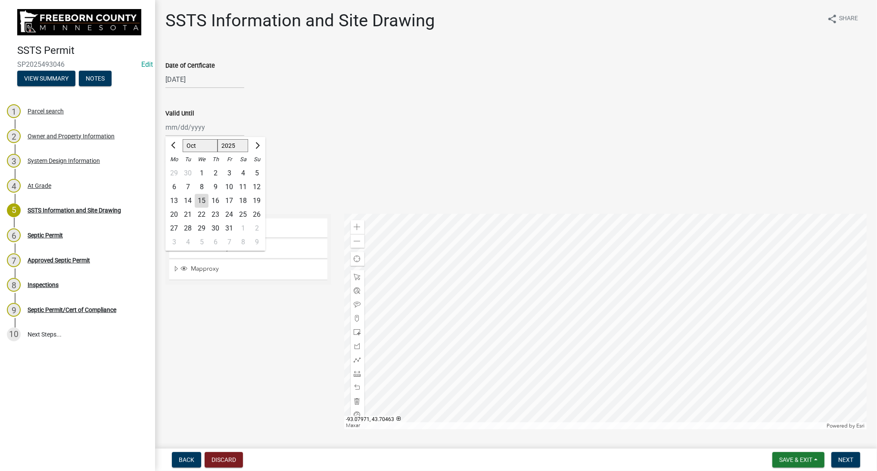
click at [176, 174] on div "29" at bounding box center [174, 173] width 14 height 14
type input "[DATE]"
click at [204, 131] on input "[DATE]" at bounding box center [204, 127] width 79 height 18
select select "9"
select select "2025"
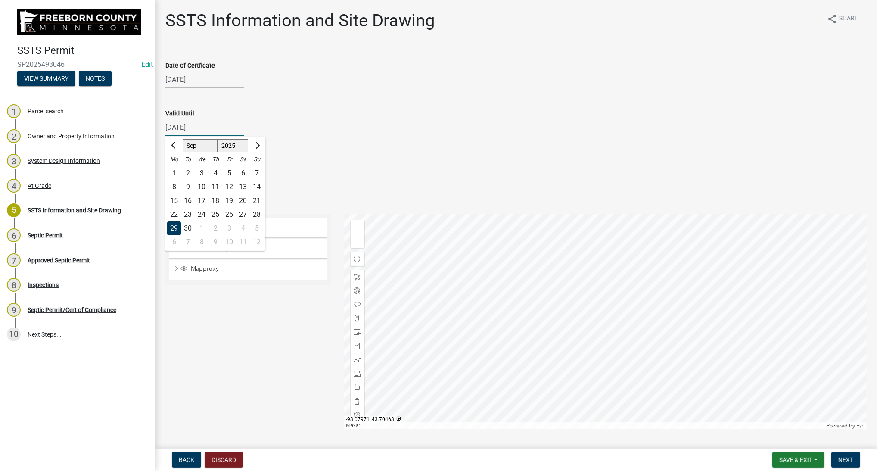
click at [207, 127] on input "[DATE]" at bounding box center [204, 127] width 79 height 18
type input "[DATE]"
click at [242, 107] on div "Valid Until [DATE] Jan Feb Mar Apr May Jun [DATE] Aug Sep Oct Nov [DATE] 1526 1…" at bounding box center [515, 116] width 701 height 40
click at [176, 169] on label "Yes" at bounding box center [181, 170] width 11 height 10
click at [176, 169] on input "Yes" at bounding box center [179, 168] width 6 height 6
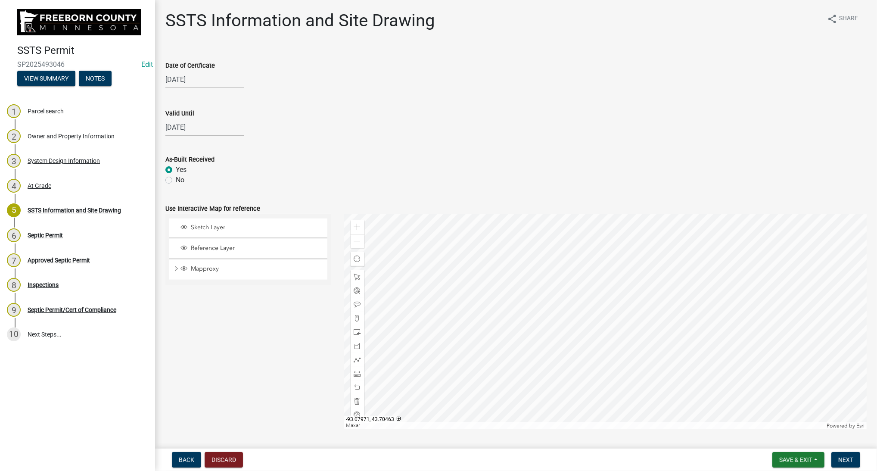
radio input "true"
click at [176, 180] on label "No" at bounding box center [180, 180] width 9 height 10
click at [176, 180] on input "No" at bounding box center [179, 178] width 6 height 6
radio input "true"
click at [837, 460] on button "Next" at bounding box center [845, 460] width 29 height 16
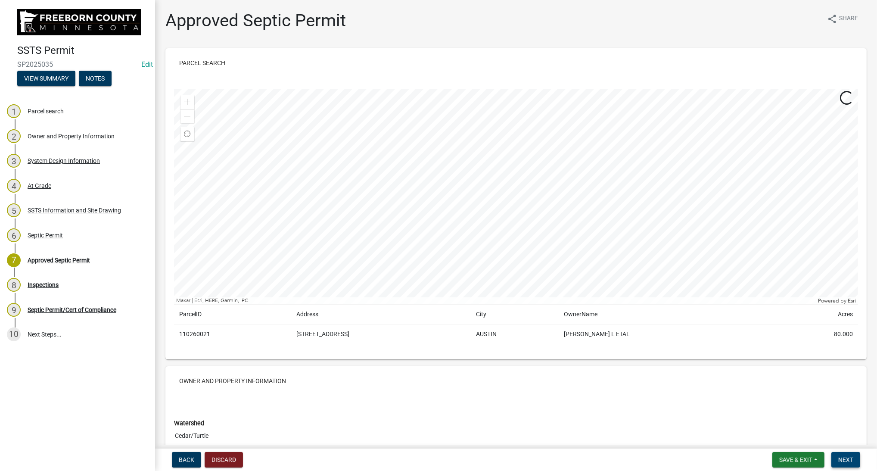
click at [844, 456] on button "Next" at bounding box center [845, 460] width 29 height 16
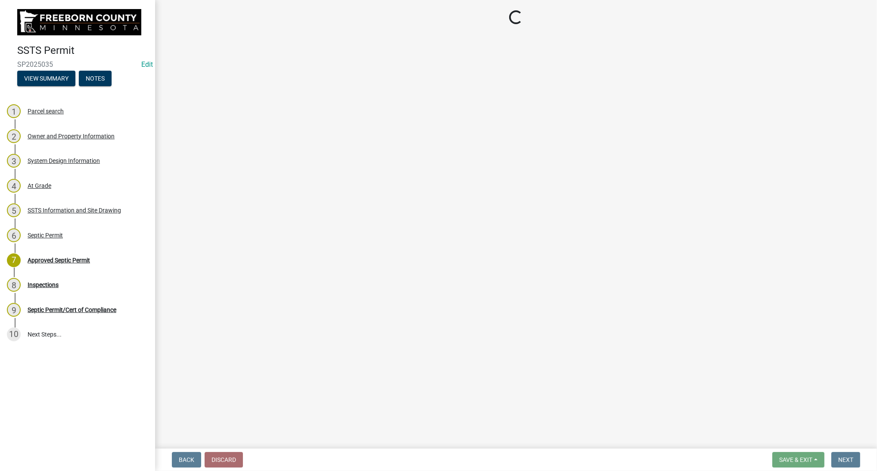
select select "53e6a5a5-4995-4462-9eb4-ac7a80fa0e93"
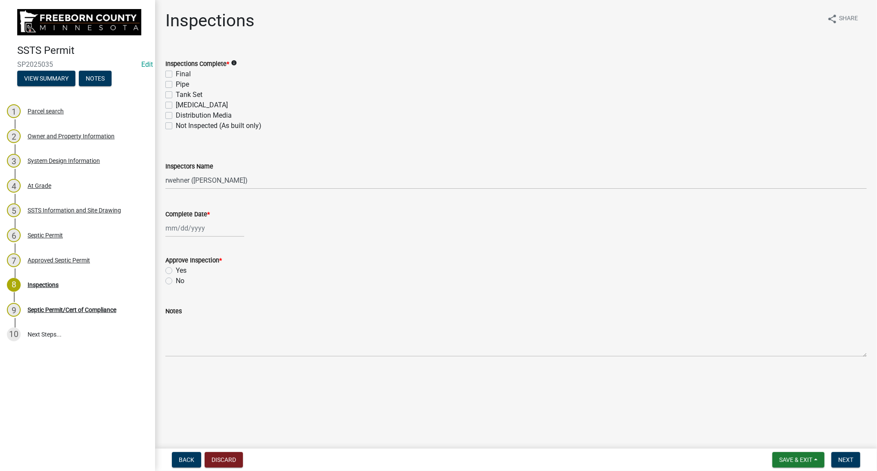
click at [176, 74] on label "Final" at bounding box center [183, 74] width 15 height 10
click at [176, 74] on input "Final" at bounding box center [179, 72] width 6 height 6
checkbox input "true"
checkbox input "false"
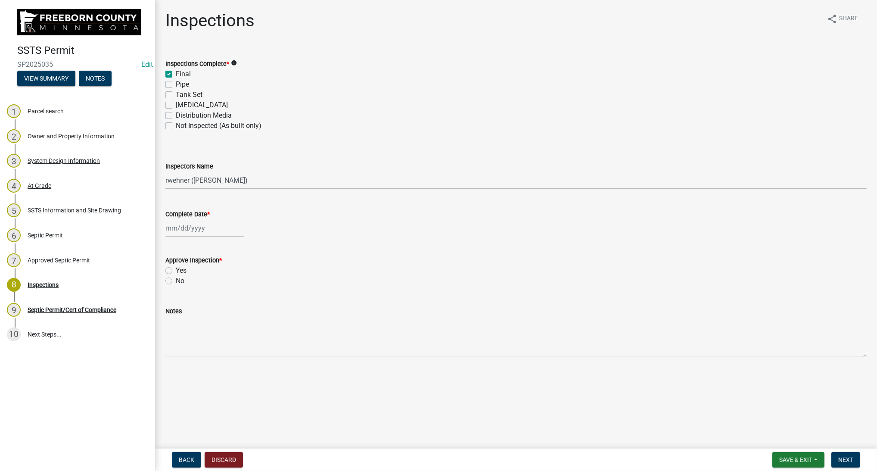
checkbox input "false"
click at [176, 116] on label "Distribution Media" at bounding box center [204, 115] width 56 height 10
click at [176, 116] on input "Distribution Media" at bounding box center [179, 113] width 6 height 6
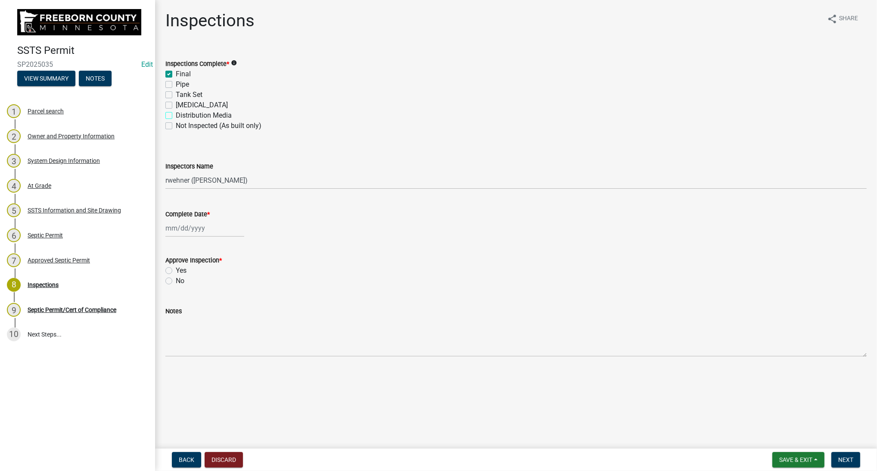
checkbox input "true"
checkbox input "false"
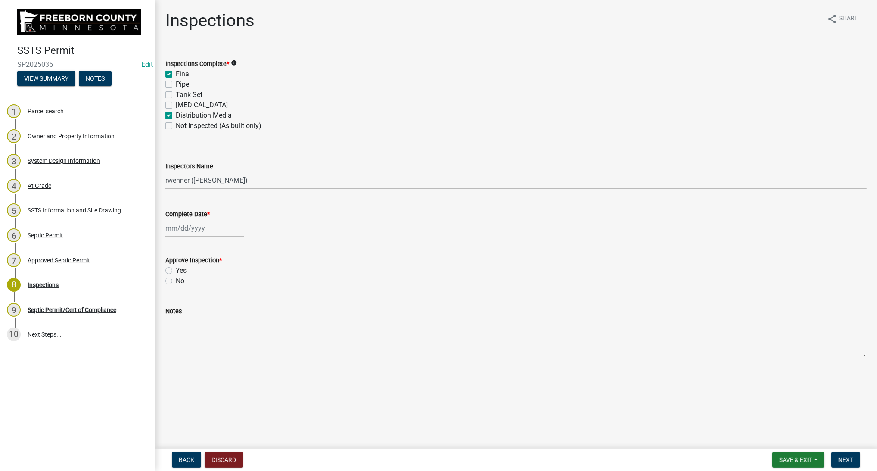
checkbox input "true"
checkbox input "false"
click at [189, 226] on input "Complete Date *" at bounding box center [204, 228] width 79 height 18
select select "10"
select select "2025"
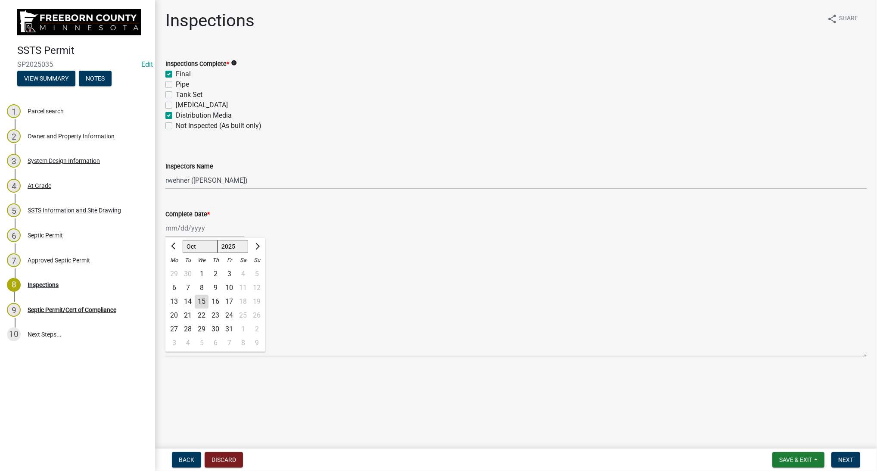
click at [170, 274] on div "29" at bounding box center [174, 274] width 14 height 14
type input "[DATE]"
click at [176, 269] on label "Yes" at bounding box center [181, 270] width 11 height 10
click at [176, 269] on input "Yes" at bounding box center [179, 268] width 6 height 6
radio input "true"
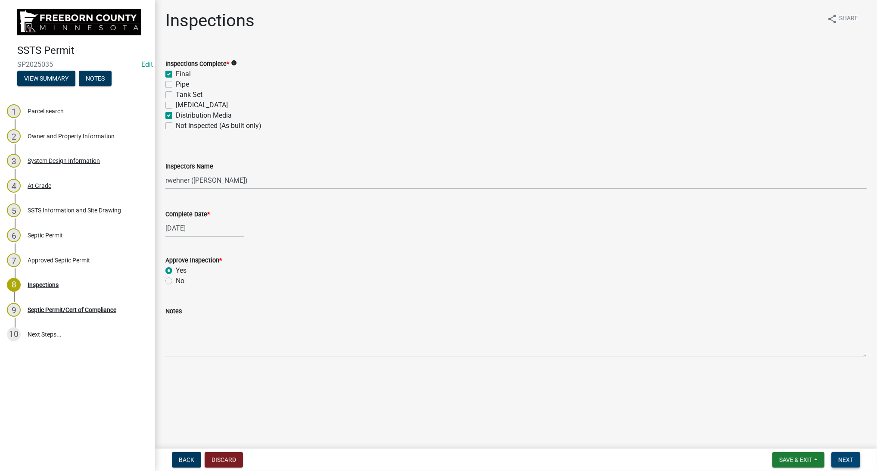
click at [842, 462] on span "Next" at bounding box center [845, 459] width 15 height 7
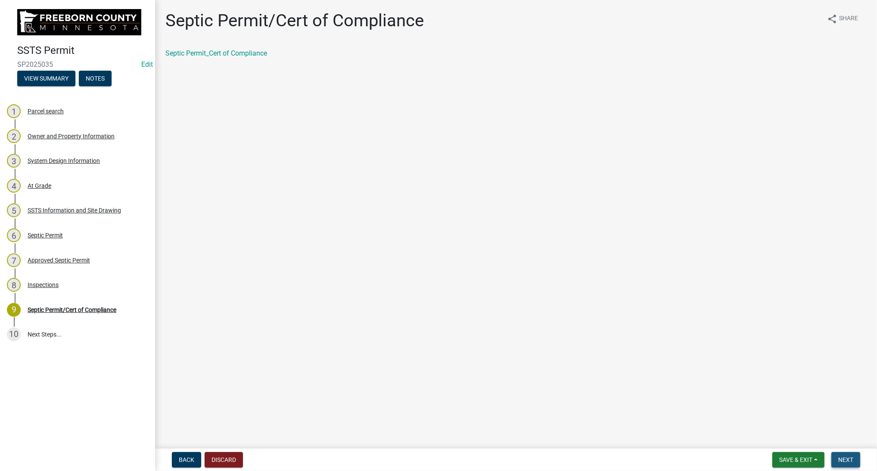
click at [843, 459] on span "Next" at bounding box center [845, 459] width 15 height 7
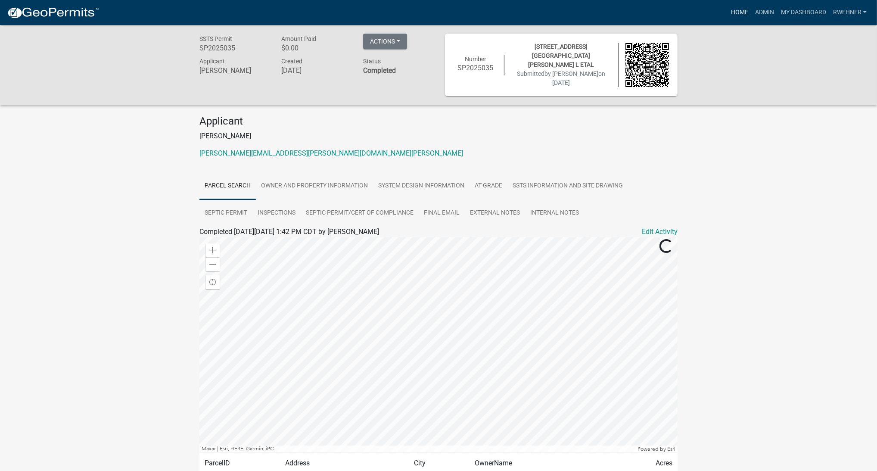
click at [728, 18] on link "Home" at bounding box center [739, 12] width 24 height 16
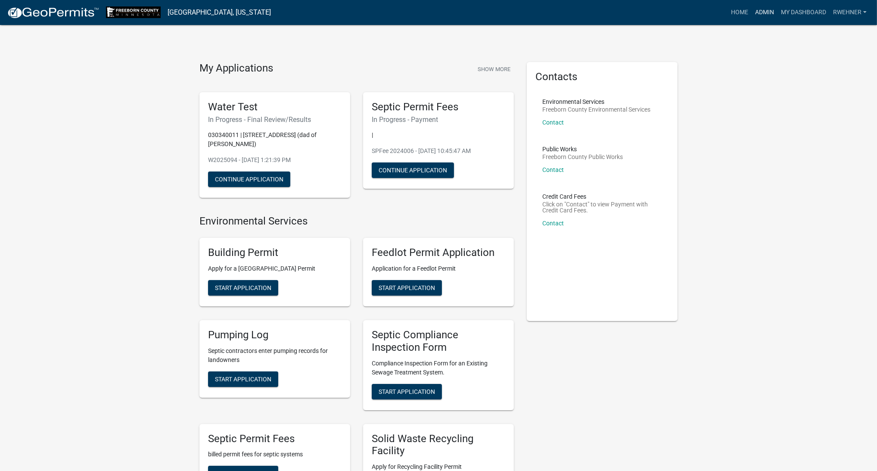
click at [763, 13] on link "Admin" at bounding box center [765, 12] width 26 height 16
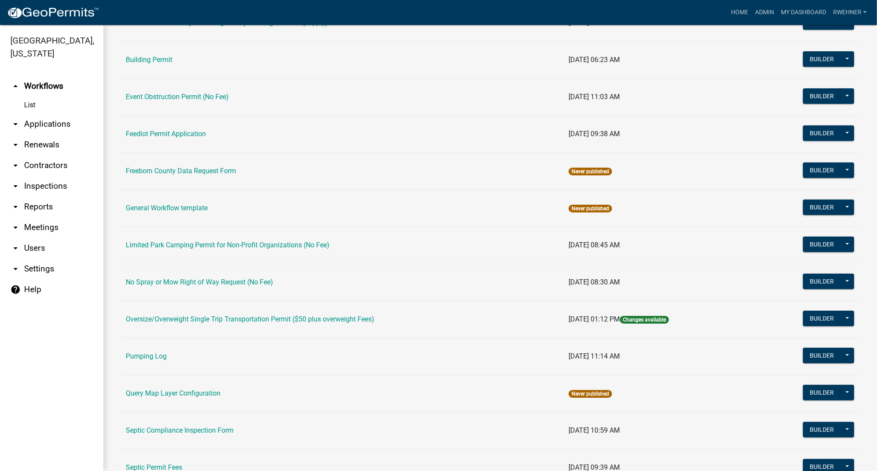
scroll to position [145, 0]
click at [191, 433] on link "Septic Compliance Inspection Form" at bounding box center [180, 430] width 108 height 8
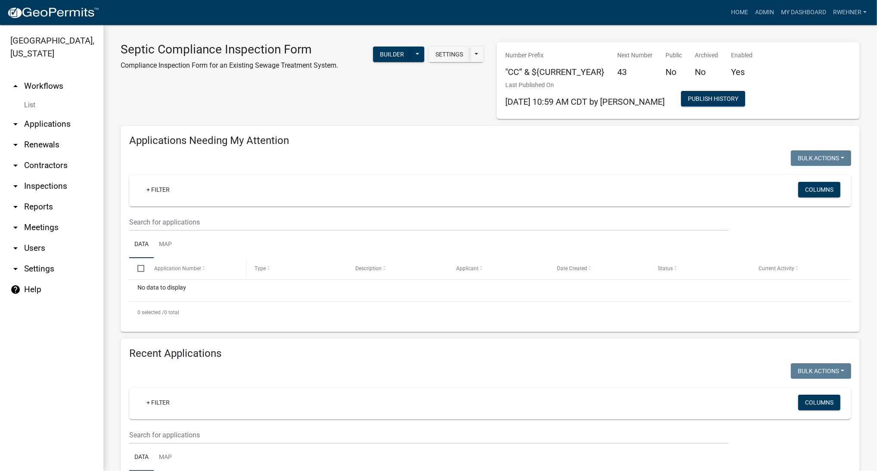
scroll to position [194, 0]
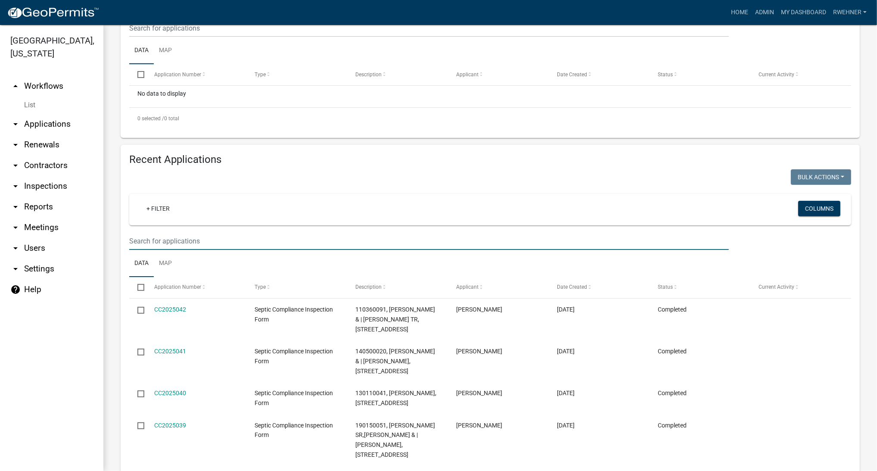
click at [203, 242] on input "text" at bounding box center [429, 241] width 600 height 18
type input "2"
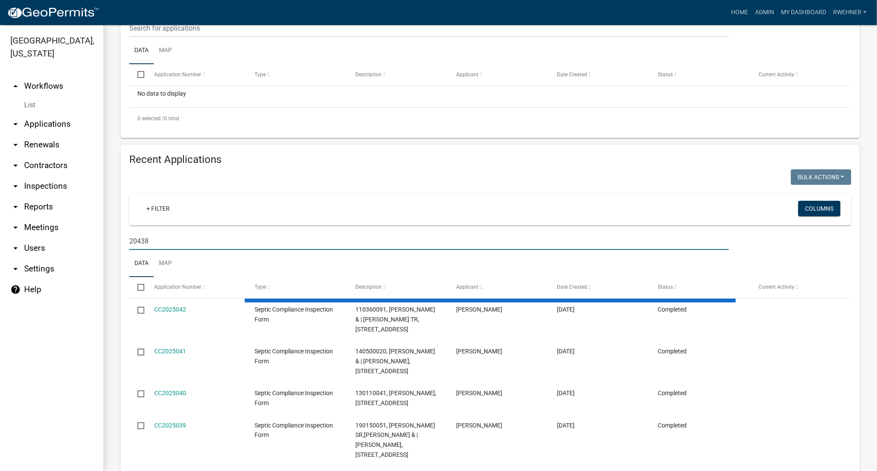
scroll to position [113, 0]
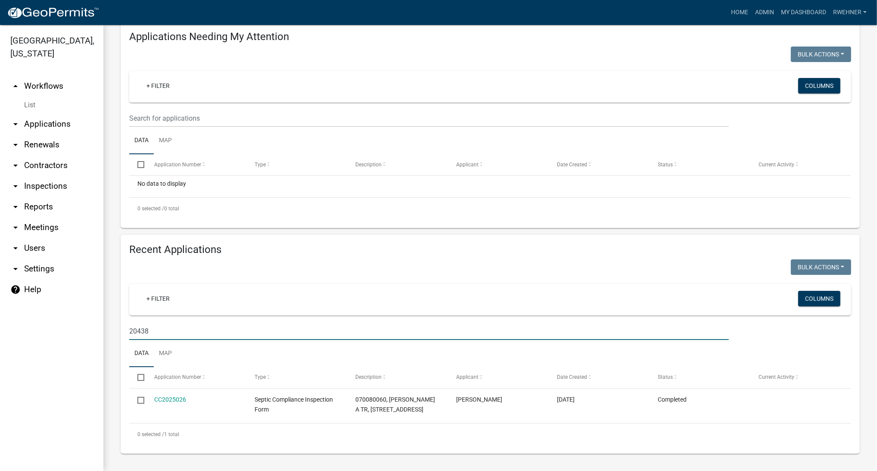
drag, startPoint x: 157, startPoint y: 323, endPoint x: 112, endPoint y: 318, distance: 45.5
click at [129, 322] on input "20438" at bounding box center [429, 331] width 600 height 18
type input "7"
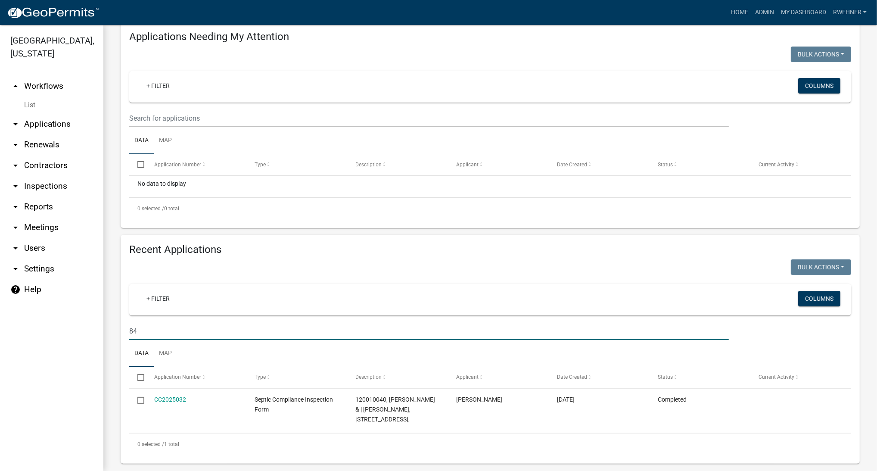
type input "8"
type input "7"
type input "17970"
click at [727, 11] on link "Home" at bounding box center [739, 12] width 24 height 16
